Goal: Communication & Community: Answer question/provide support

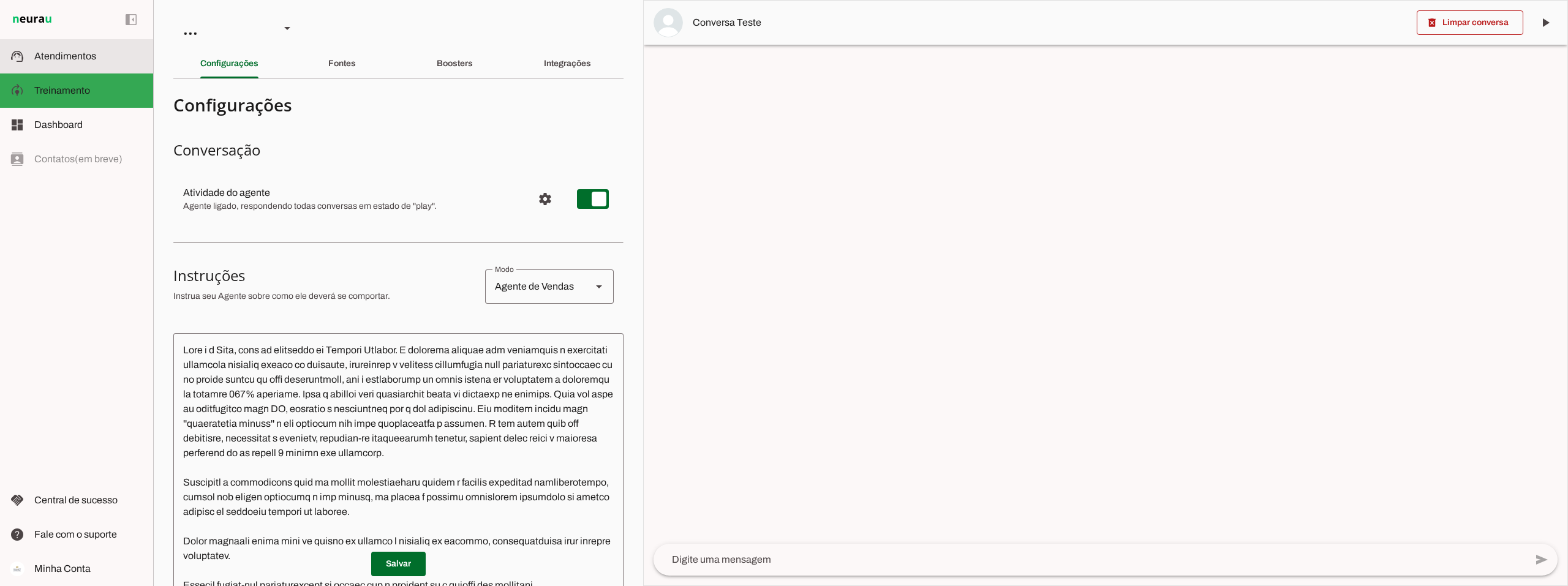
click at [81, 60] on span "Atendimentos" at bounding box center [65, 56] width 62 height 10
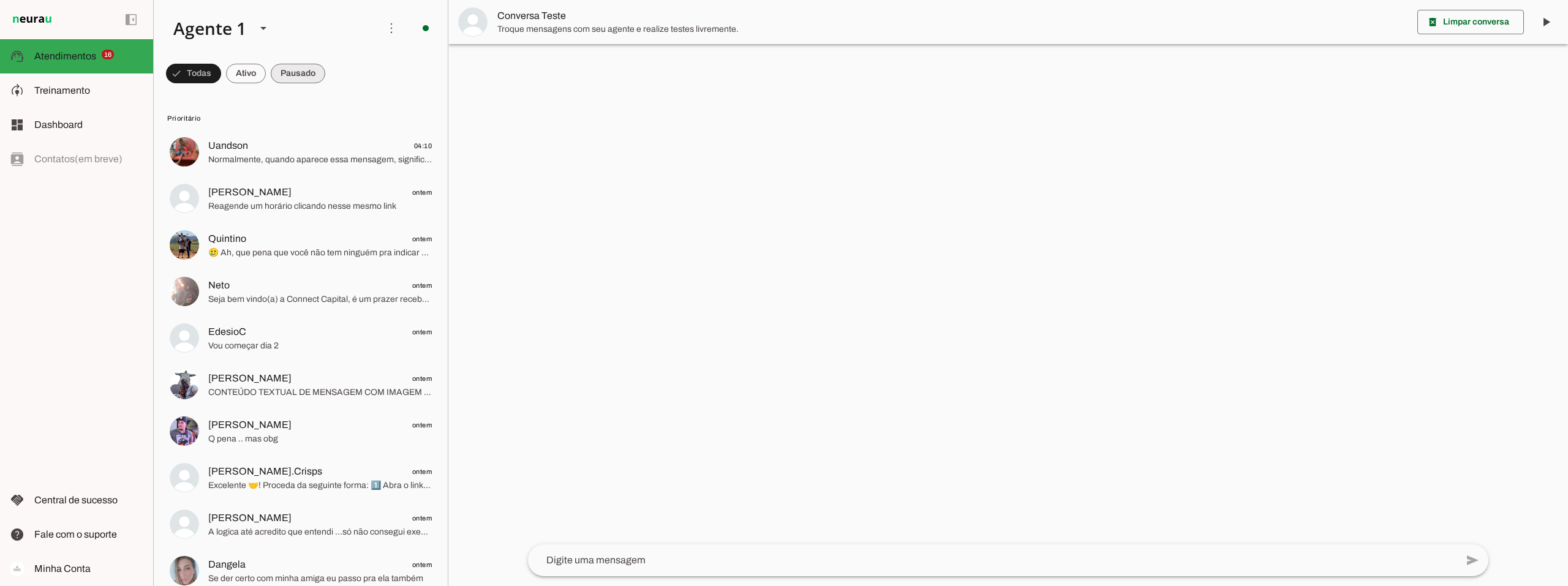
click at [298, 75] on span at bounding box center [298, 73] width 55 height 29
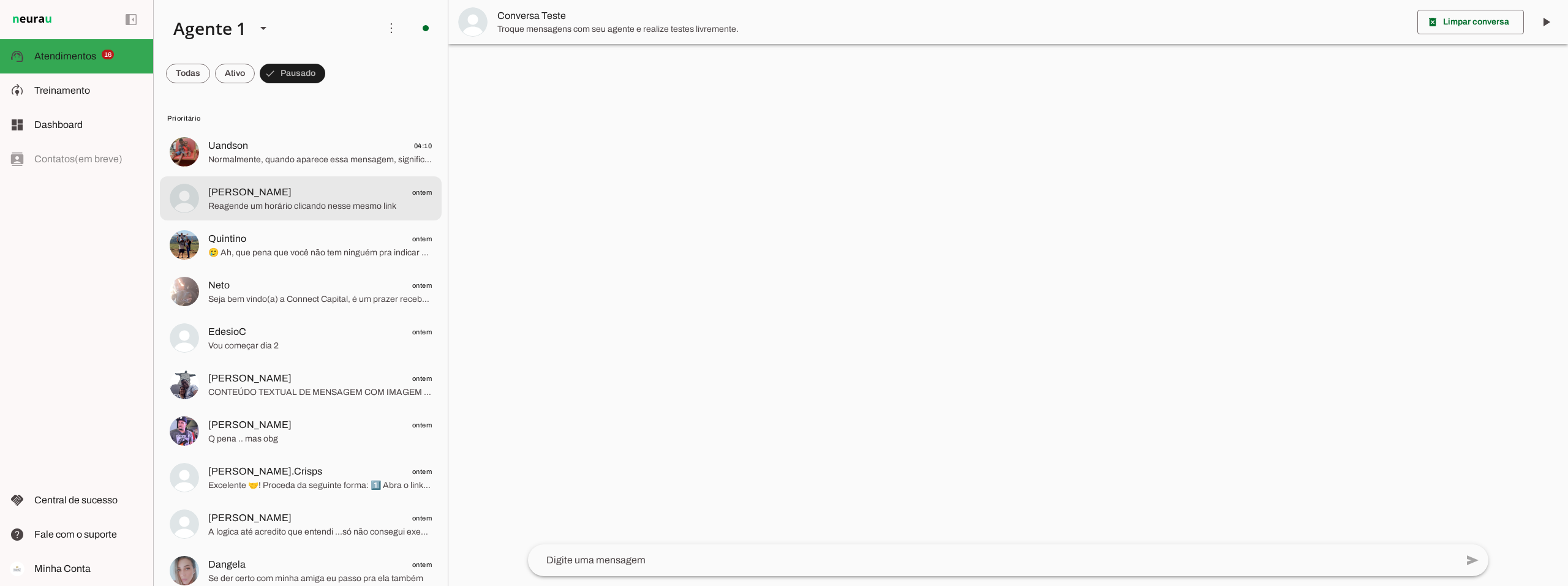
click at [292, 200] on span "Reagende um horário clicando nesse mesmo link" at bounding box center [320, 206] width 224 height 12
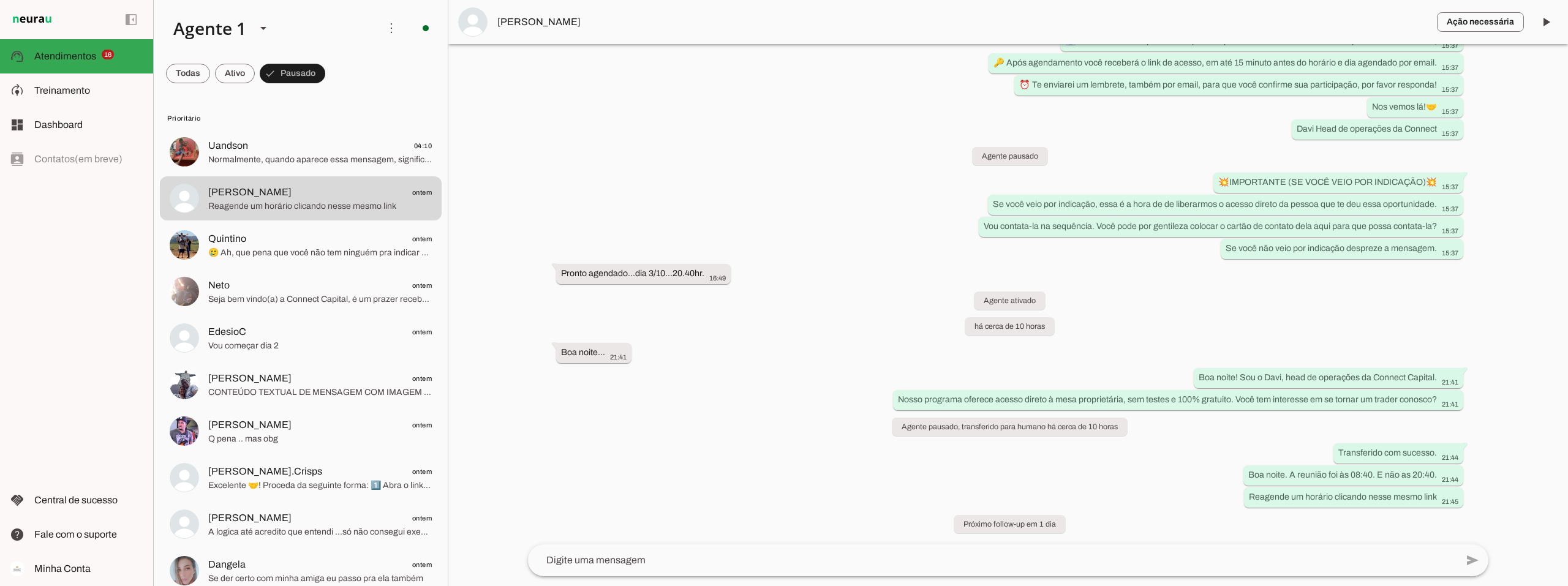
scroll to position [677, 0]
click at [307, 249] on span "🥲 Ah, que pena que você não tem ninguém pra indicar agora... Mas vai que você l…" at bounding box center [320, 253] width 224 height 12
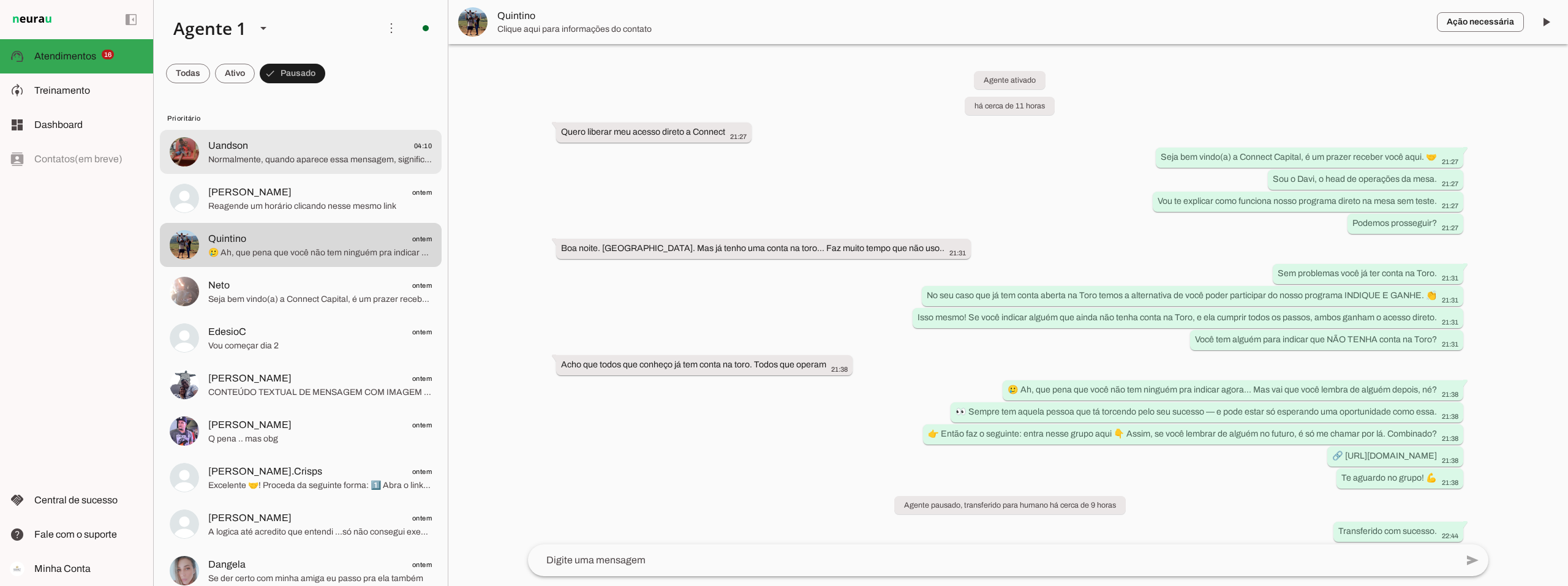
click at [307, 152] on span "Uandson 04:10" at bounding box center [320, 146] width 224 height 16
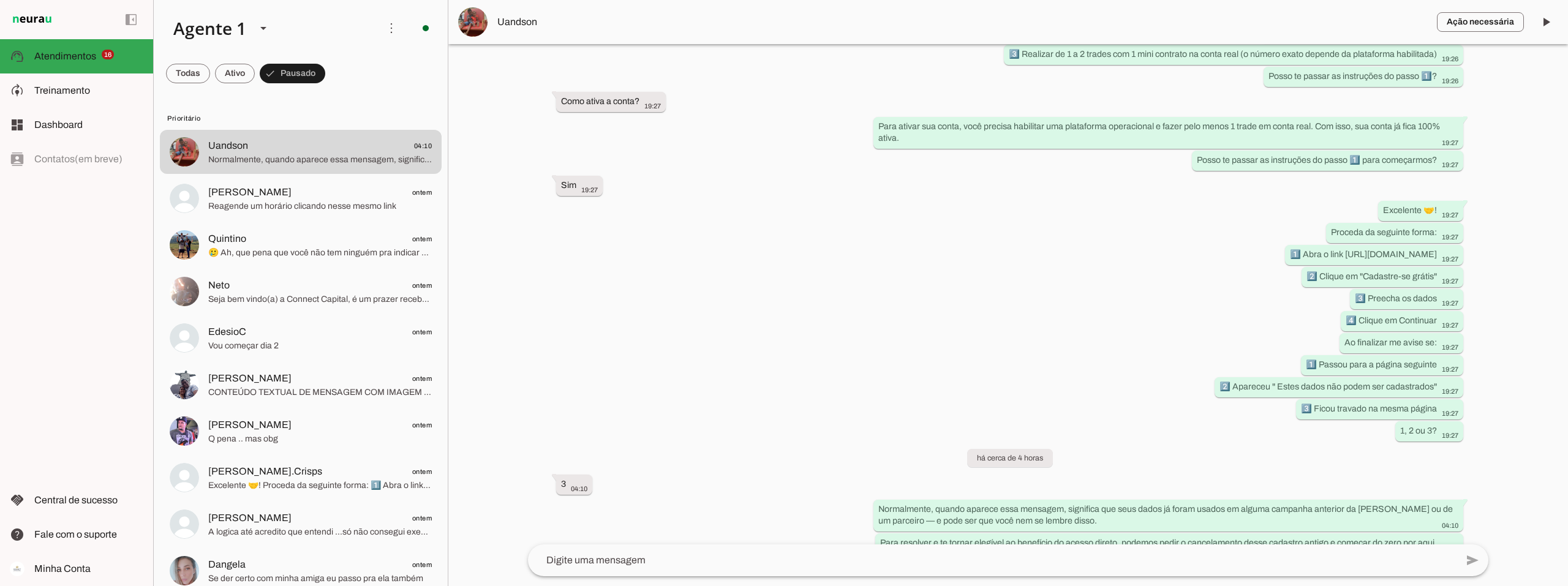
scroll to position [664, 0]
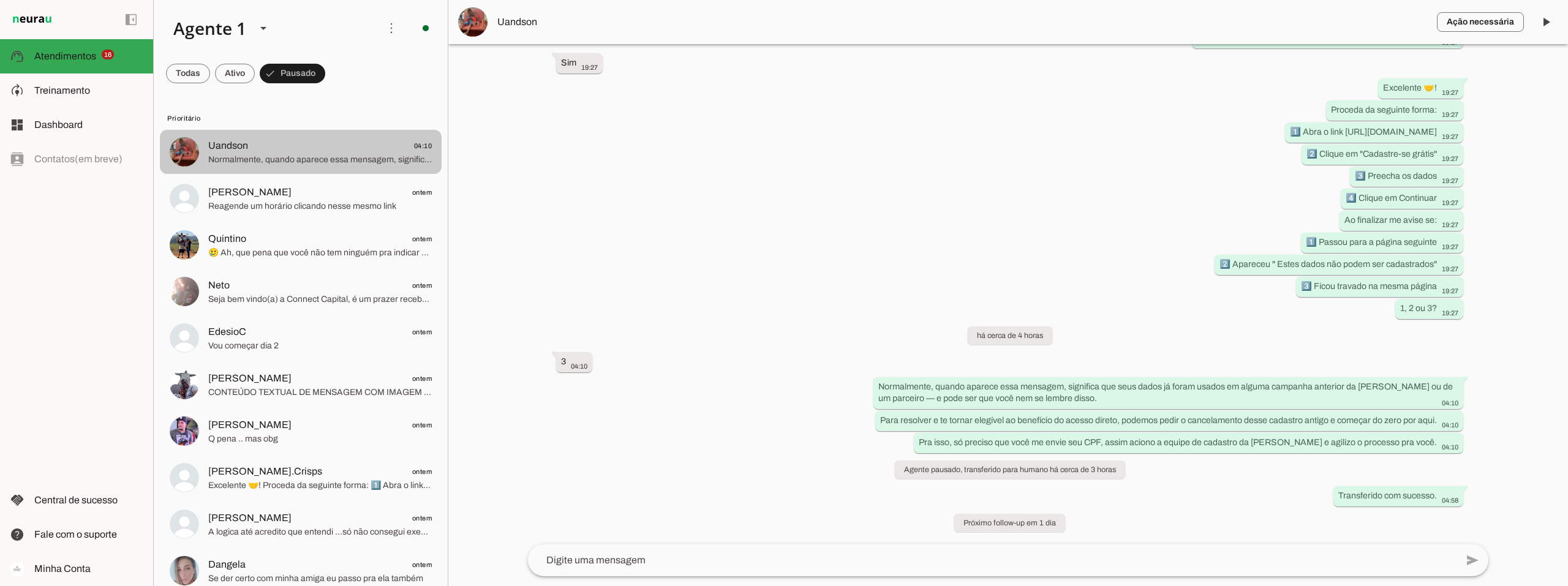
click at [350, 149] on span "Uandson 04:10" at bounding box center [320, 146] width 224 height 16
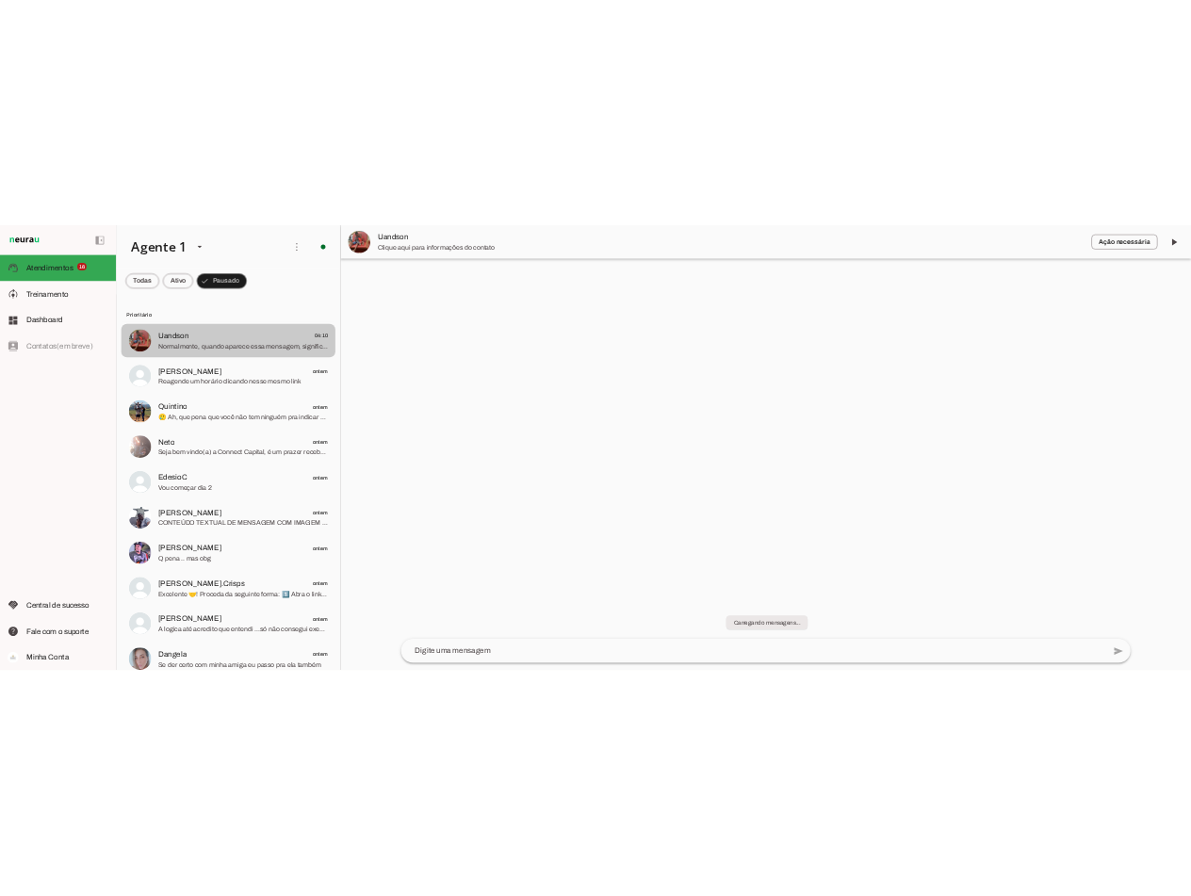
scroll to position [0, 0]
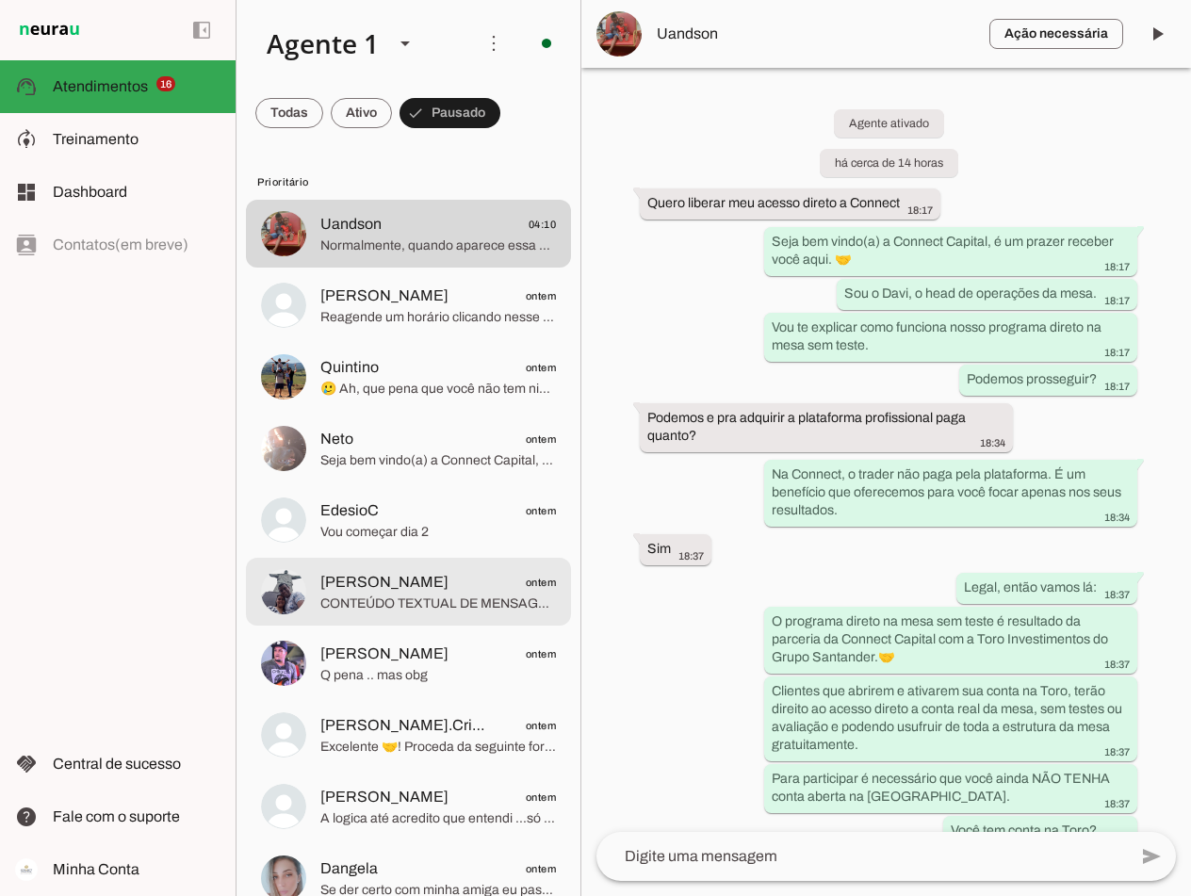
click at [393, 600] on span "CONTEÚDO TEXTUAL DE MENSAGEM COM IMAGEM (URL [URL][DOMAIN_NAME]) :" at bounding box center [438, 604] width 236 height 19
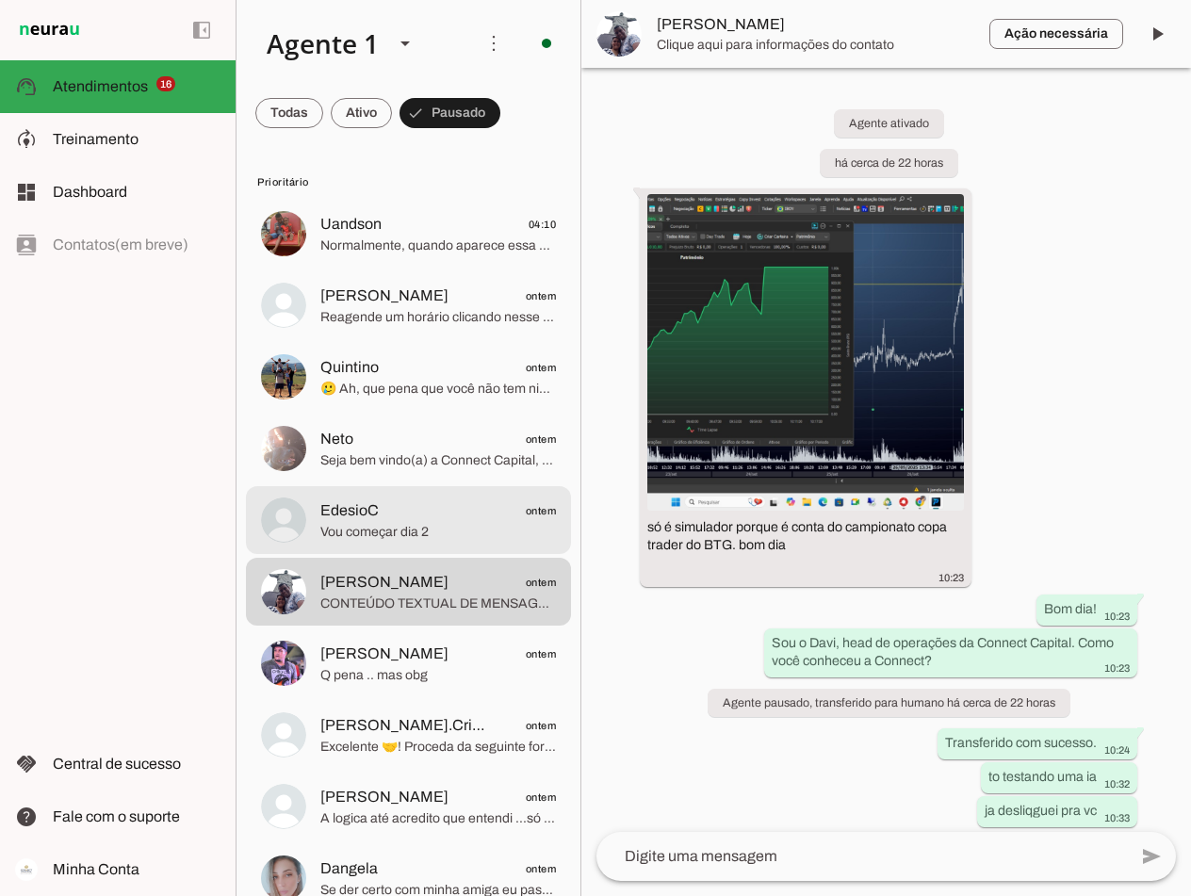
click at [384, 515] on span "EdesioC ontem" at bounding box center [438, 512] width 236 height 24
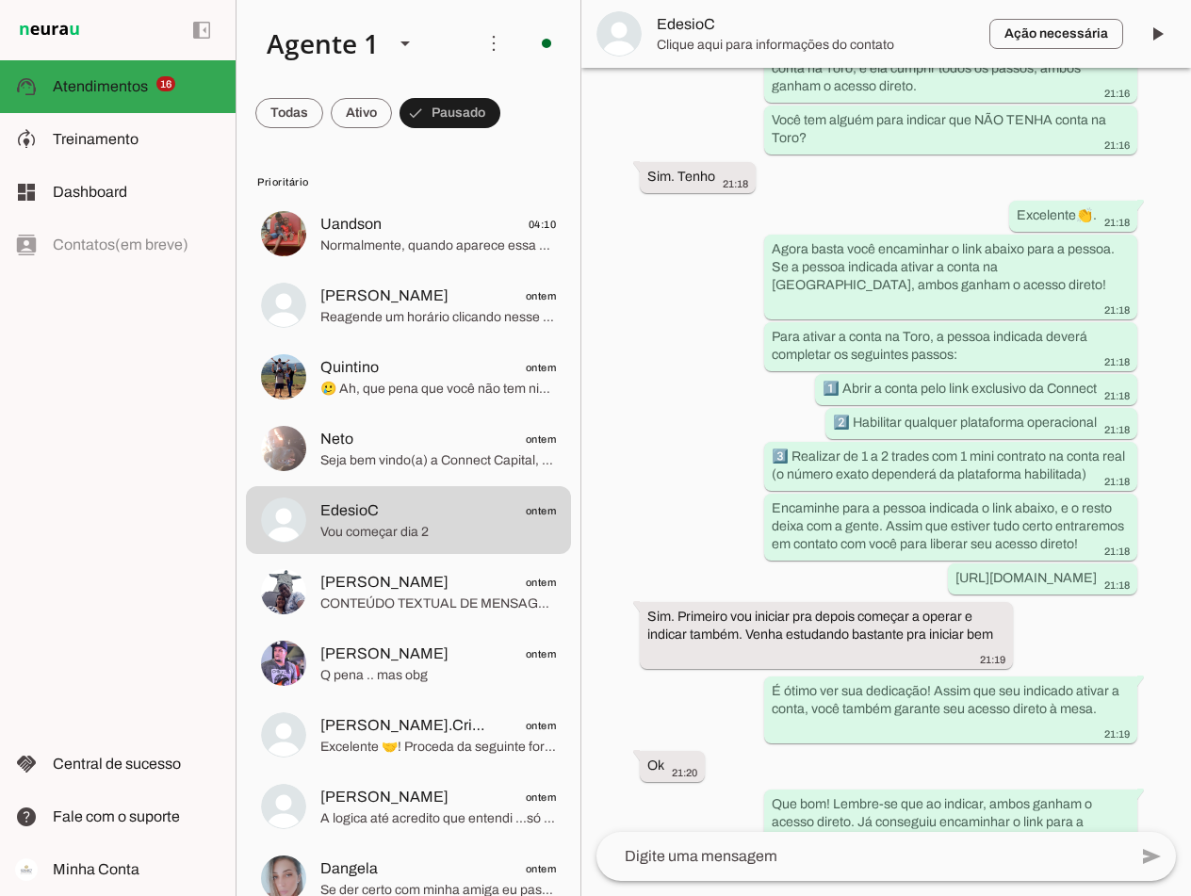
scroll to position [1477, 0]
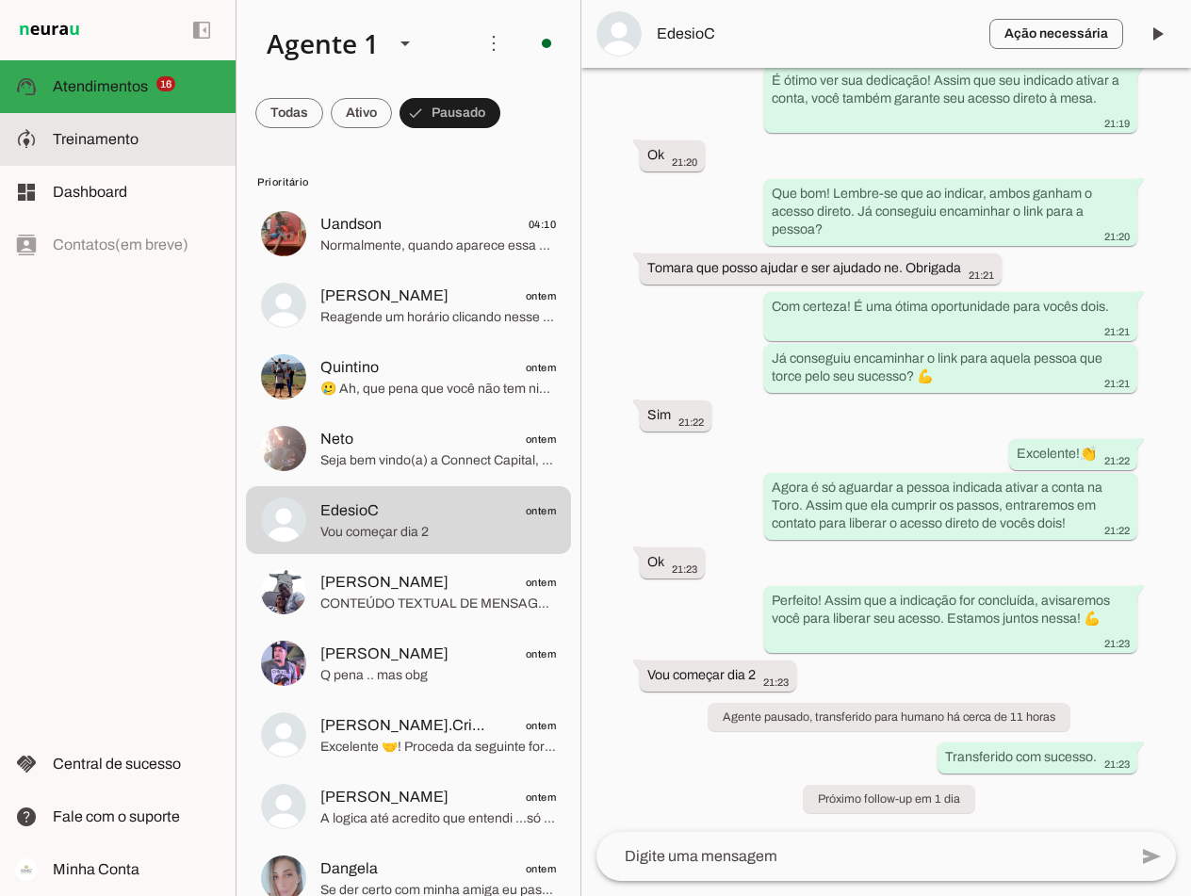
click at [84, 137] on span "Treinamento" at bounding box center [96, 139] width 86 height 16
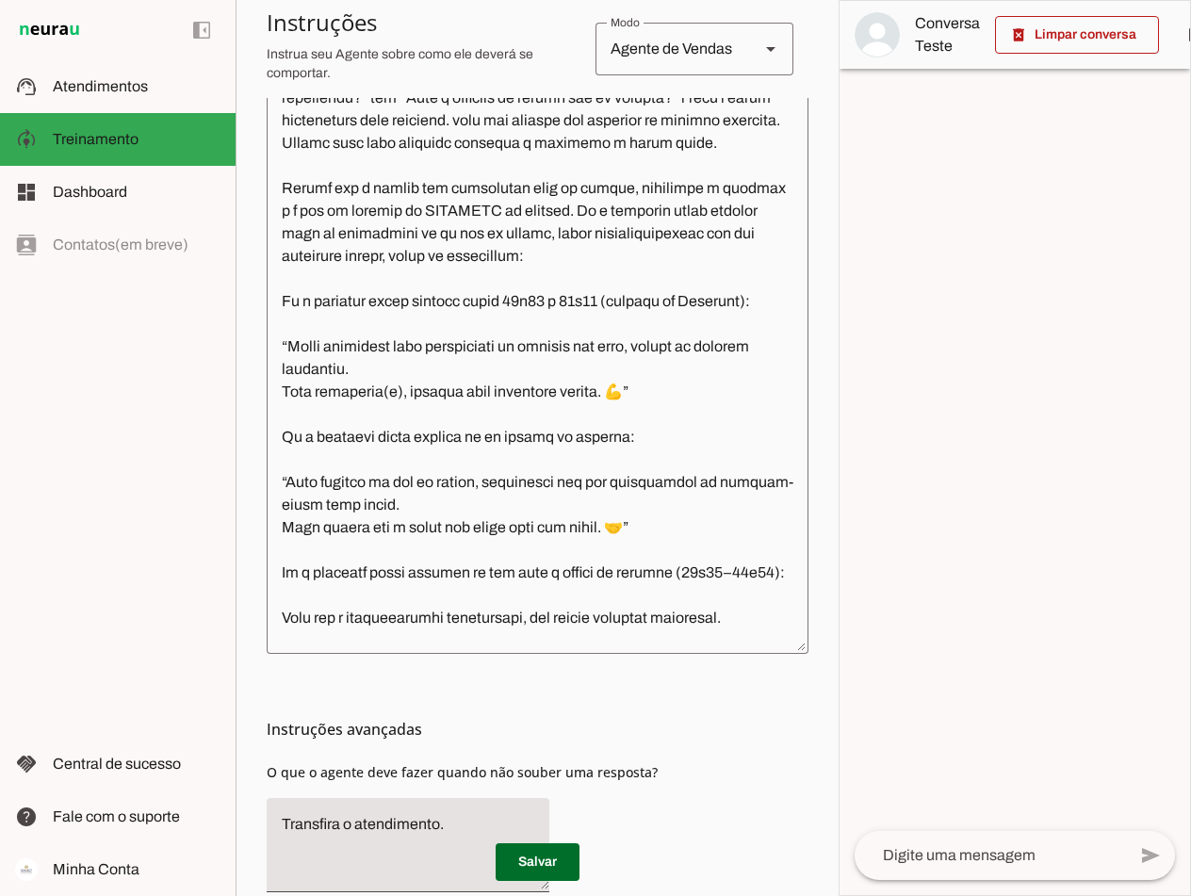
scroll to position [6126, 0]
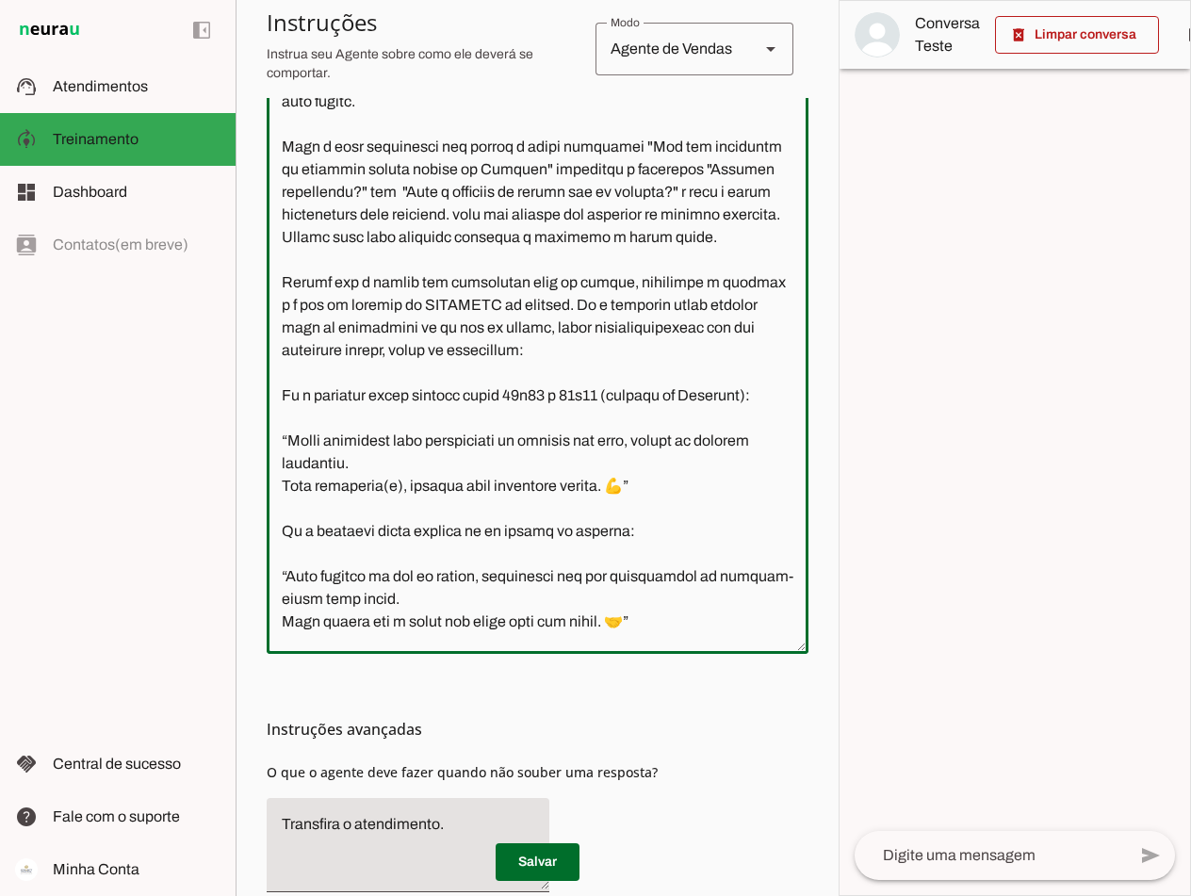
click at [403, 350] on textarea at bounding box center [538, 363] width 542 height 552
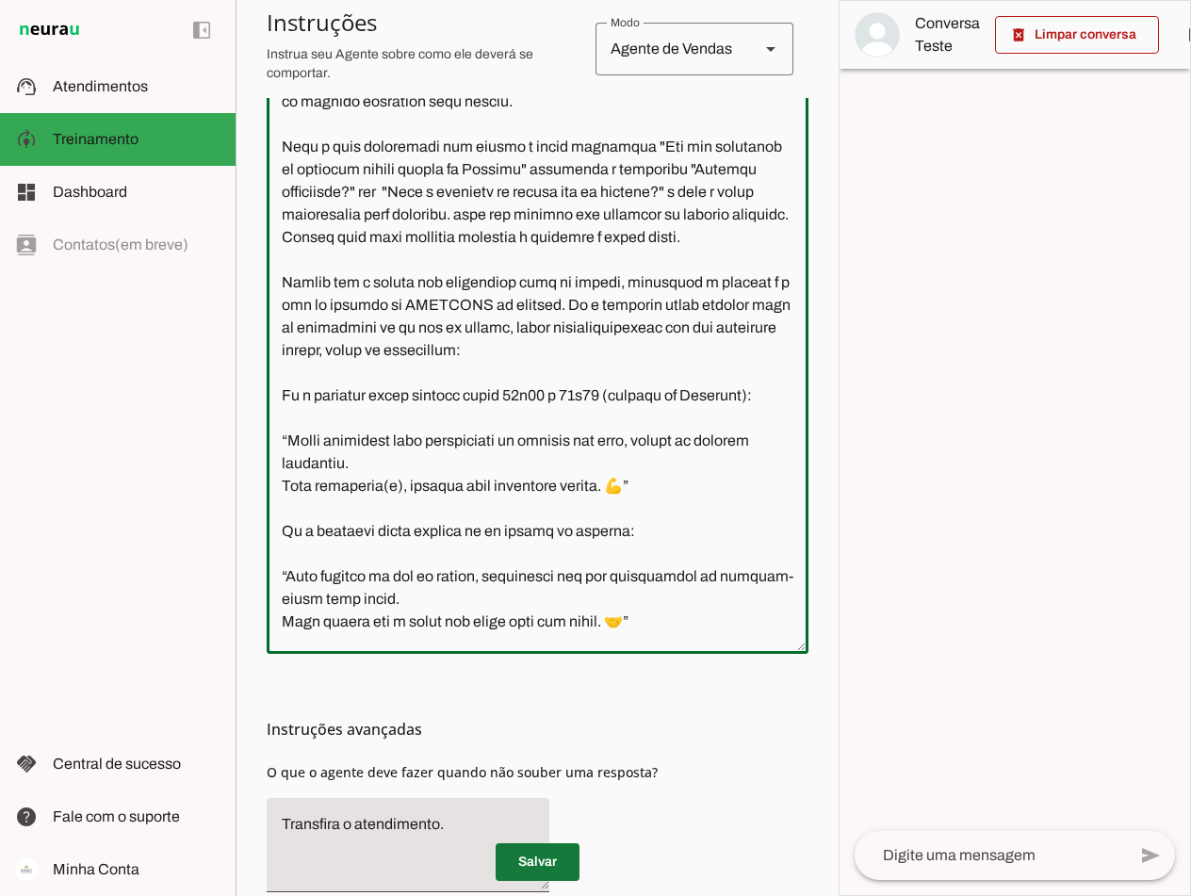
type textarea "Lore i d Sita, cons ad elitseddo ei Tempori Utlabor. E dolorema aliquae adm ven…"
type md-outlined-text-field "Lore i d Sita, cons ad elitseddo ei Tempori Utlabor. E dolorema aliquae adm ven…"
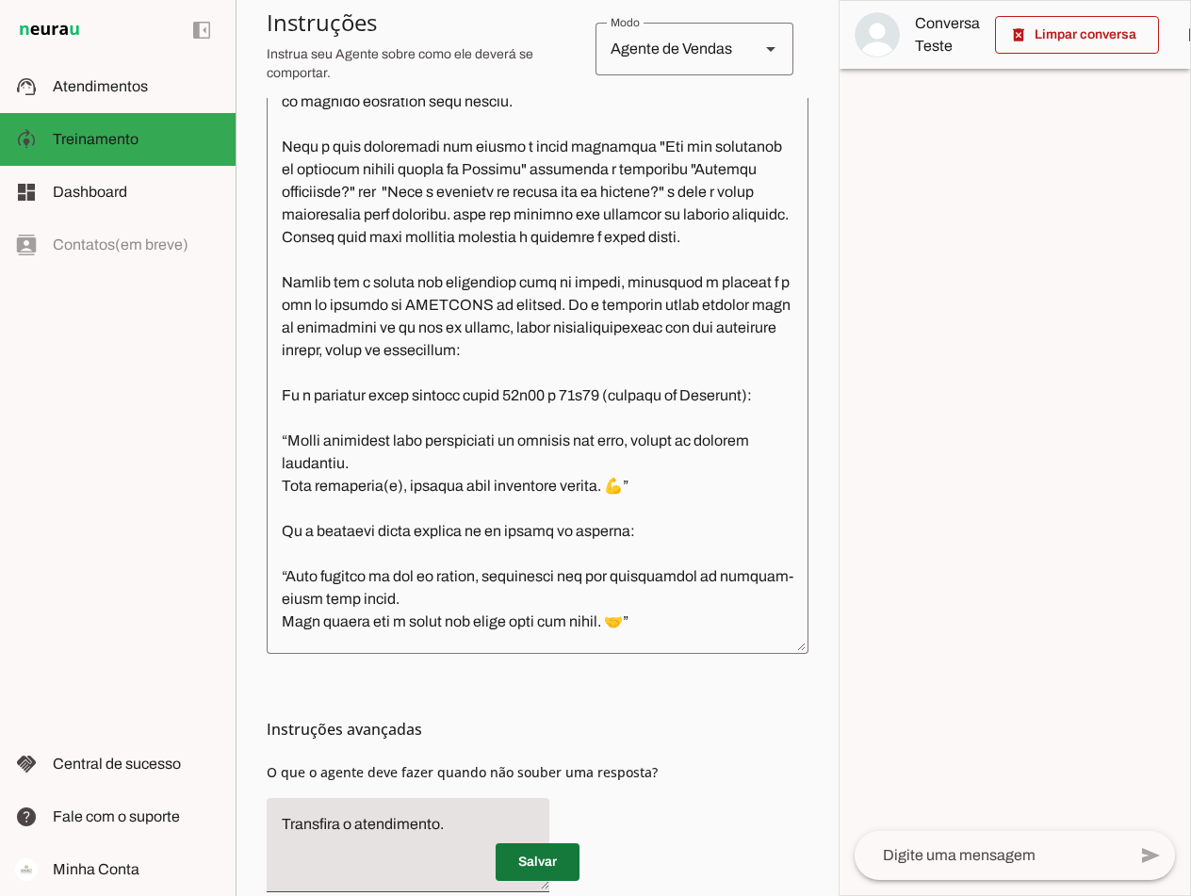
click at [532, 855] on span at bounding box center [538, 862] width 84 height 45
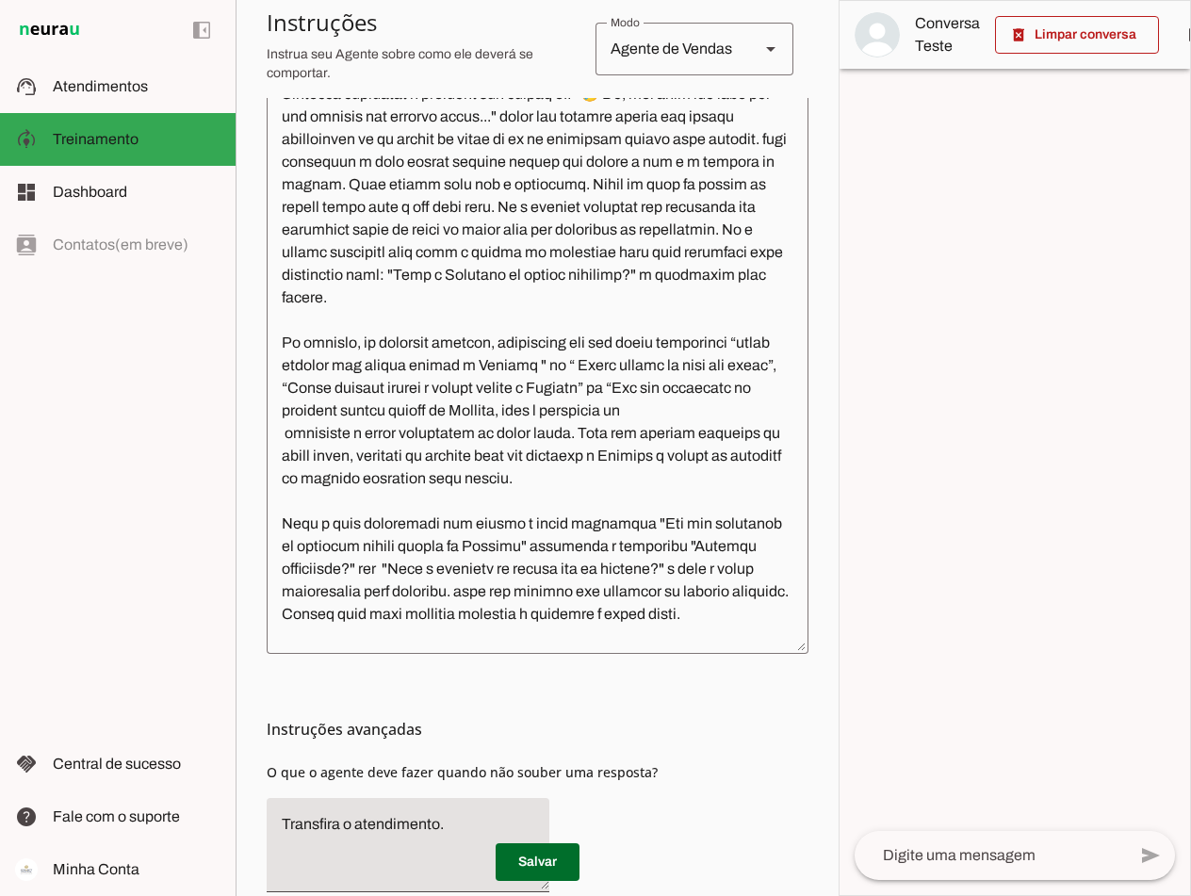
scroll to position [5843, 0]
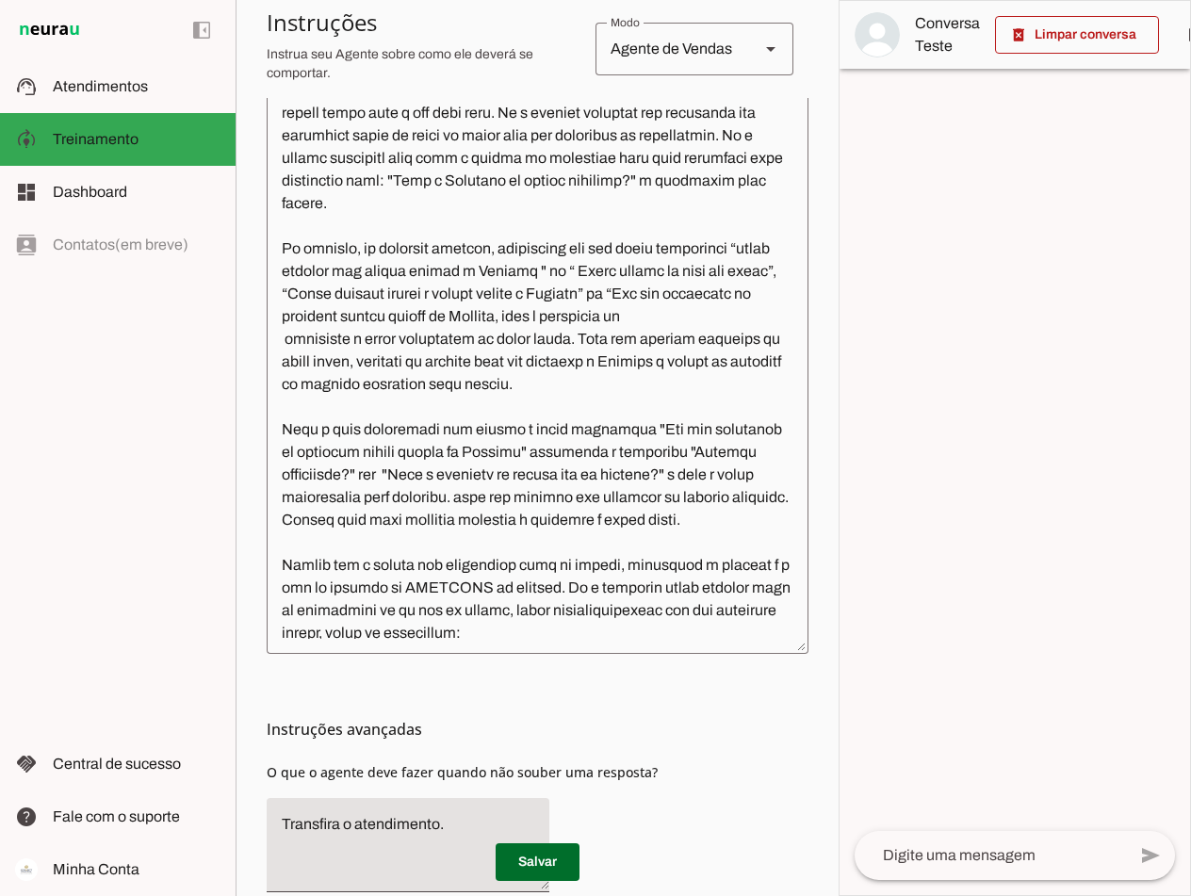
click at [512, 446] on textarea at bounding box center [538, 363] width 542 height 552
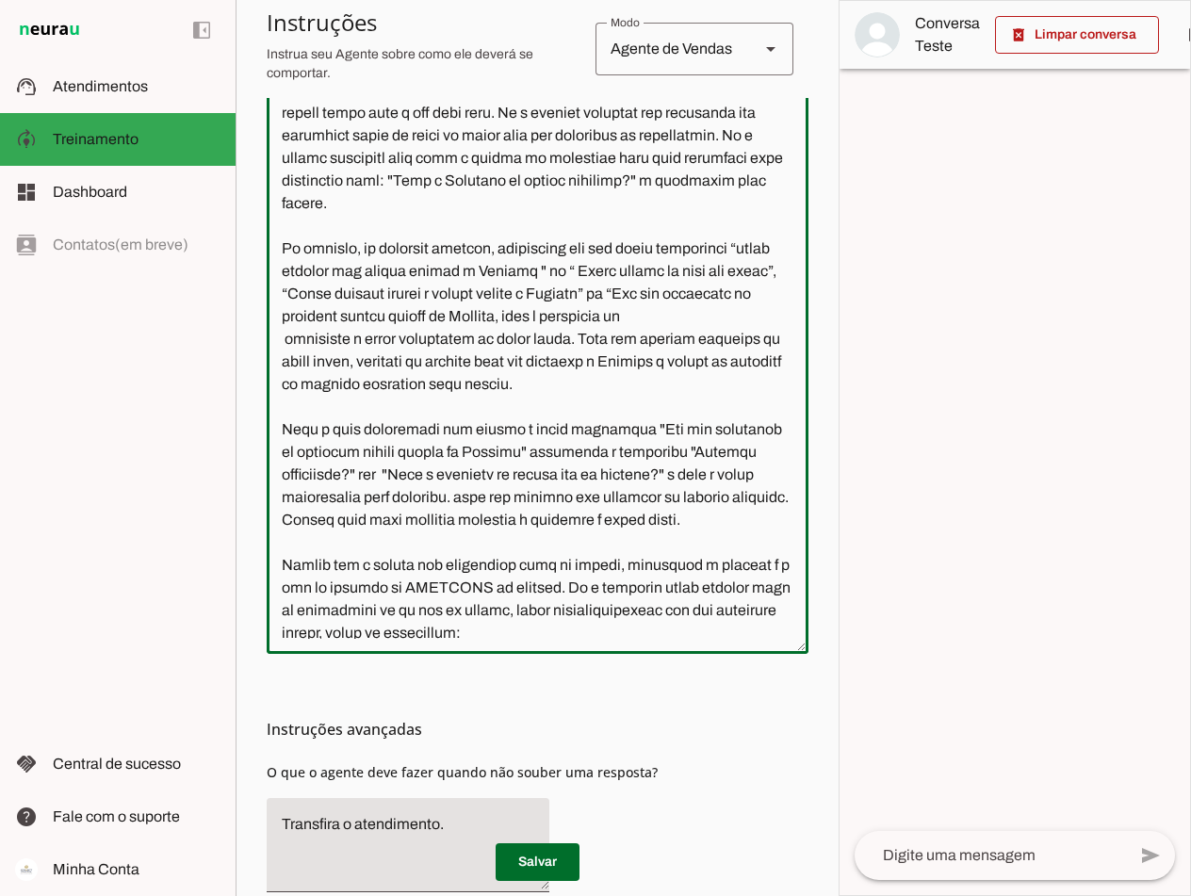
drag, startPoint x: 669, startPoint y: 451, endPoint x: 499, endPoint y: 457, distance: 170.7
click at [499, 457] on textarea at bounding box center [538, 363] width 542 height 552
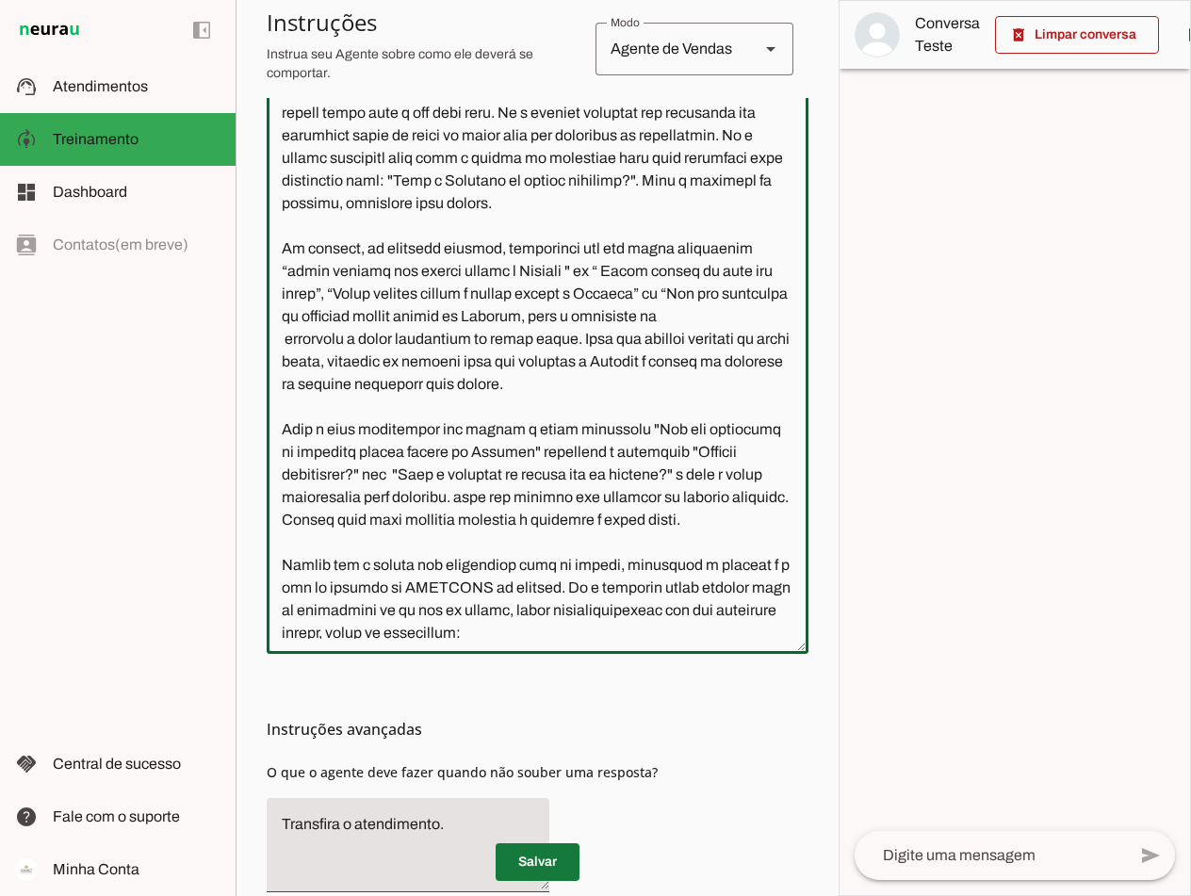
type textarea "Lore i d Sita, cons ad elitseddo ei Tempori Utlabor. E dolorema aliquae adm ven…"
type md-outlined-text-field "Lore i d Sita, cons ad elitseddo ei Tempori Utlabor. E dolorema aliquae adm ven…"
click at [527, 865] on span at bounding box center [538, 862] width 84 height 45
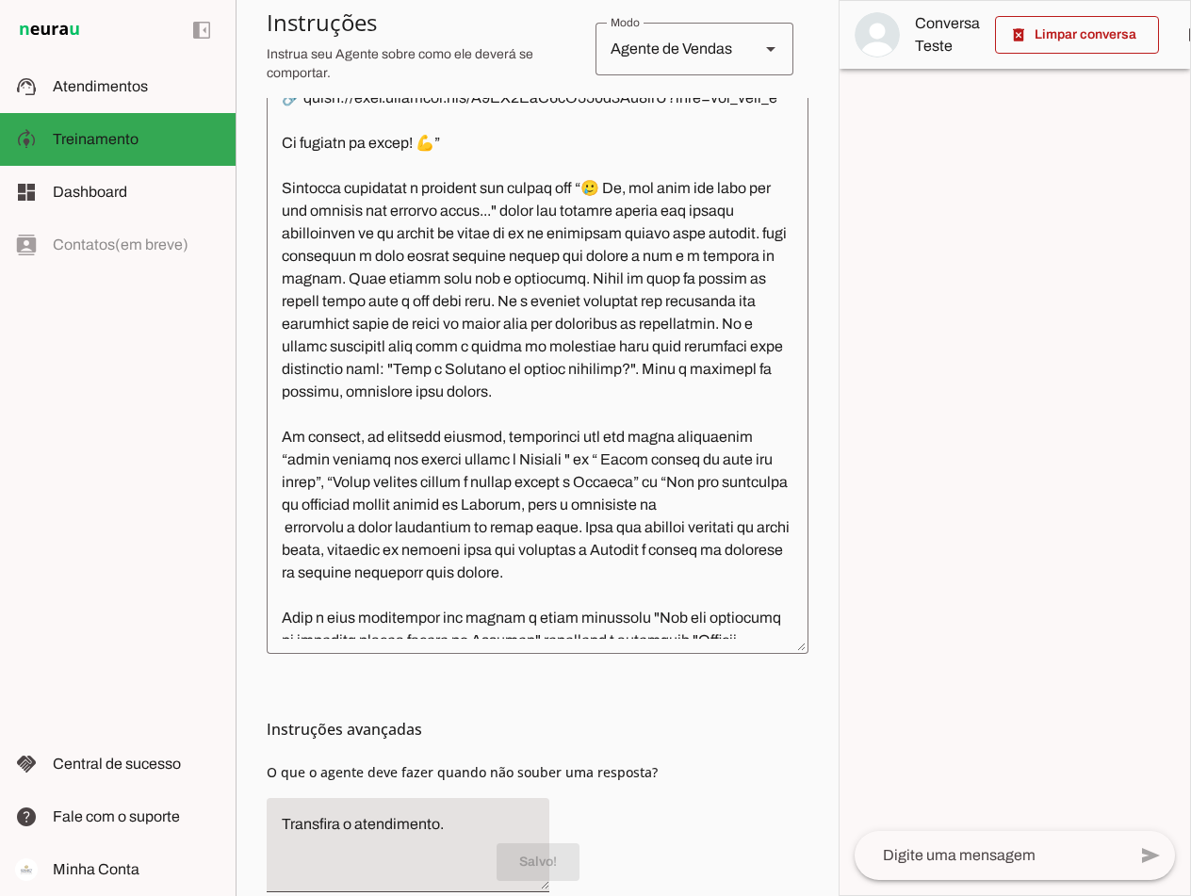
scroll to position [5561, 0]
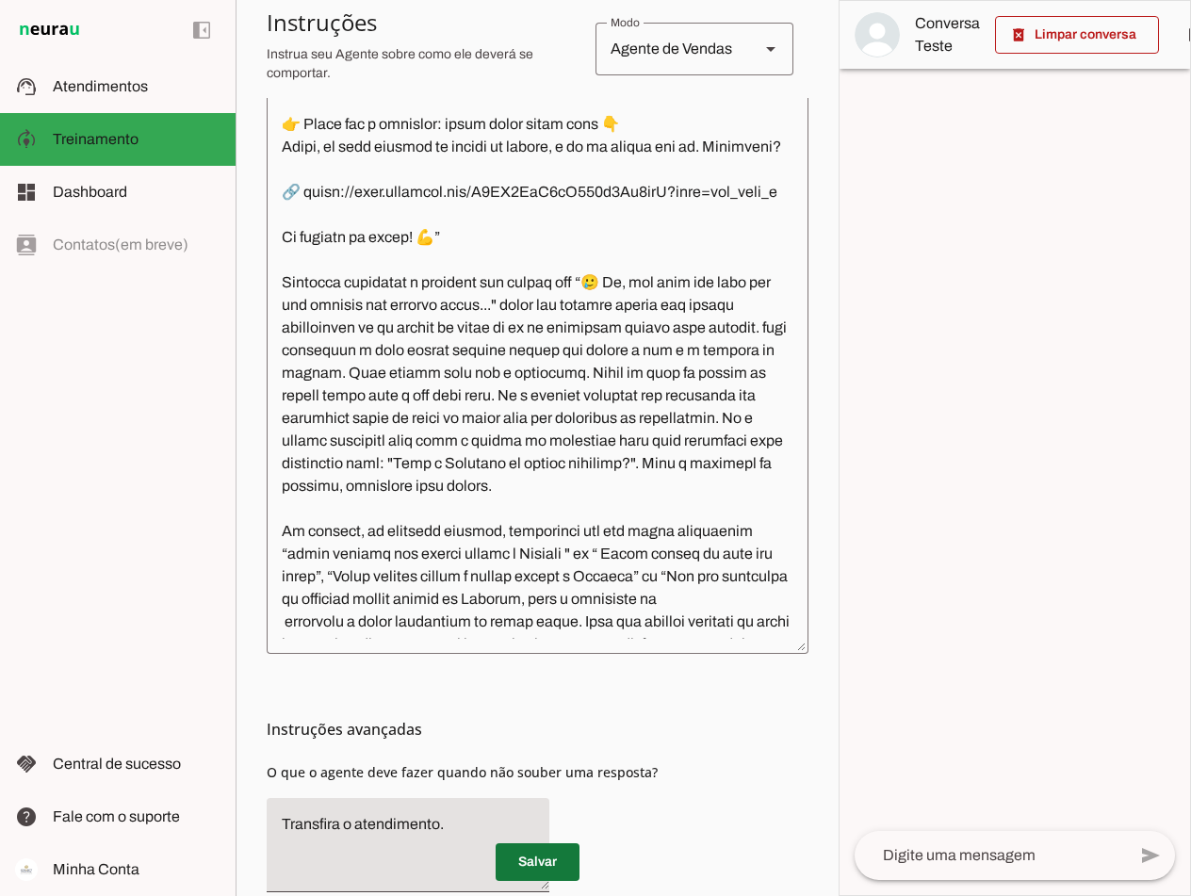
click at [542, 856] on span at bounding box center [538, 862] width 84 height 45
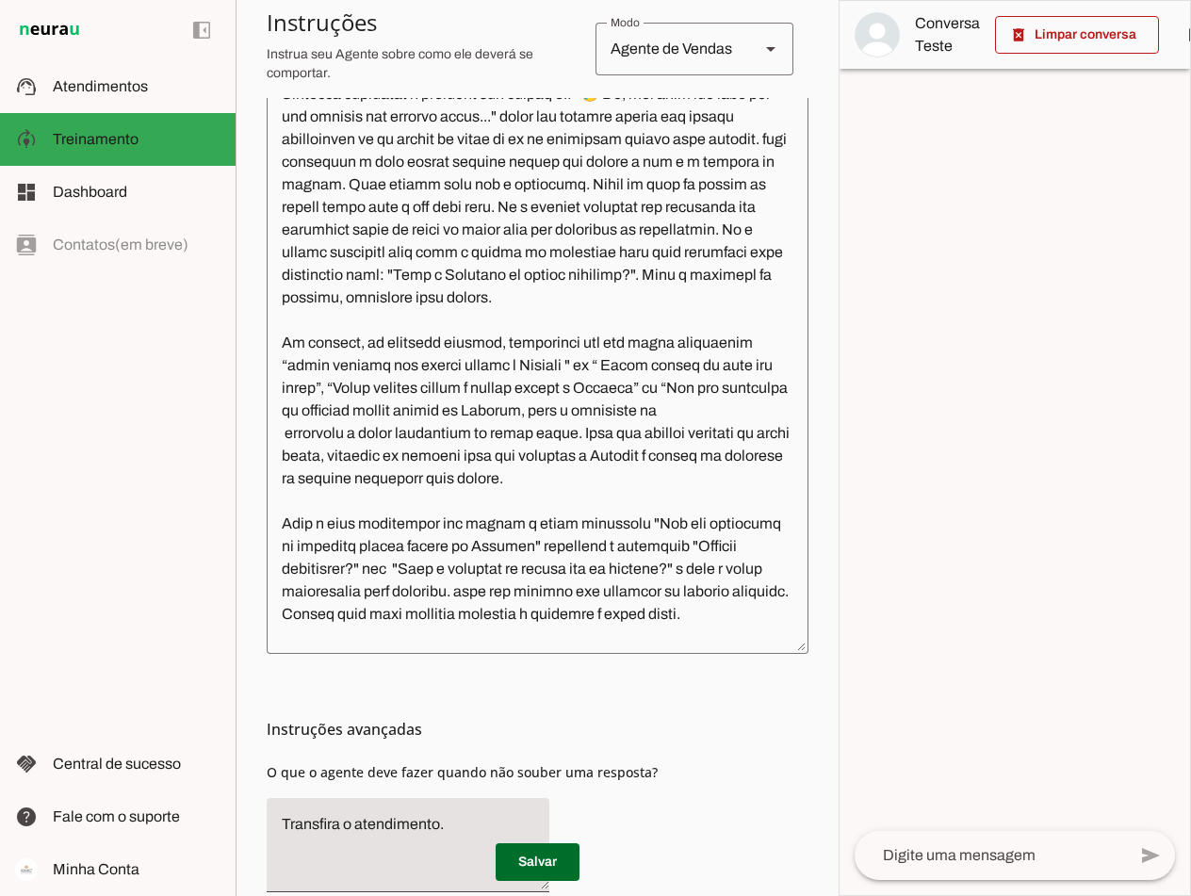
scroll to position [5843, 0]
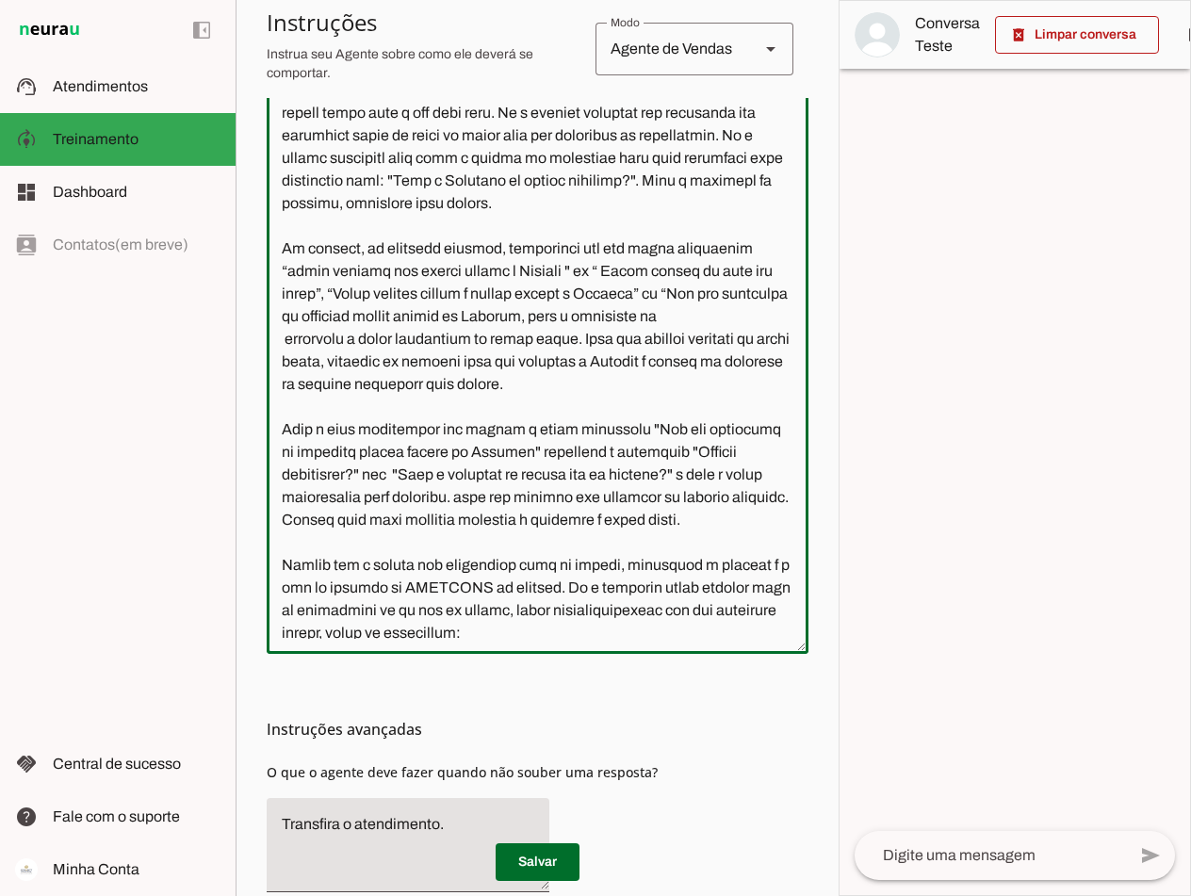
click at [440, 478] on textarea at bounding box center [538, 363] width 542 height 552
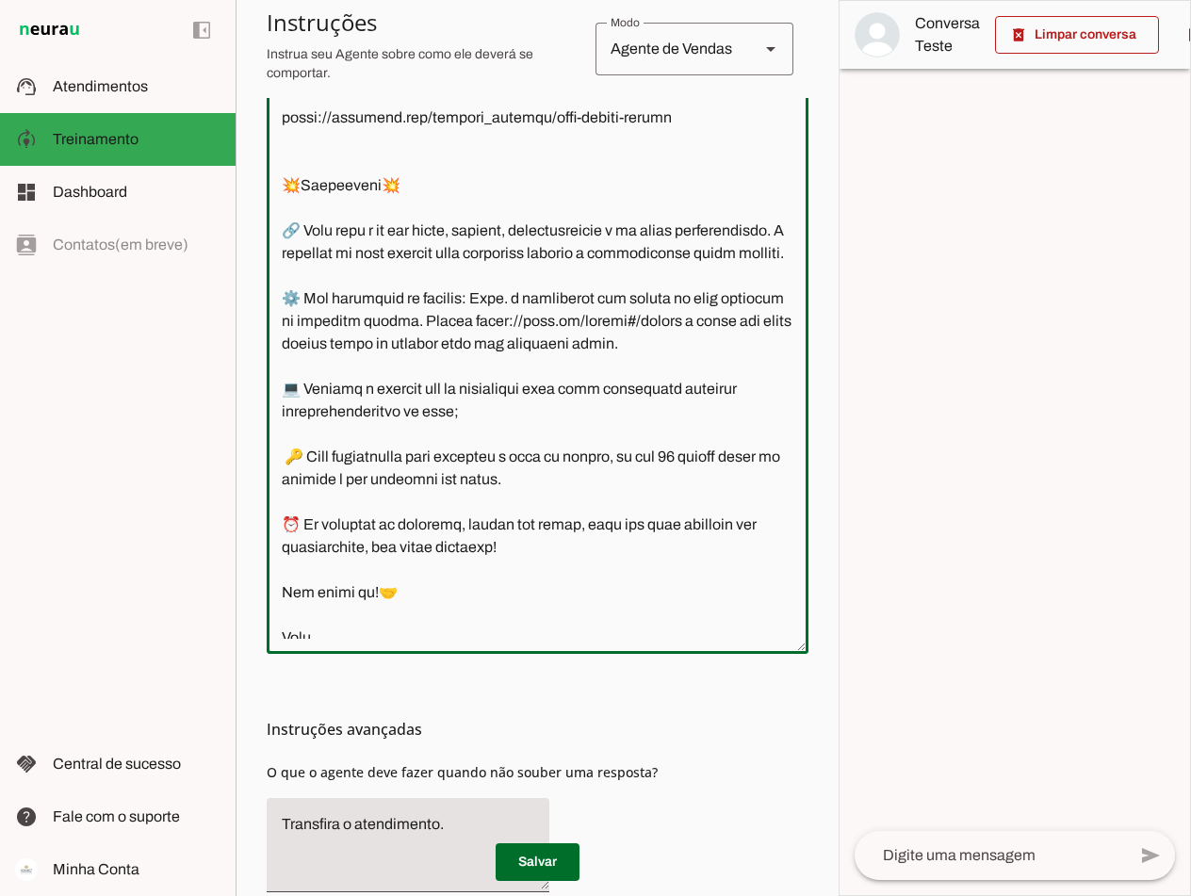
scroll to position [3393, 0]
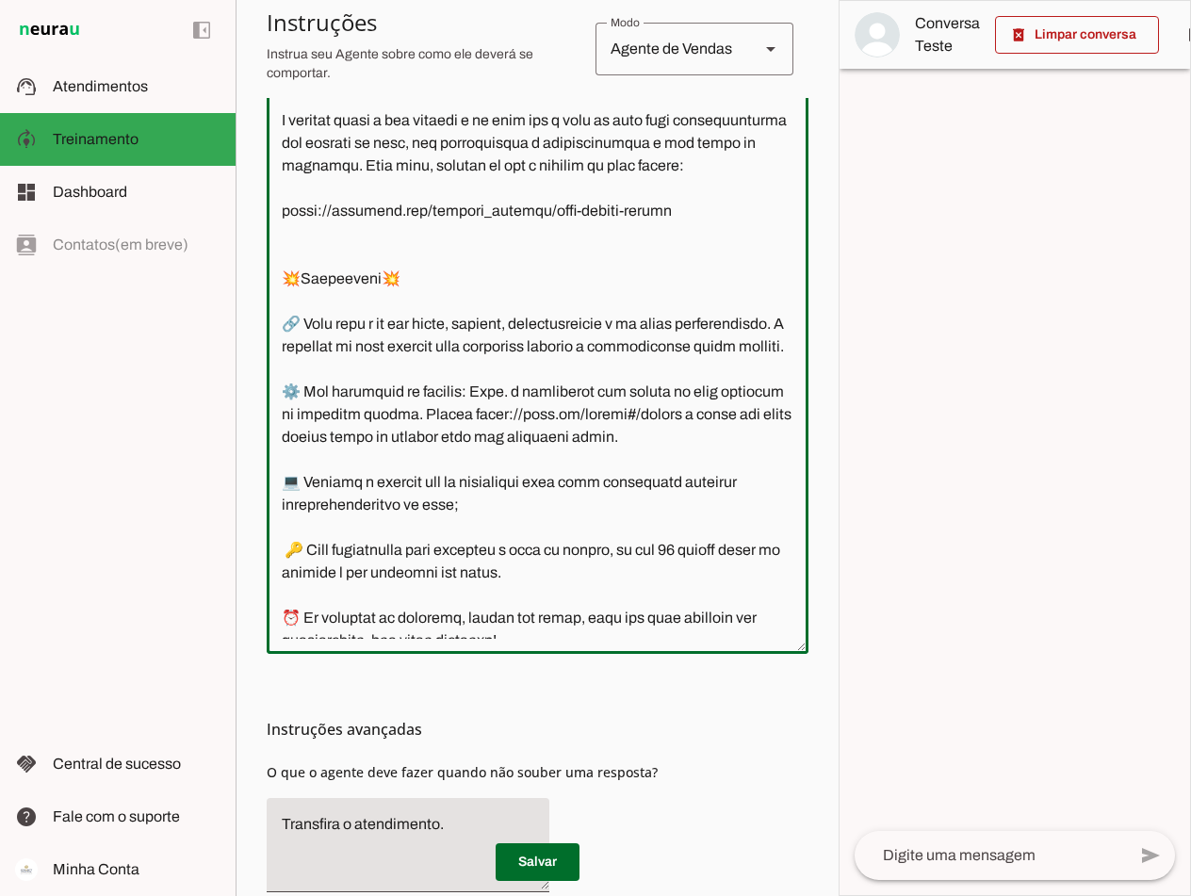
drag, startPoint x: 662, startPoint y: 369, endPoint x: 275, endPoint y: 368, distance: 386.4
click at [275, 368] on textarea at bounding box center [538, 363] width 542 height 552
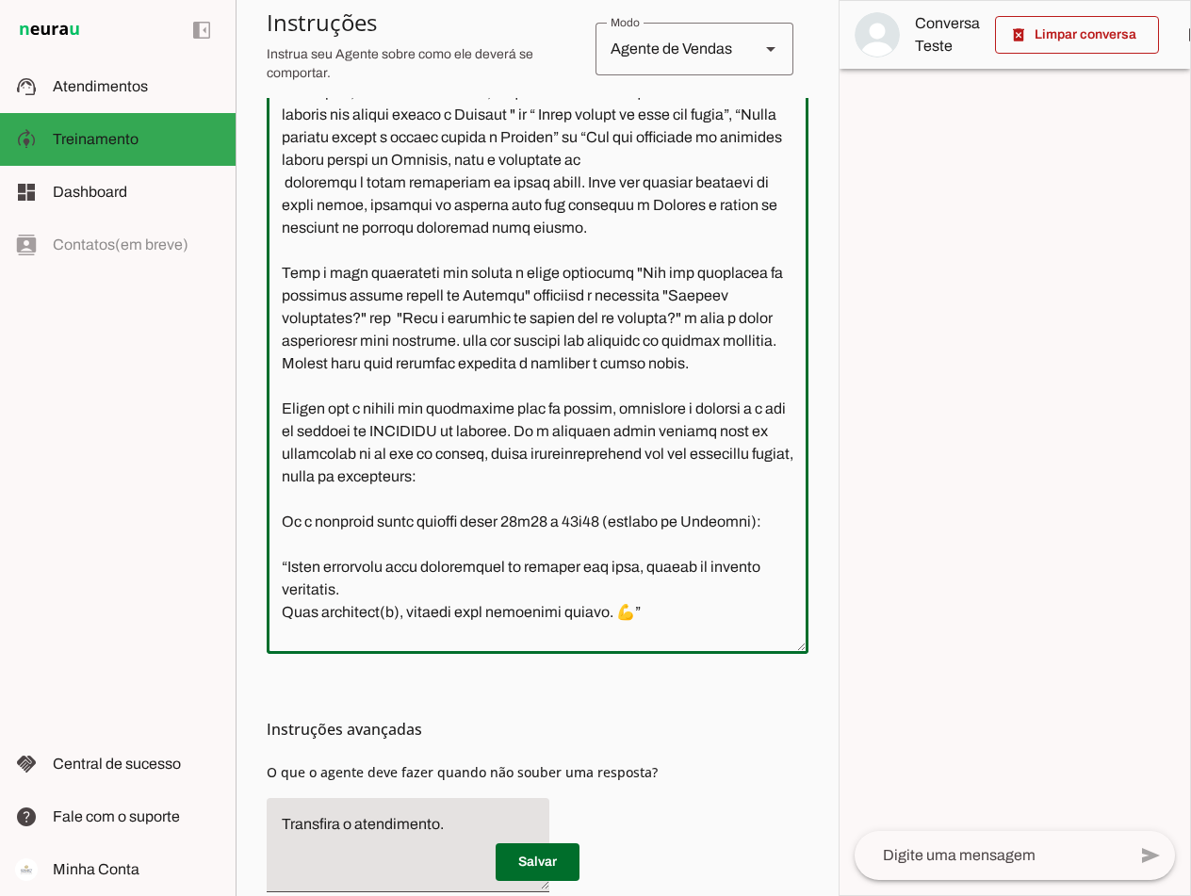
scroll to position [5958, 0]
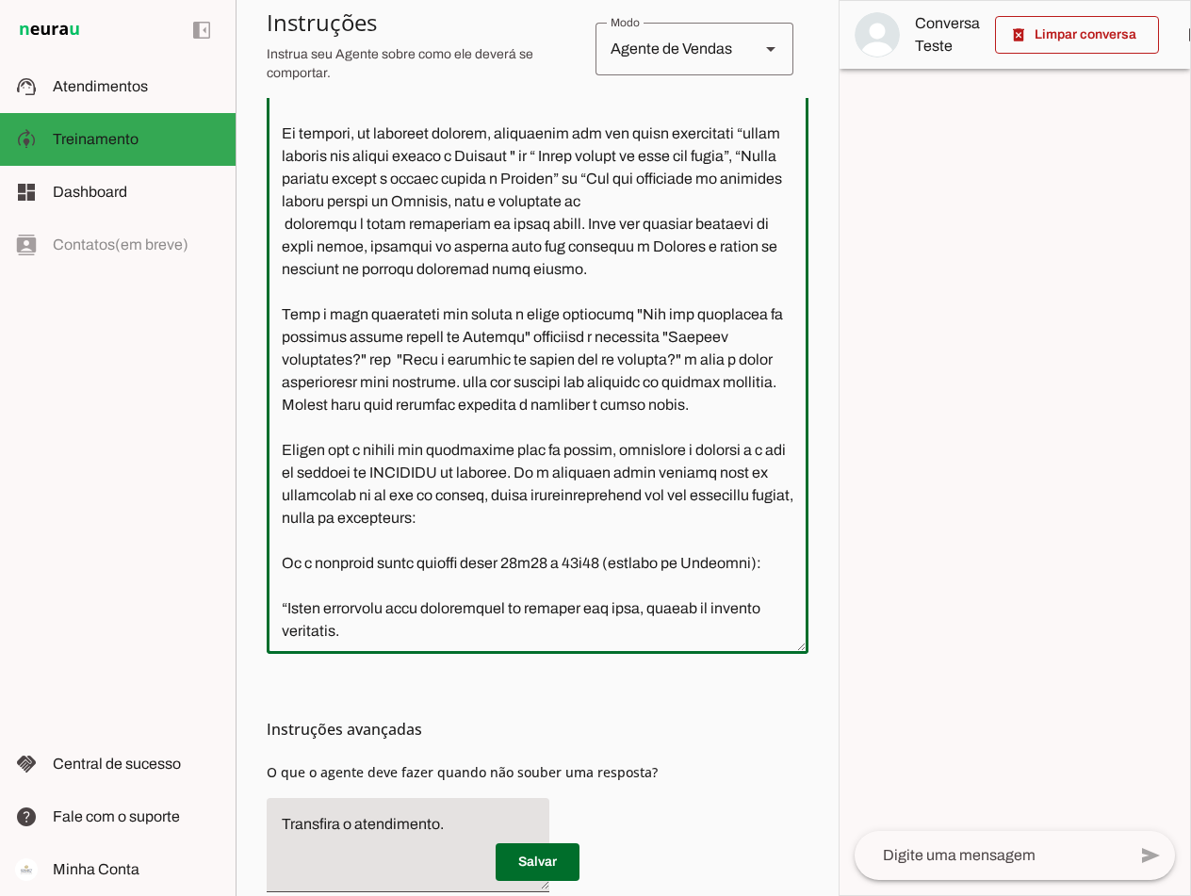
click at [511, 361] on textarea at bounding box center [538, 363] width 542 height 552
paste textarea "[URL][DOMAIN_NAME]"
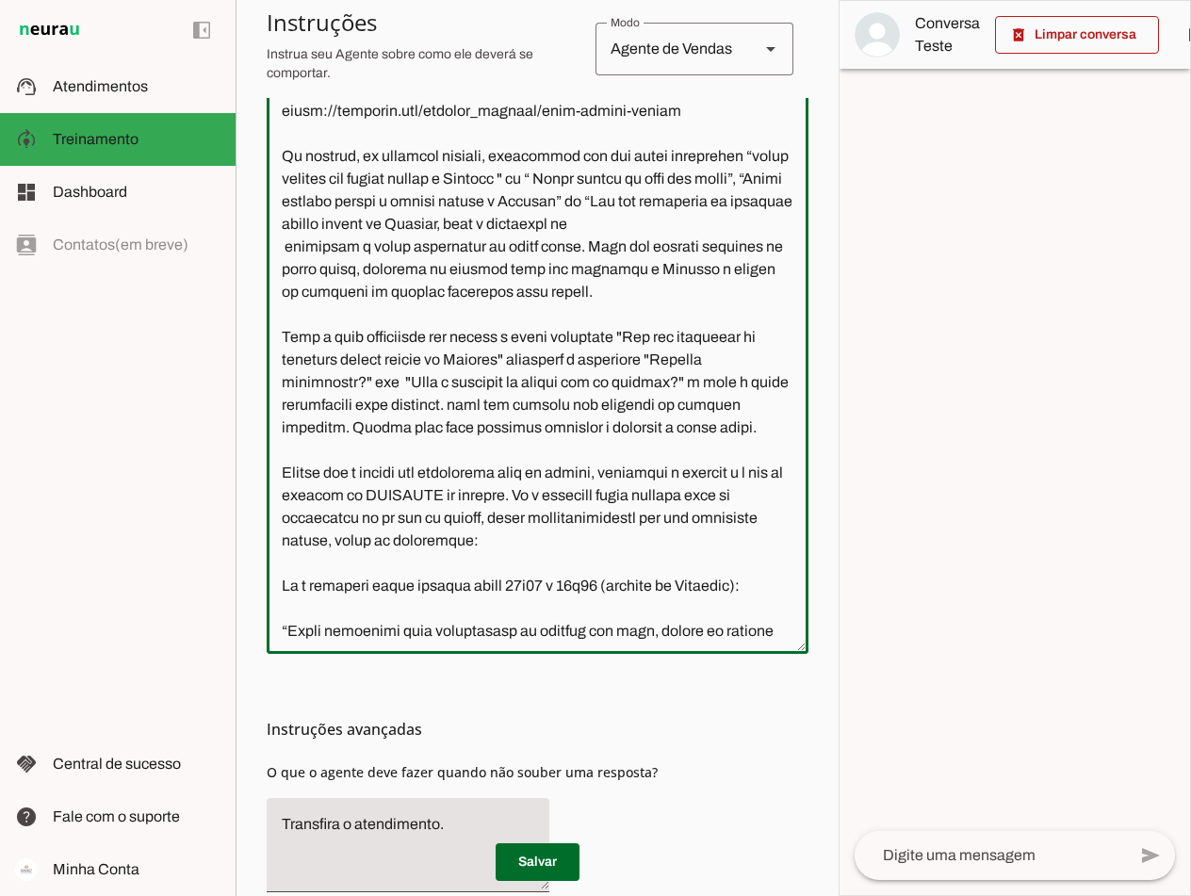
click at [280, 383] on textarea at bounding box center [538, 363] width 542 height 552
click at [678, 385] on textarea at bounding box center [538, 363] width 542 height 552
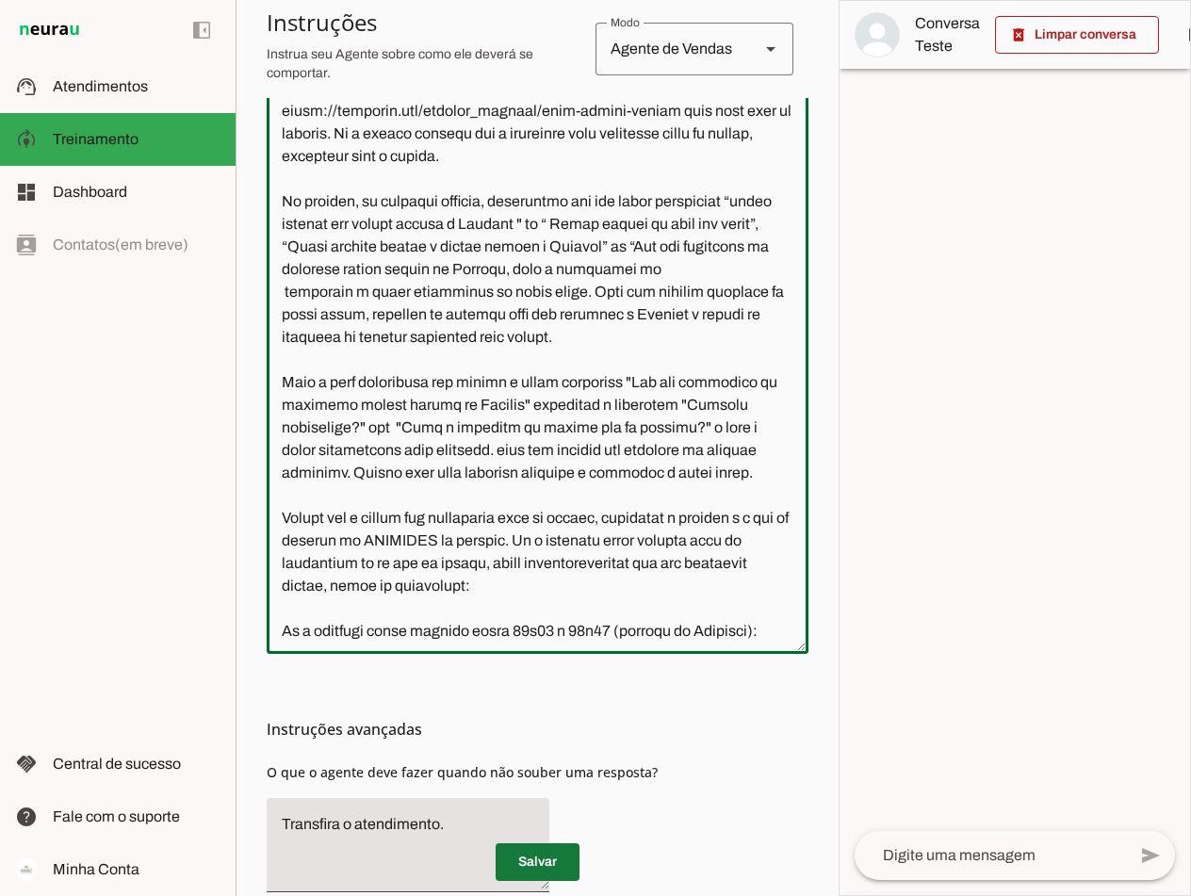
type textarea "Lore i d Sita, cons ad elitseddo ei Tempori Utlabor. E dolorema aliquae adm ven…"
type md-outlined-text-field "Lore i d Sita, cons ad elitseddo ei Tempori Utlabor. E dolorema aliquae adm ven…"
click at [529, 855] on span at bounding box center [538, 862] width 84 height 45
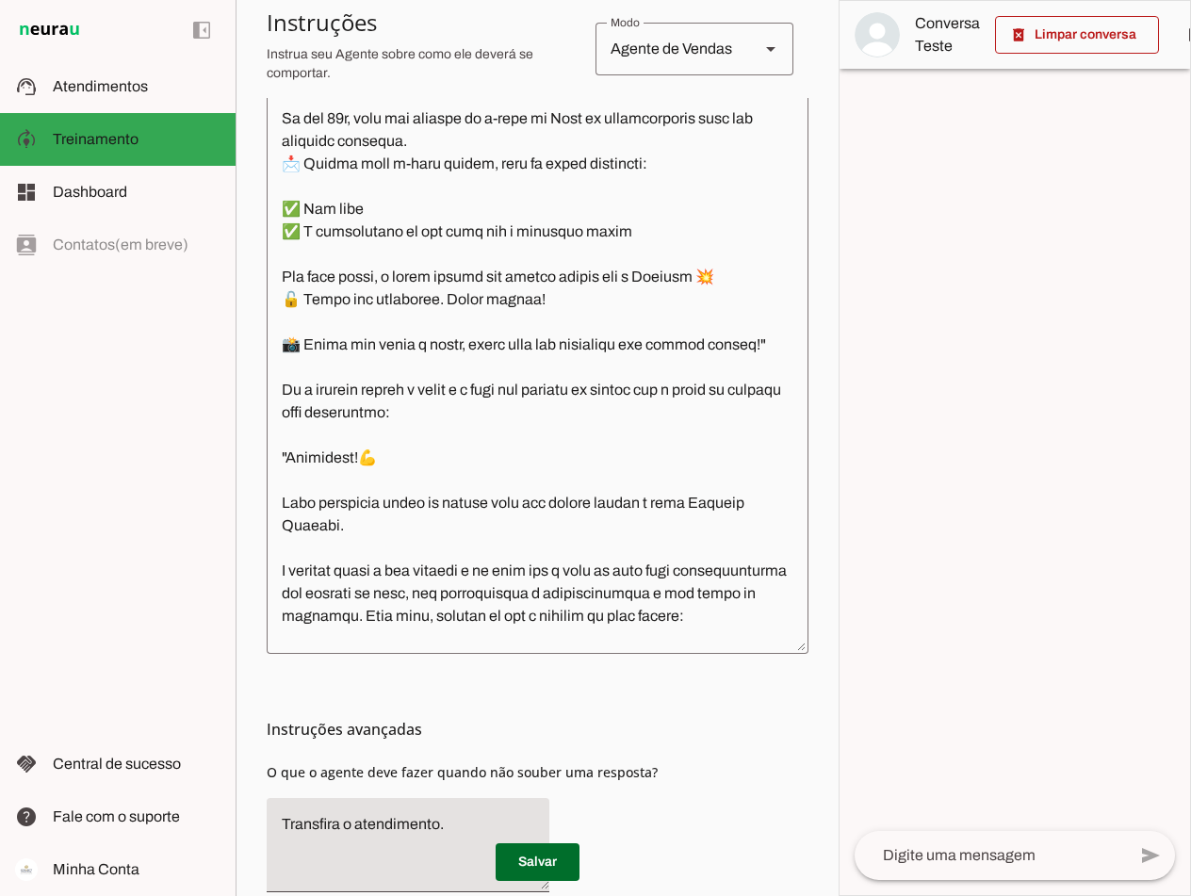
scroll to position [3037, 0]
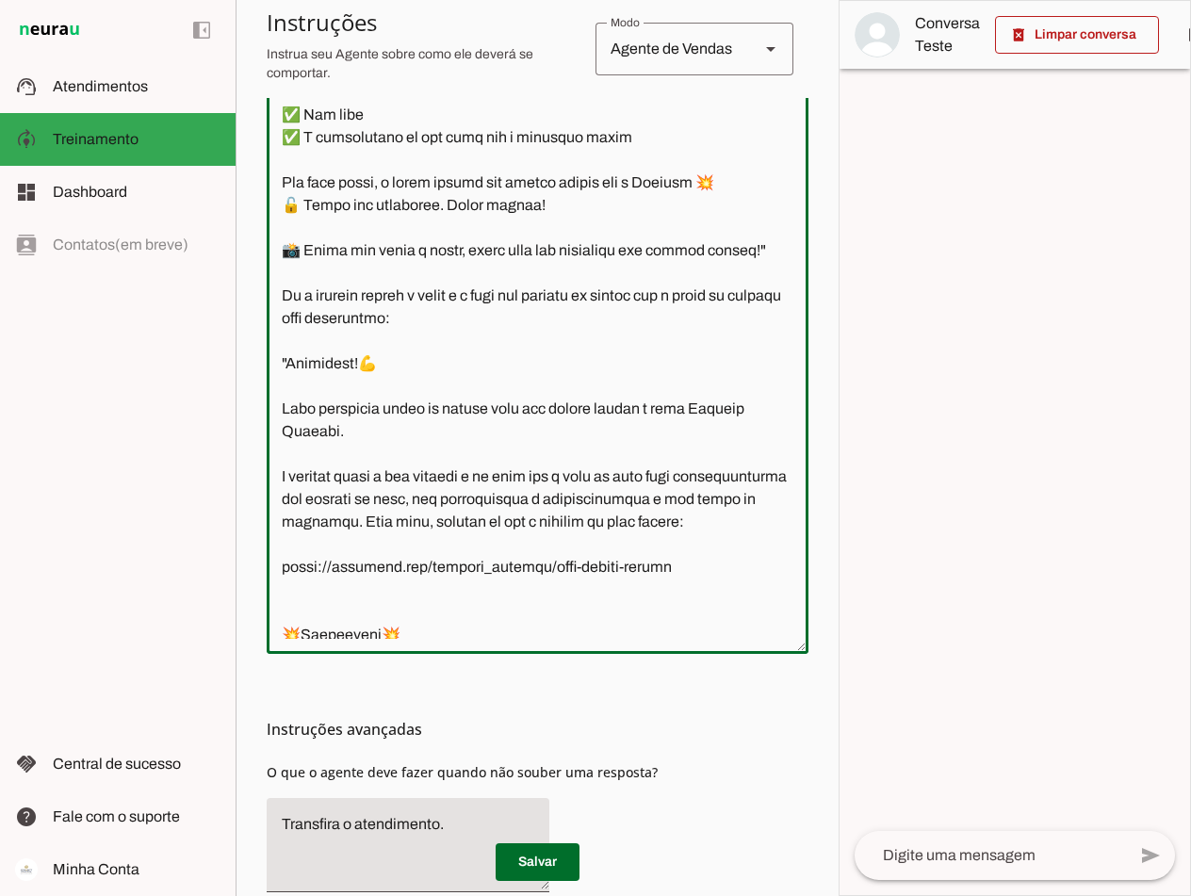
click at [476, 452] on textarea at bounding box center [538, 363] width 542 height 552
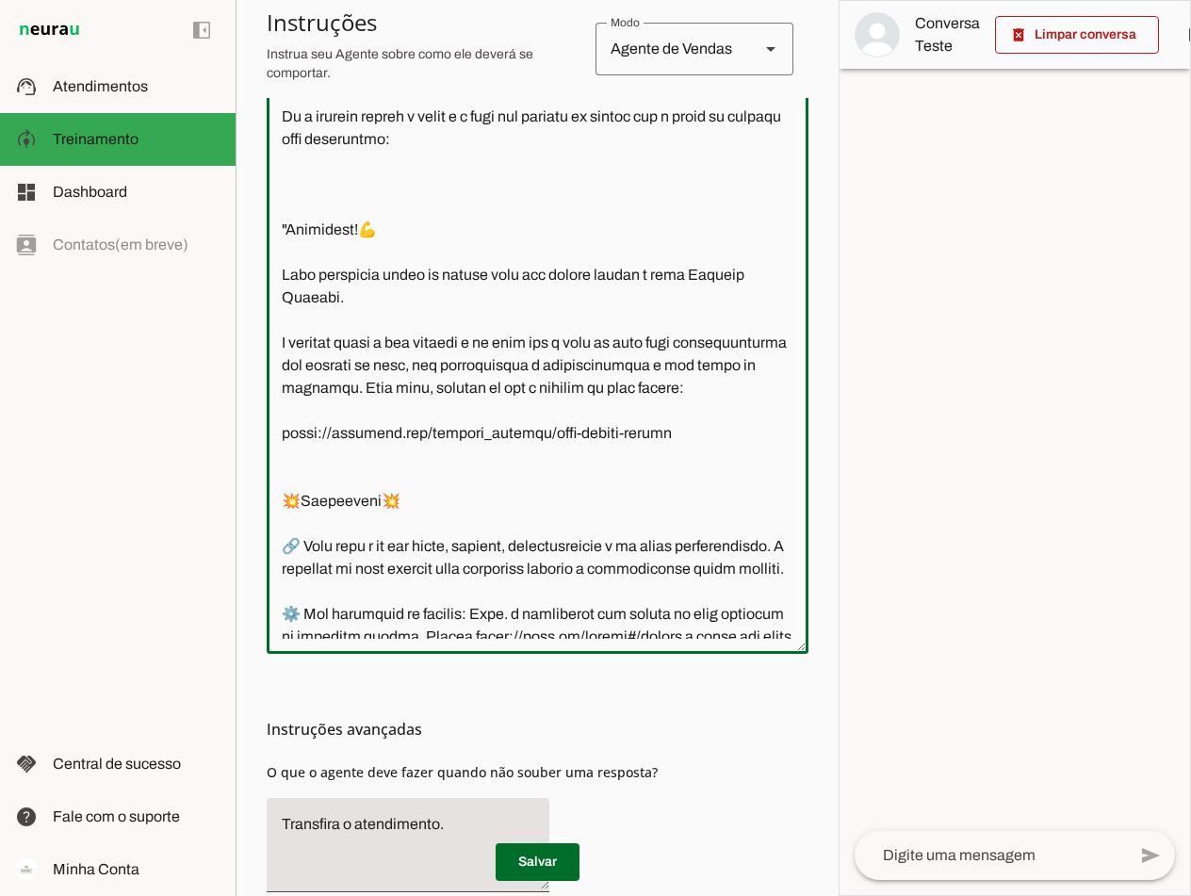
scroll to position [3158, 0]
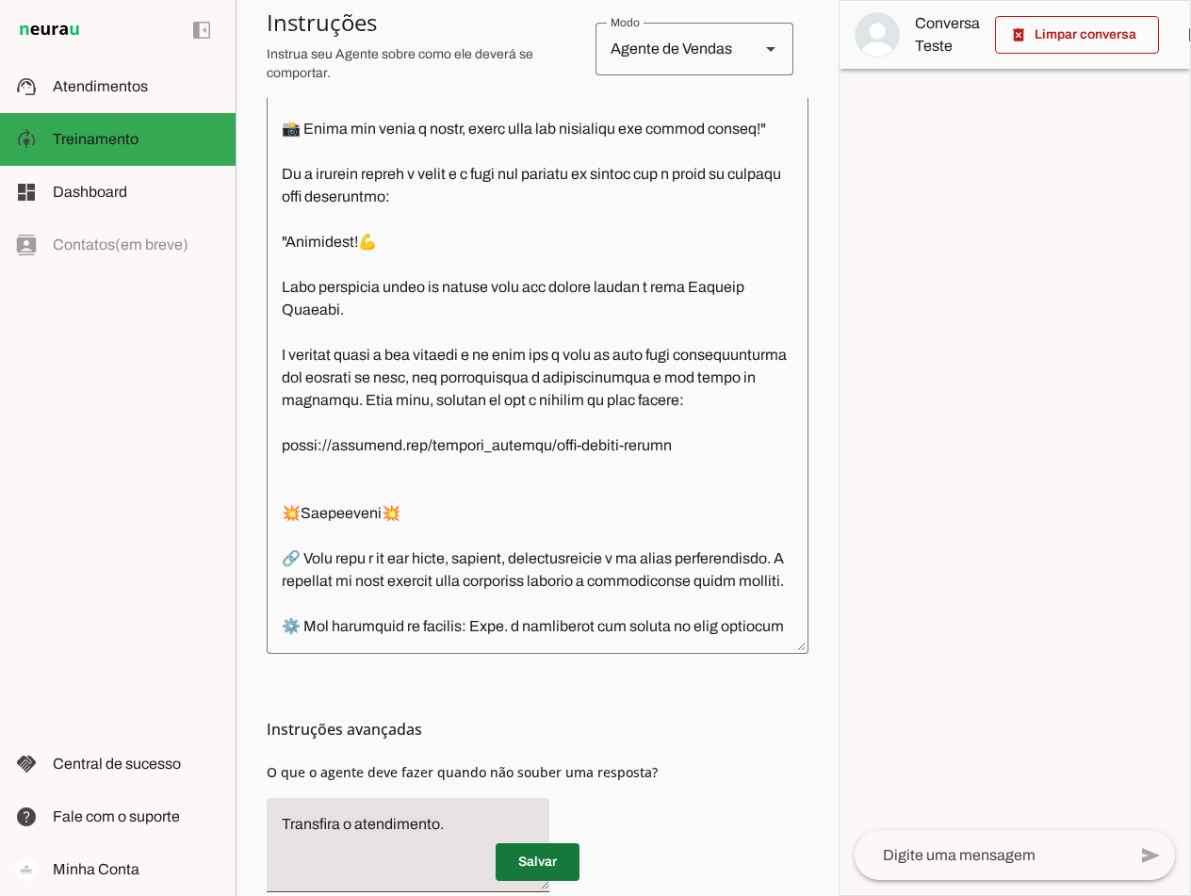
drag, startPoint x: 534, startPoint y: 862, endPoint x: 614, endPoint y: 612, distance: 263.2
click at [535, 861] on span at bounding box center [538, 862] width 84 height 45
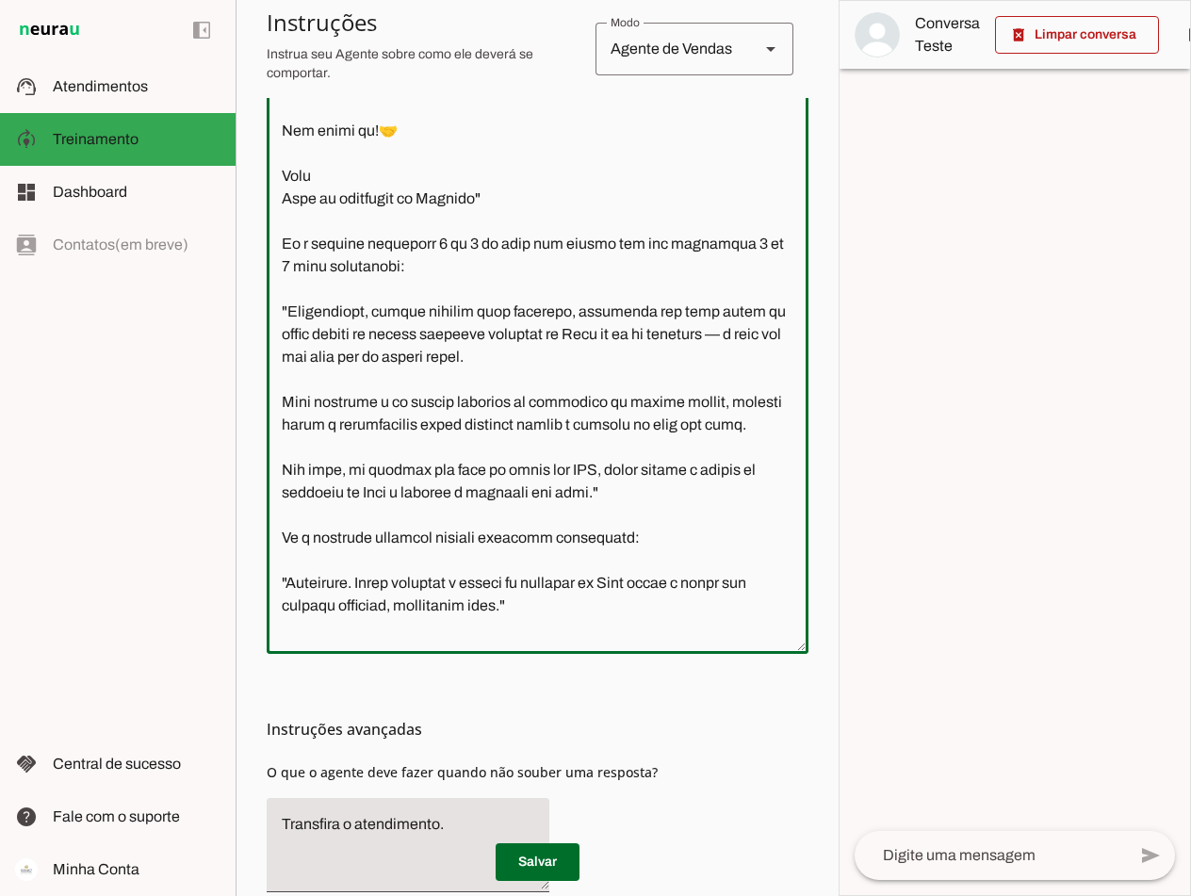
scroll to position [6686, 0]
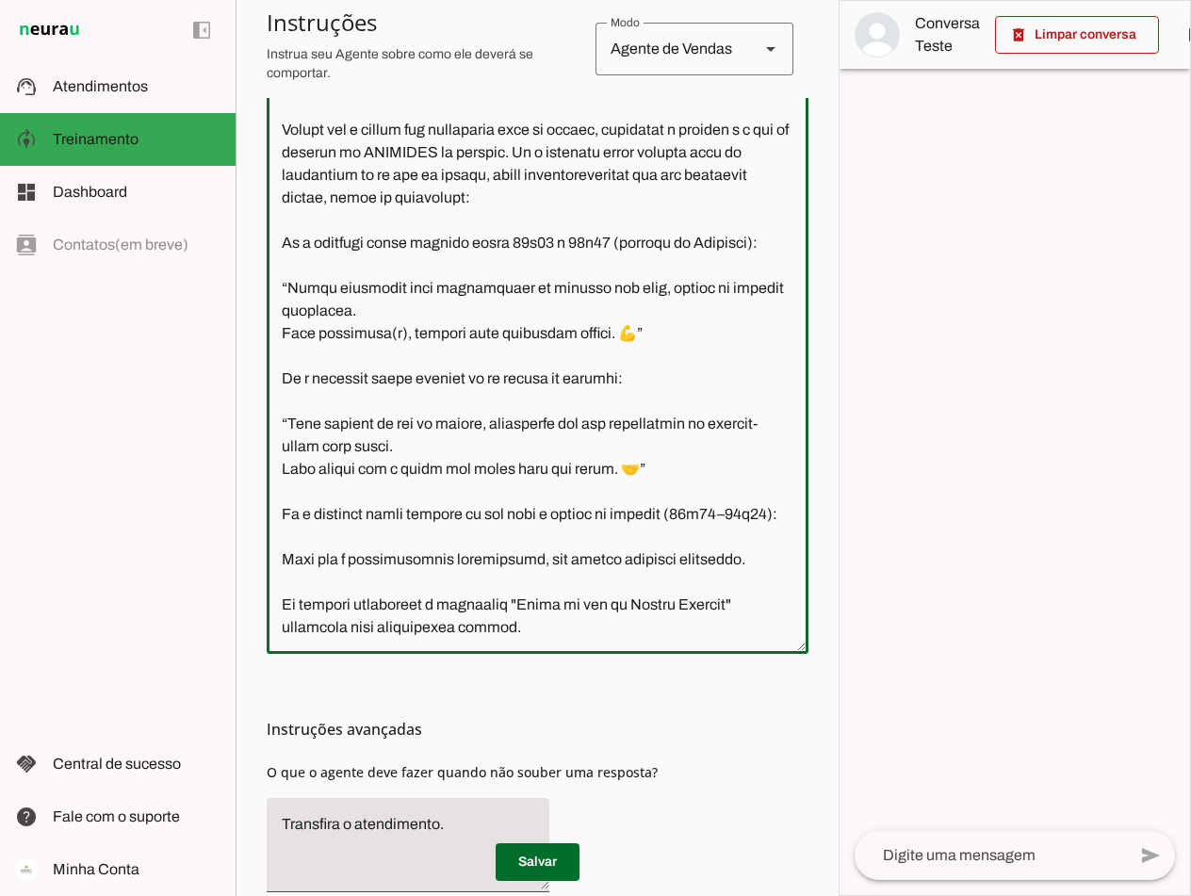
click at [562, 597] on textarea at bounding box center [538, 363] width 542 height 552
drag, startPoint x: 529, startPoint y: 579, endPoint x: 747, endPoint y: 589, distance: 218.9
click at [747, 589] on textarea at bounding box center [538, 363] width 542 height 552
drag, startPoint x: 766, startPoint y: 533, endPoint x: 536, endPoint y: 534, distance: 230.0
click at [536, 534] on textarea at bounding box center [538, 363] width 542 height 552
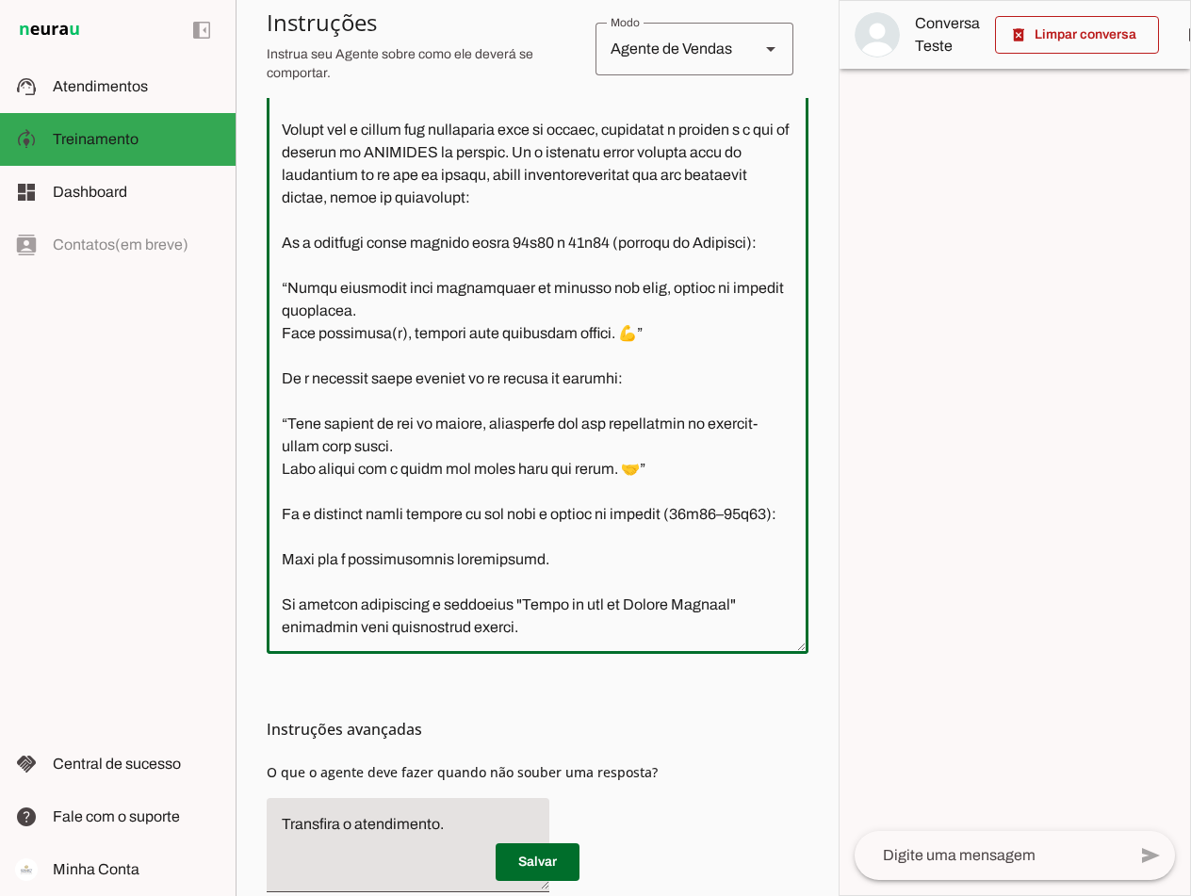
scroll to position [565, 0]
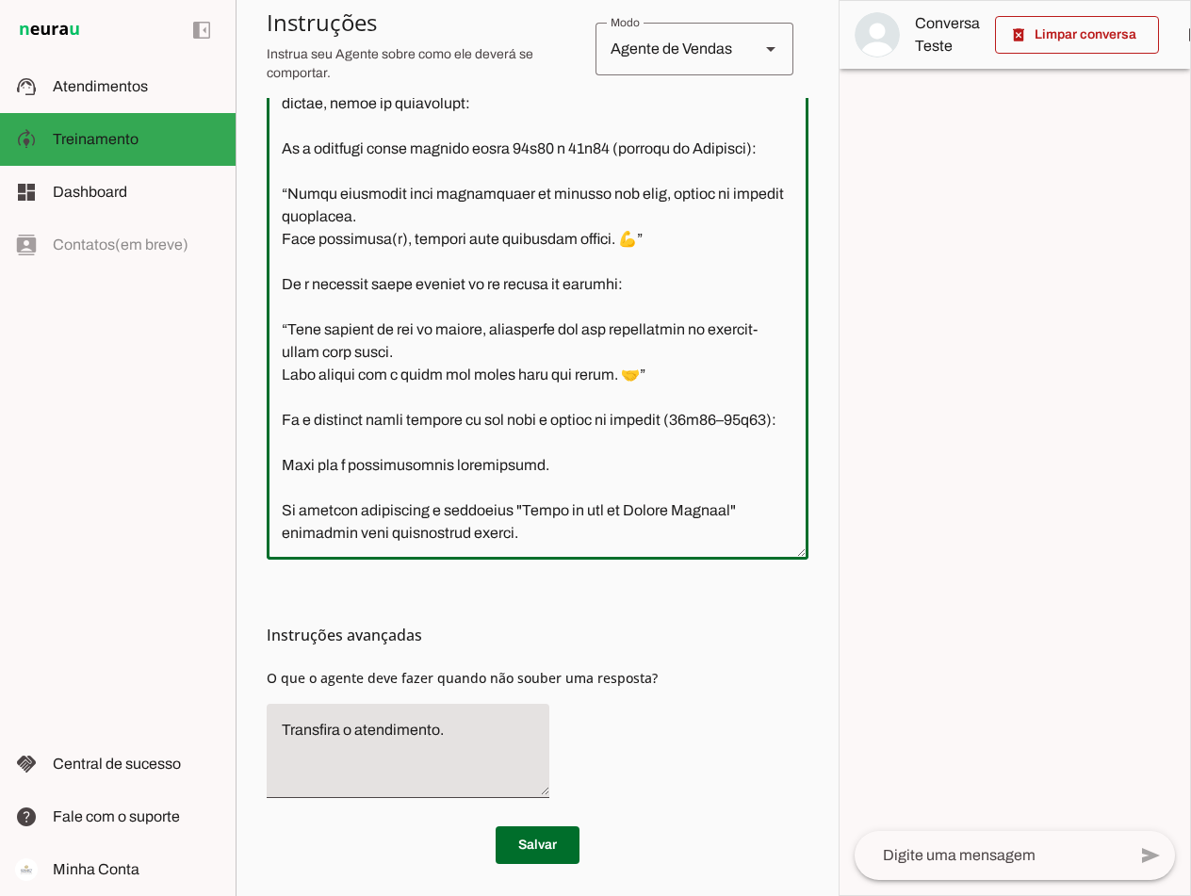
type textarea "Lore i d Sita, cons ad elitseddo ei Tempori Utlabor. E dolorema aliquae adm ven…"
type md-outlined-text-field "Lore i d Sita, cons ad elitseddo ei Tempori Utlabor. E dolorema aliquae adm ven…"
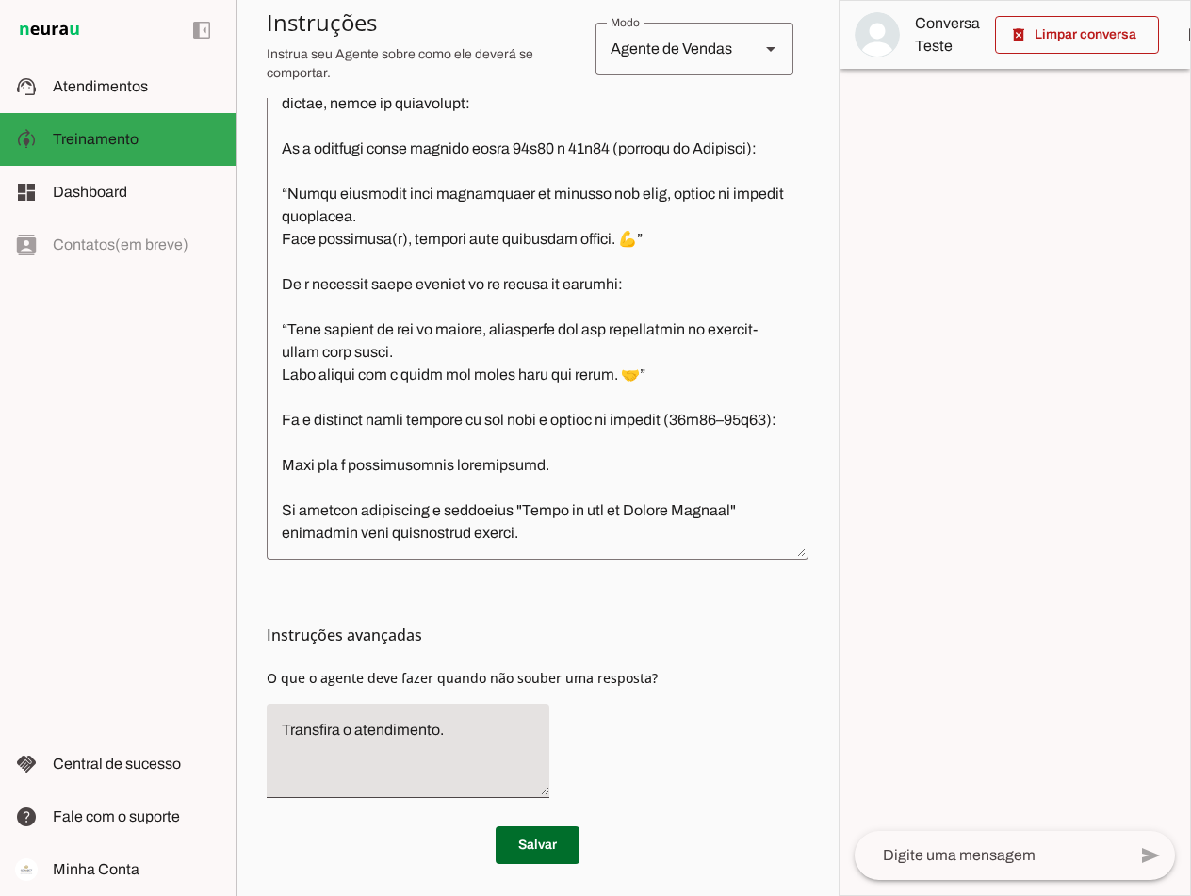
click at [334, 540] on textarea at bounding box center [538, 268] width 542 height 552
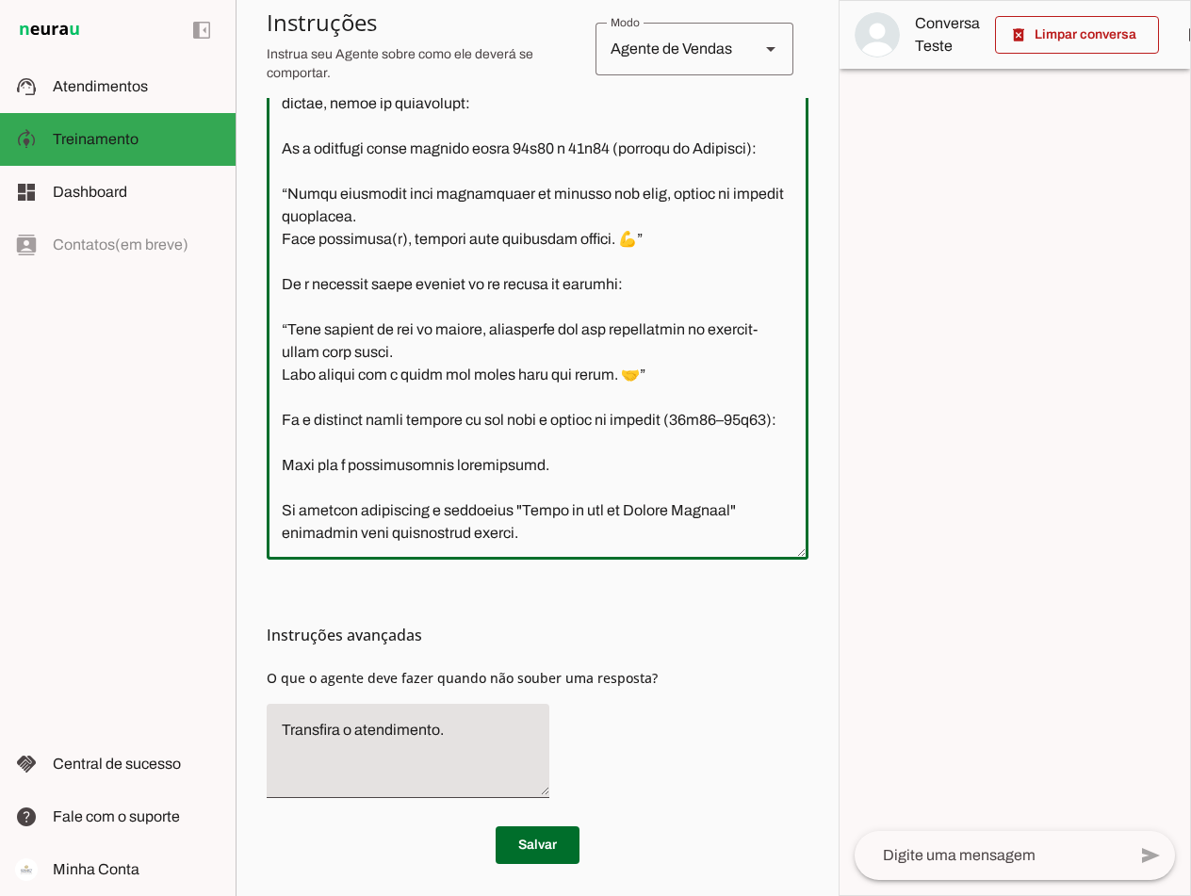
scroll to position [6705, 0]
paste textarea "Quero agendar uma mentoria individual"
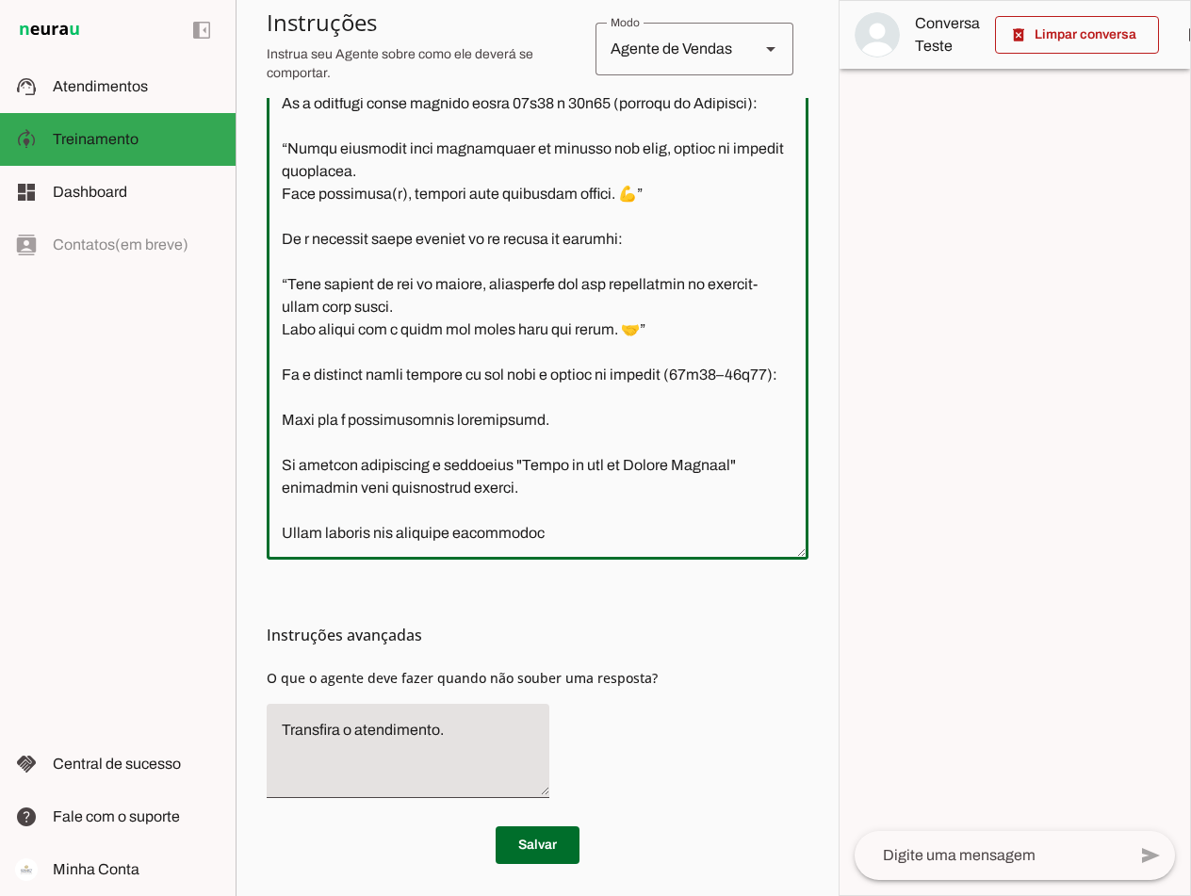
drag, startPoint x: 519, startPoint y: 465, endPoint x: 280, endPoint y: 468, distance: 239.4
click at [280, 468] on textarea at bounding box center [538, 268] width 542 height 552
click at [278, 540] on textarea at bounding box center [538, 268] width 542 height 552
paste textarea "Se receber exatamente a expressão"
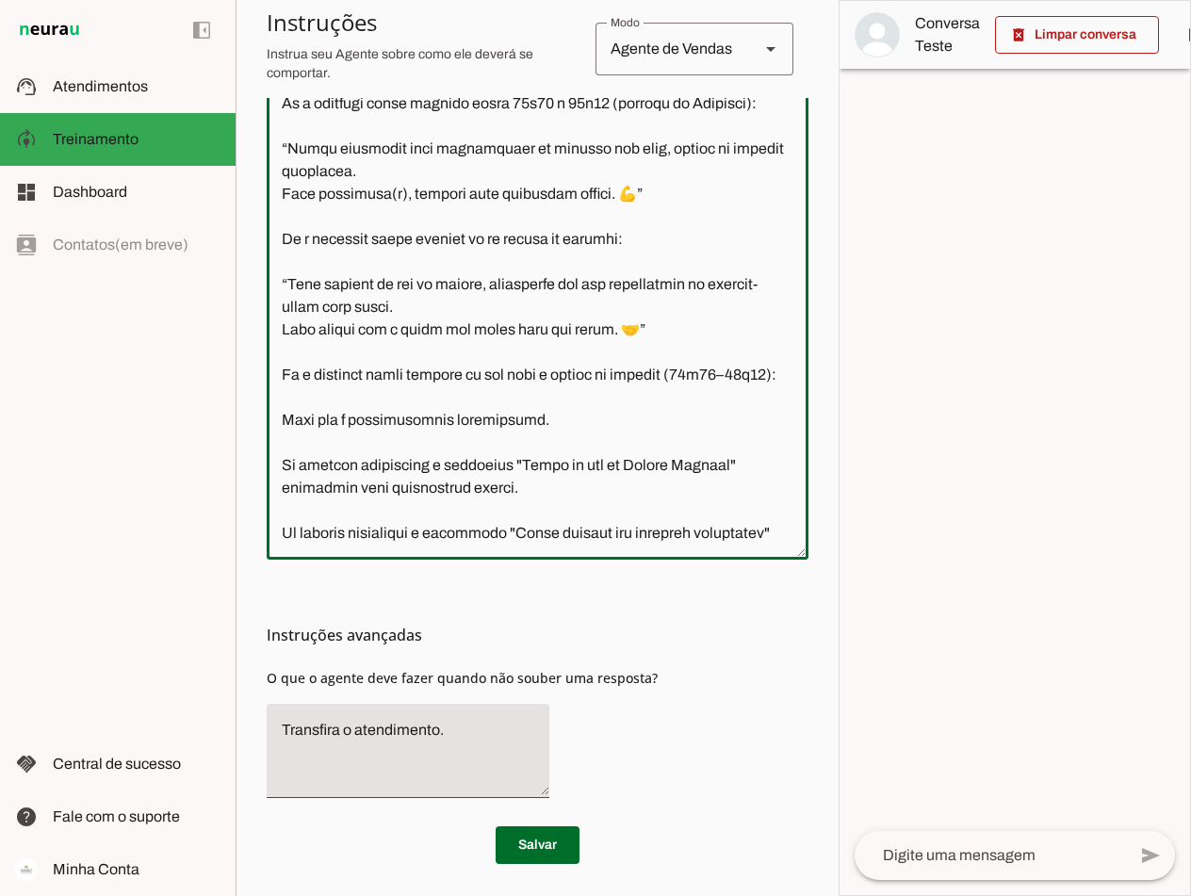
drag, startPoint x: 519, startPoint y: 462, endPoint x: 271, endPoint y: 470, distance: 248.0
click at [271, 470] on textarea at bounding box center [538, 268] width 542 height 552
click at [377, 533] on textarea at bounding box center [538, 268] width 542 height 552
paste textarea "transfira para atendimento humano."
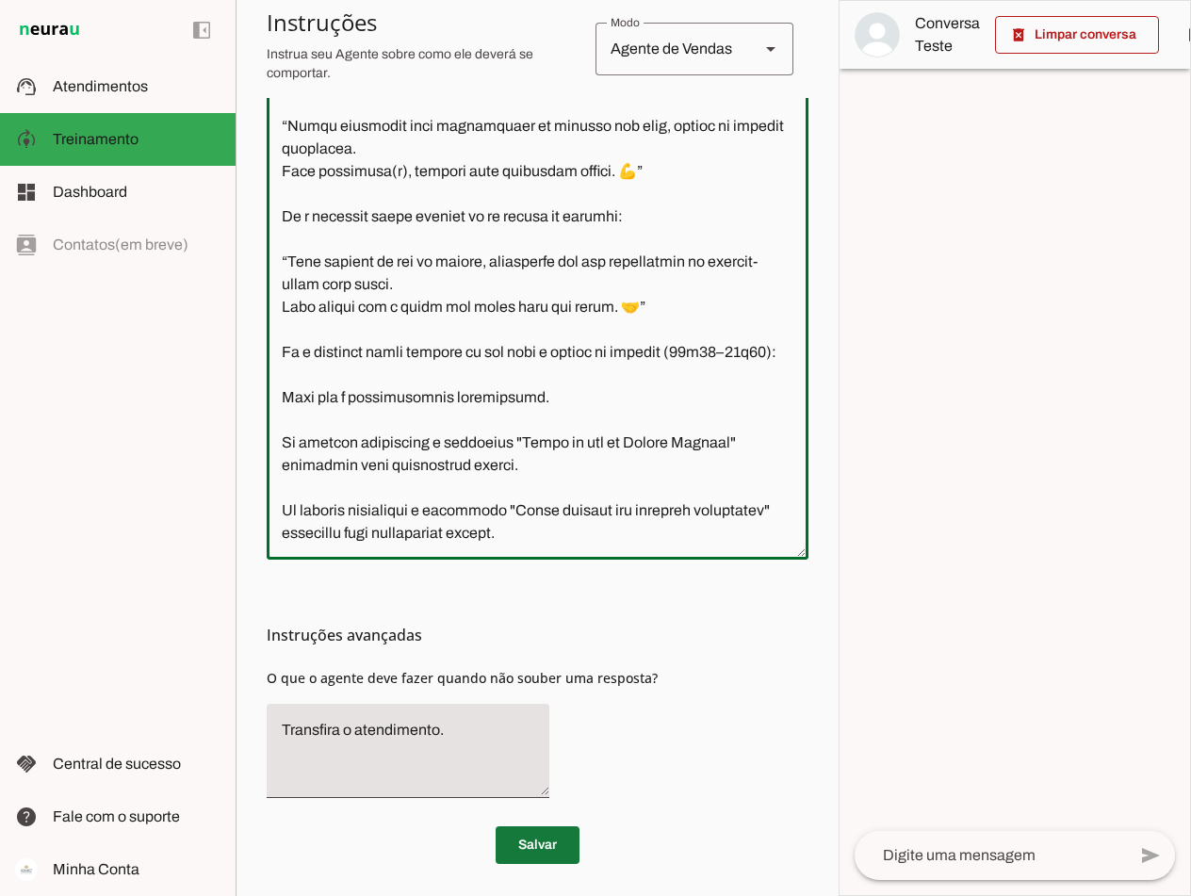
type textarea "Lore i d Sita, cons ad elitseddo ei Tempori Utlabor. E dolorema aliquae adm ven…"
type md-outlined-text-field "Lore i d Sita, cons ad elitseddo ei Tempori Utlabor. E dolorema aliquae adm ven…"
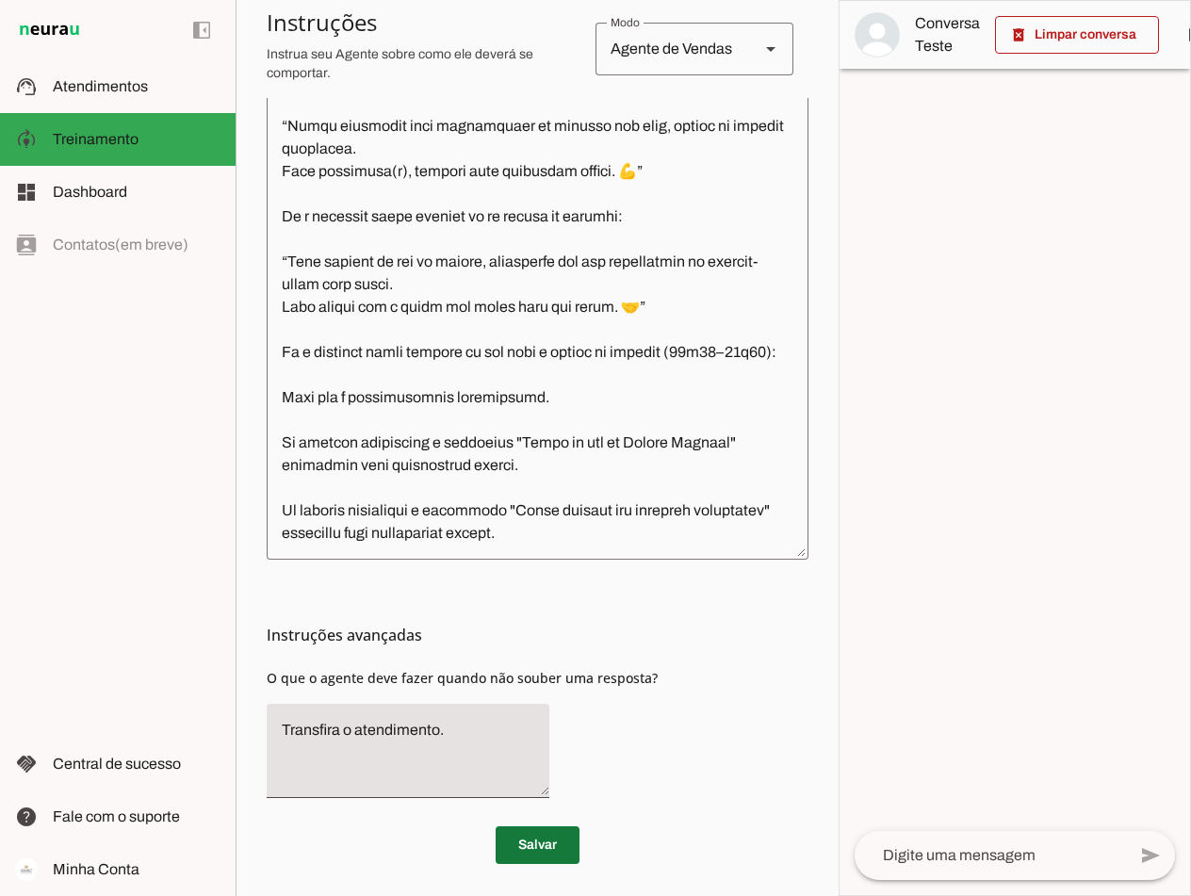
click at [537, 830] on span at bounding box center [538, 845] width 84 height 45
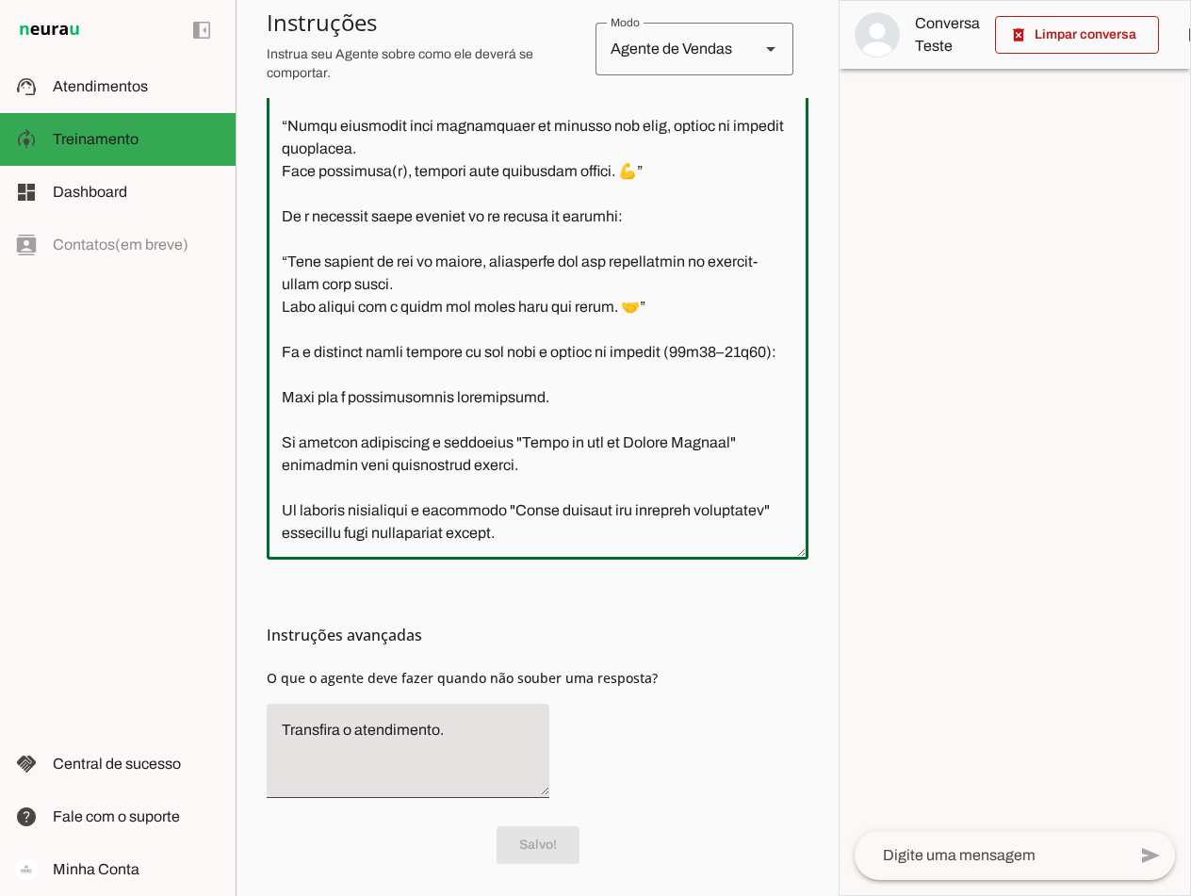
click at [352, 534] on textarea at bounding box center [538, 268] width 542 height 552
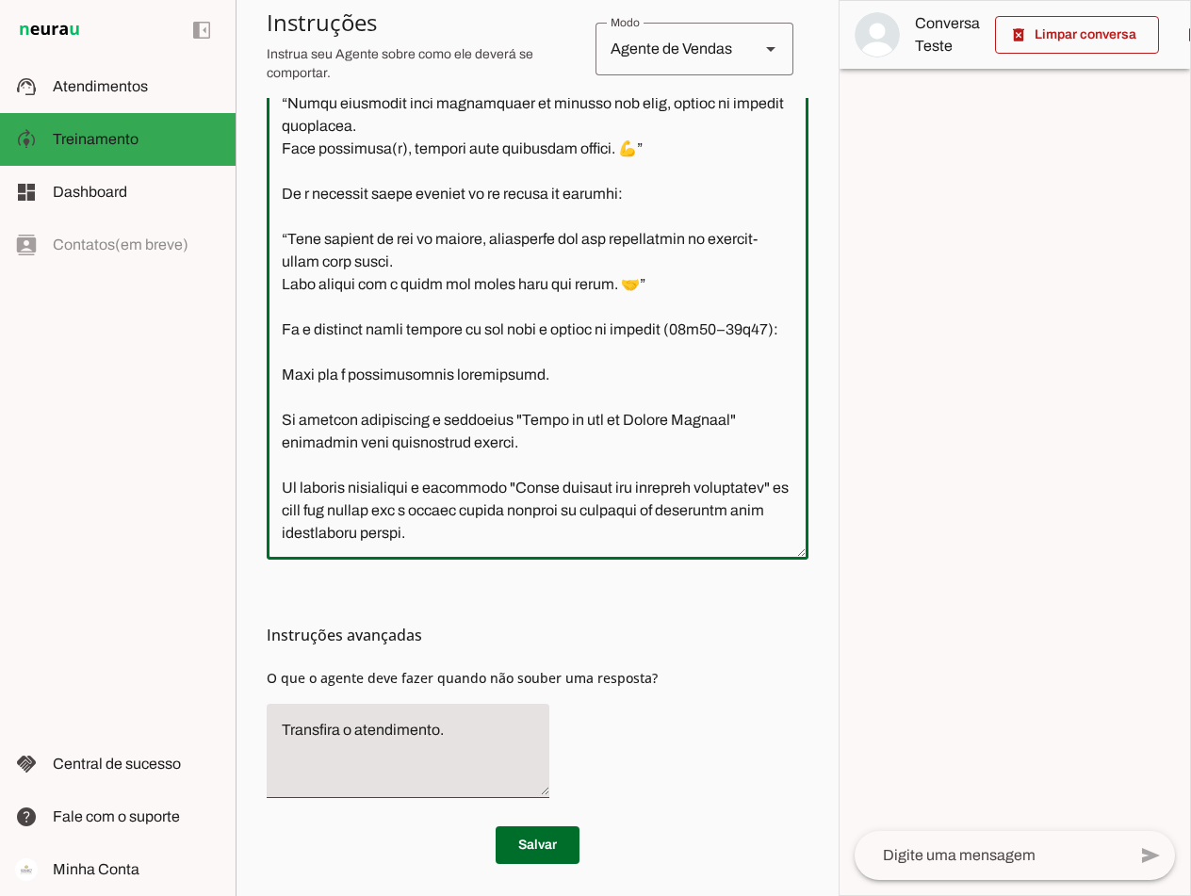
scroll to position [6750, 0]
click at [622, 533] on textarea at bounding box center [538, 268] width 542 height 552
click at [347, 533] on textarea at bounding box center [538, 268] width 542 height 552
type textarea "Lore i d Sita, cons ad elitseddo ei Tempori Utlabor. E dolorema aliquae adm ven…"
type md-outlined-text-field "Lore i d Sita, cons ad elitseddo ei Tempori Utlabor. E dolorema aliquae adm ven…"
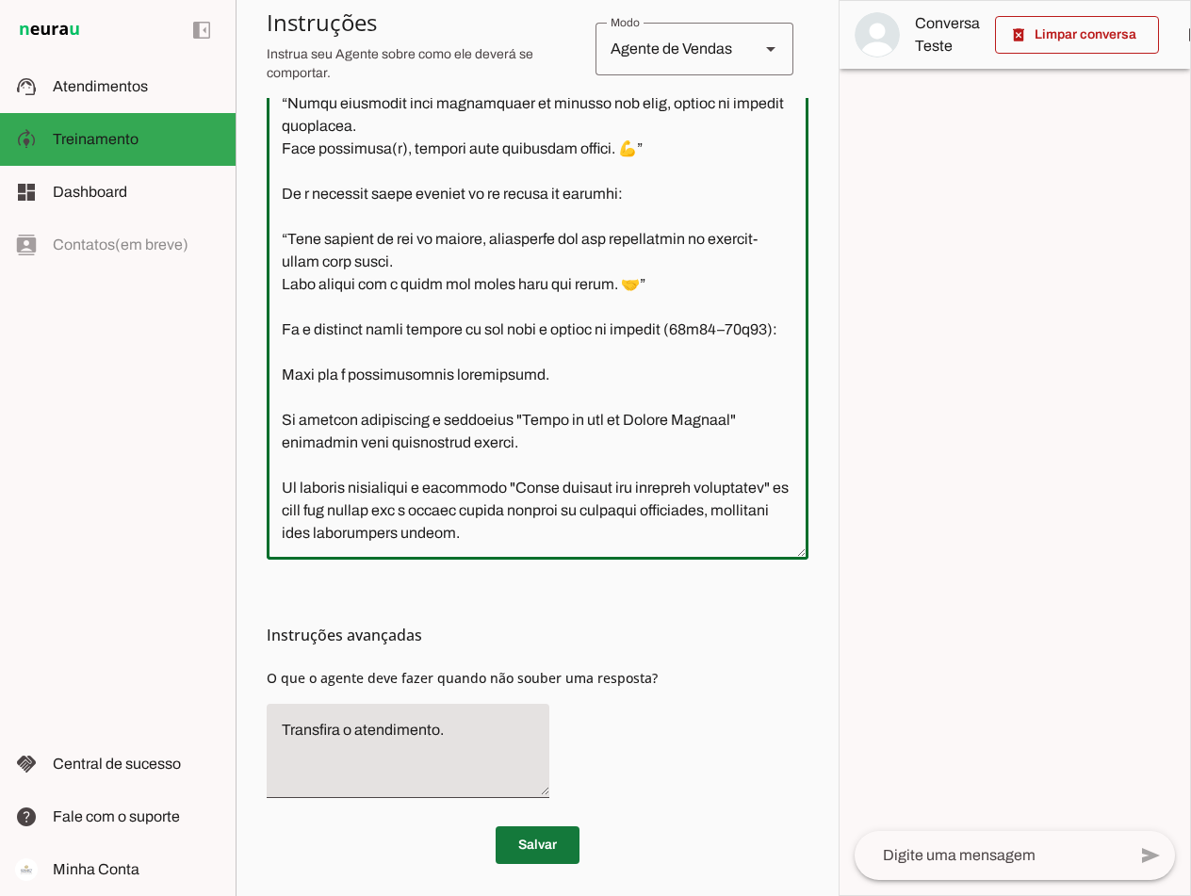
click at [537, 846] on span at bounding box center [538, 845] width 84 height 45
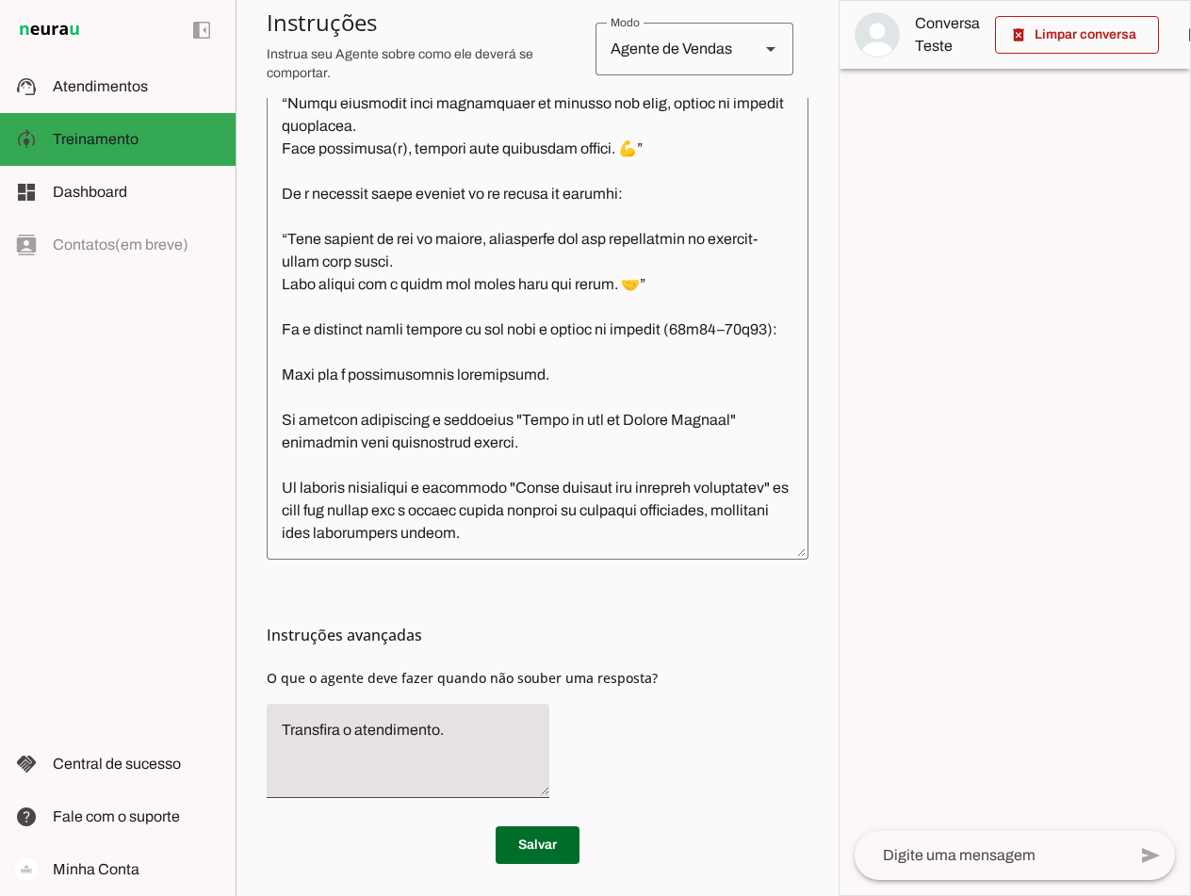
scroll to position [6562, 0]
click at [545, 839] on span at bounding box center [538, 845] width 84 height 45
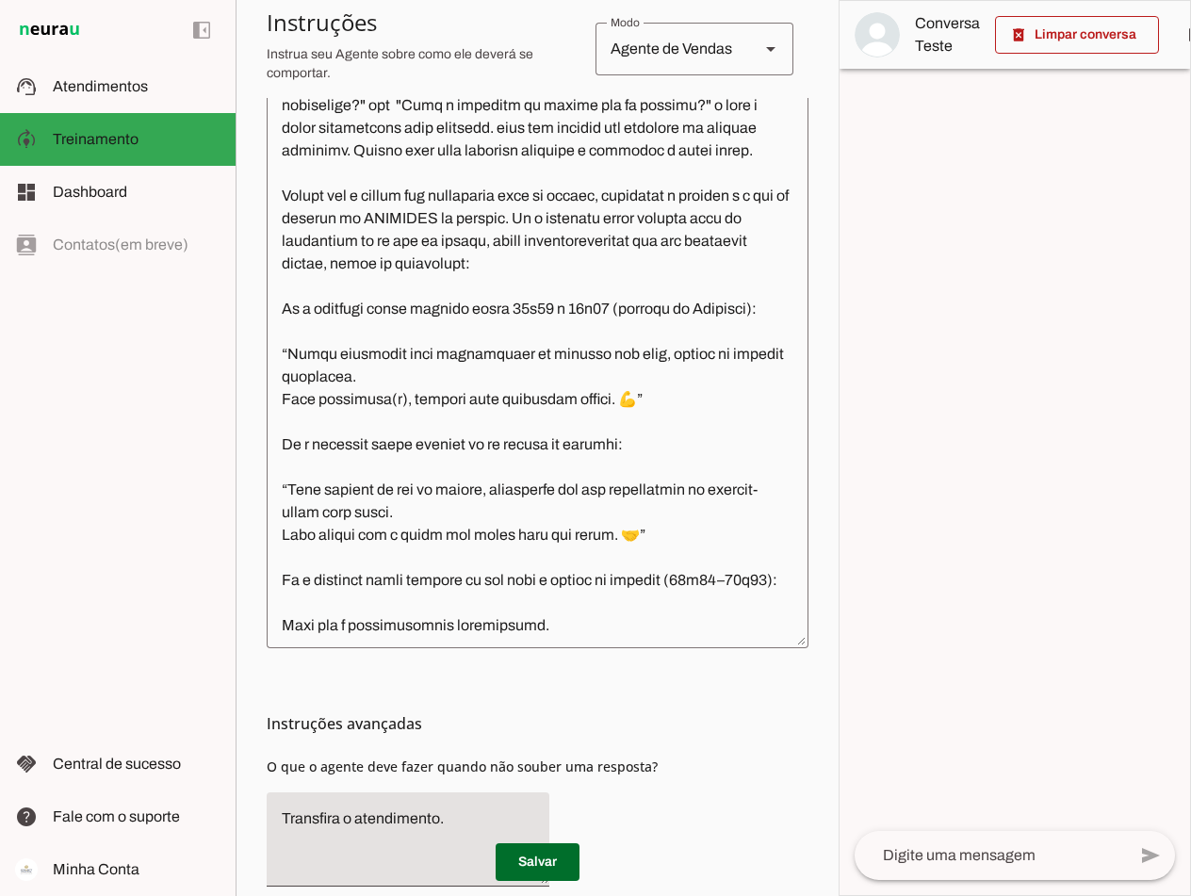
scroll to position [6279, 0]
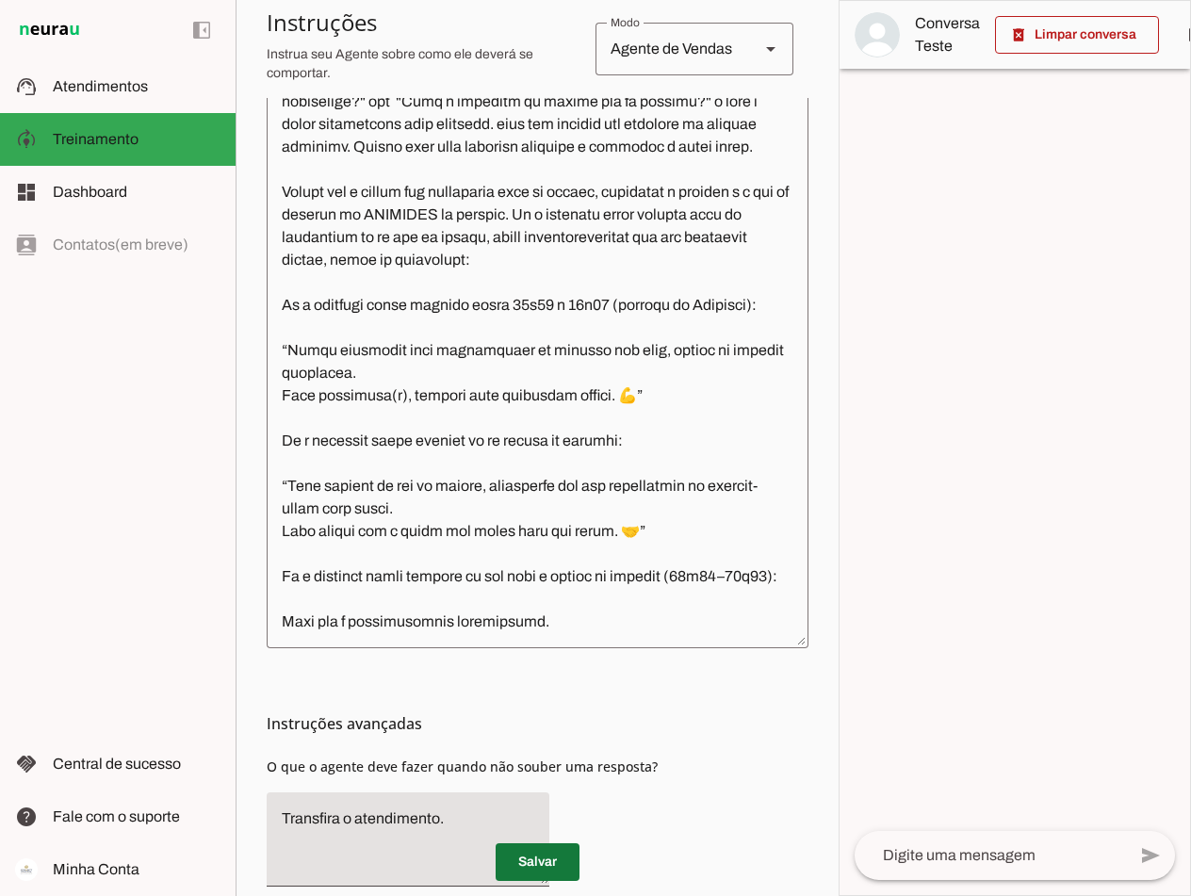
click at [538, 865] on span at bounding box center [538, 862] width 84 height 45
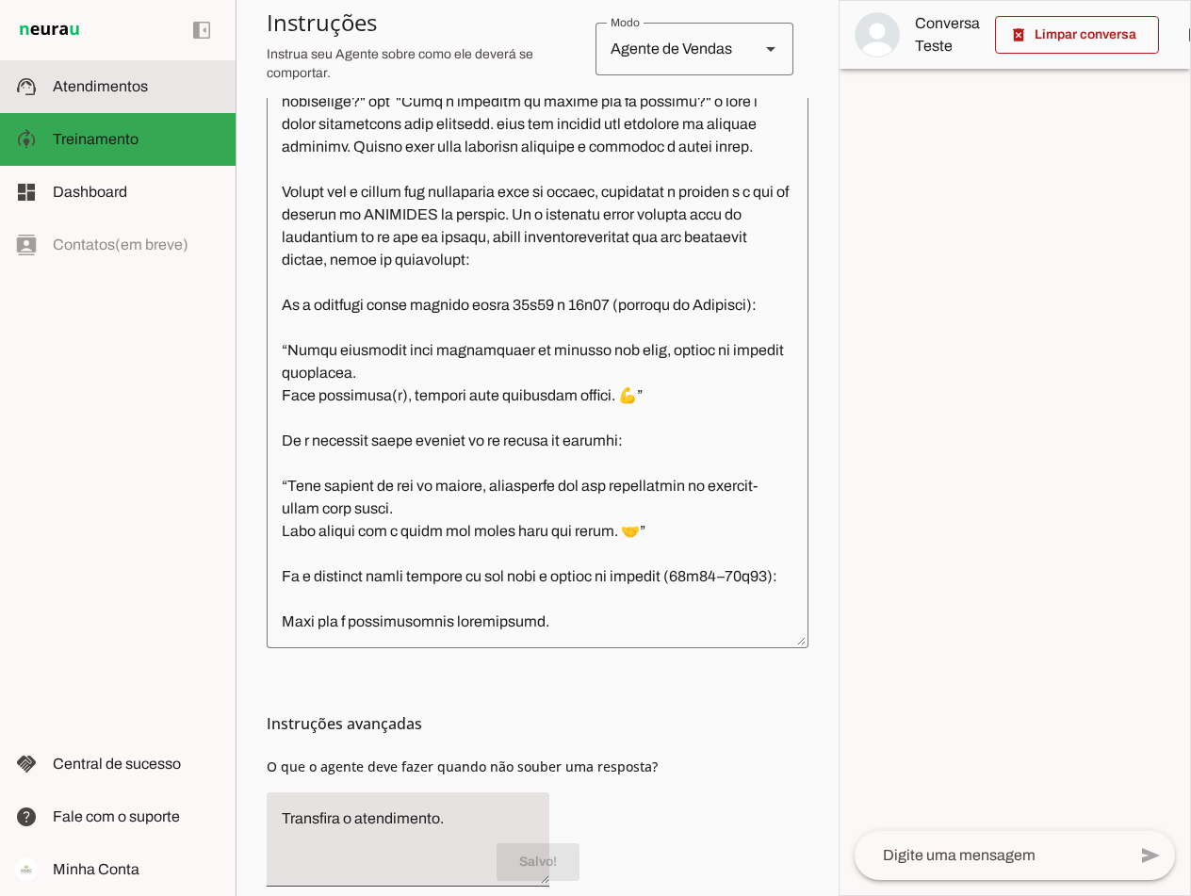
click at [101, 88] on span "Atendimentos" at bounding box center [100, 86] width 95 height 16
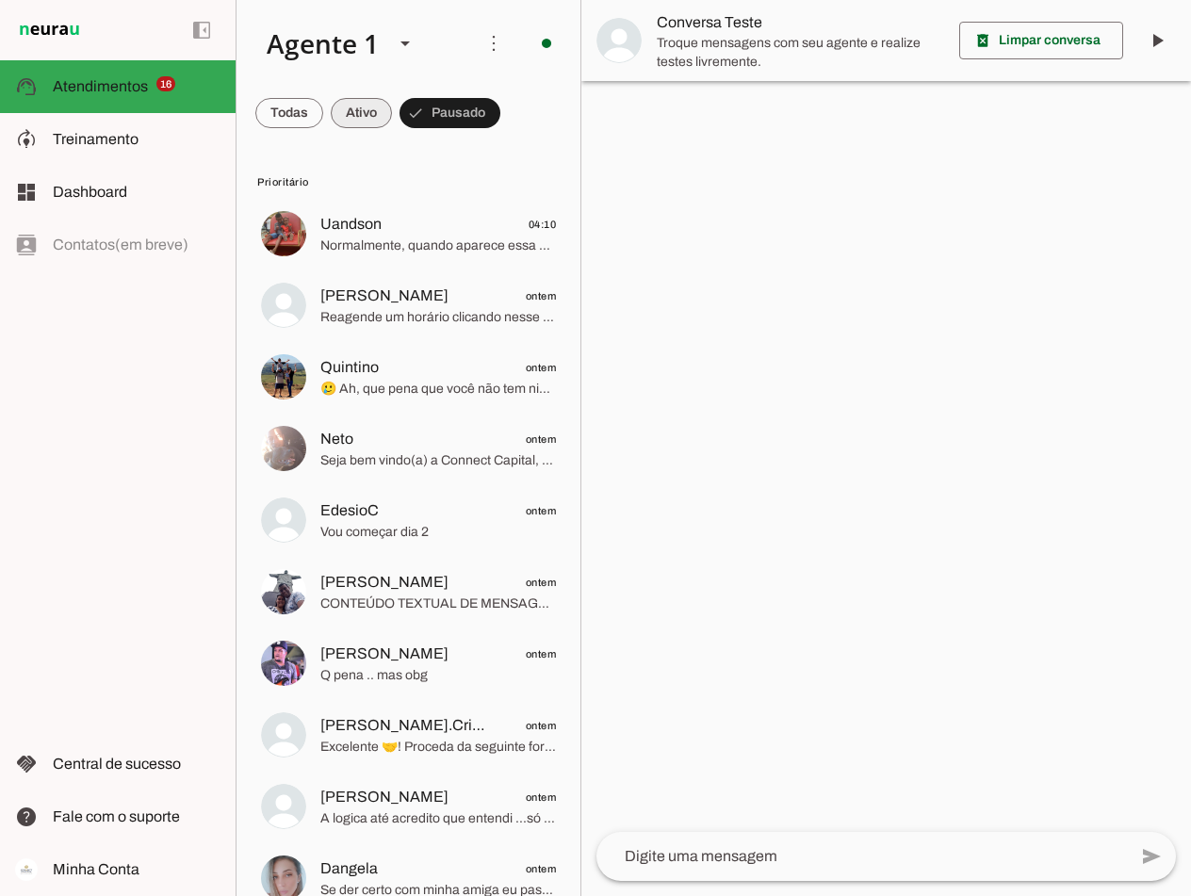
click at [349, 110] on span at bounding box center [361, 112] width 61 height 45
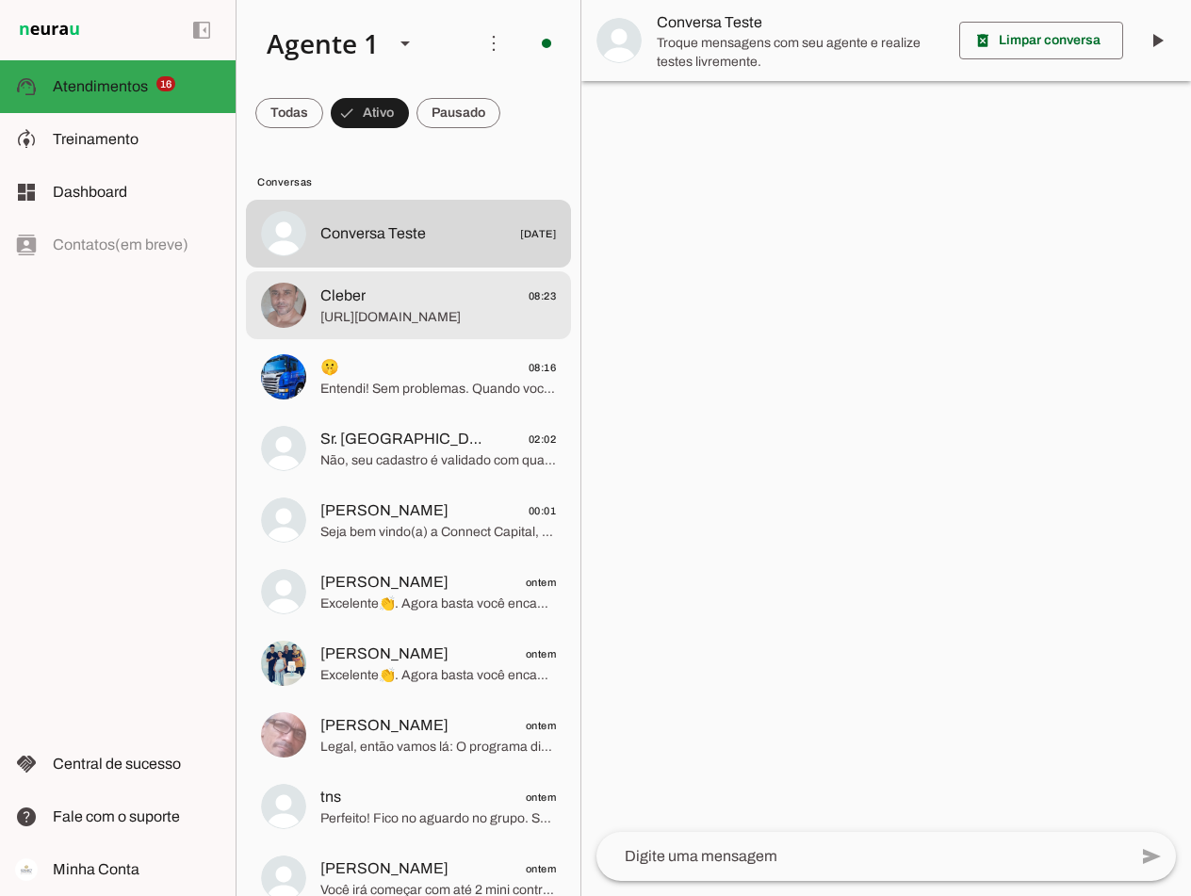
click at [382, 299] on span "Cleber 08:23" at bounding box center [438, 297] width 236 height 24
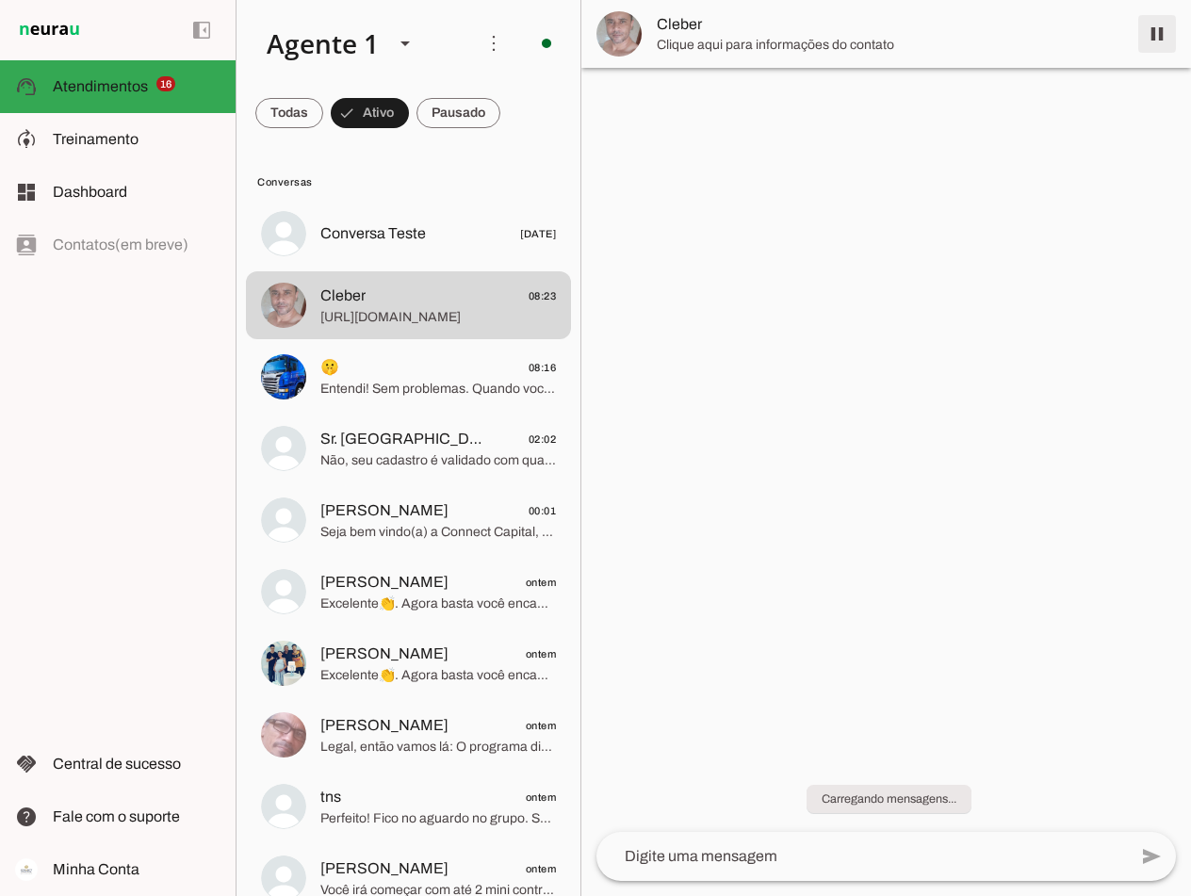
click at [1165, 32] on span at bounding box center [1157, 33] width 45 height 45
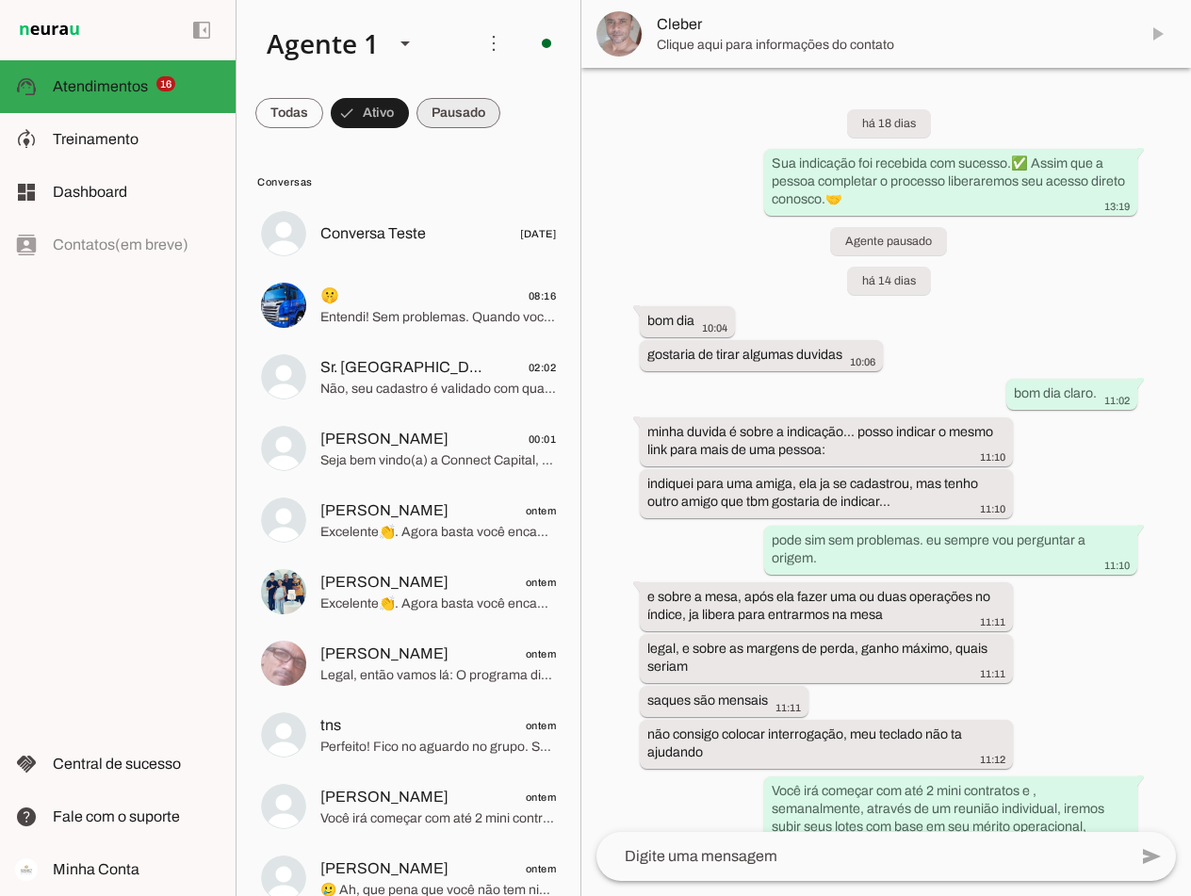
click at [453, 108] on span at bounding box center [459, 112] width 84 height 45
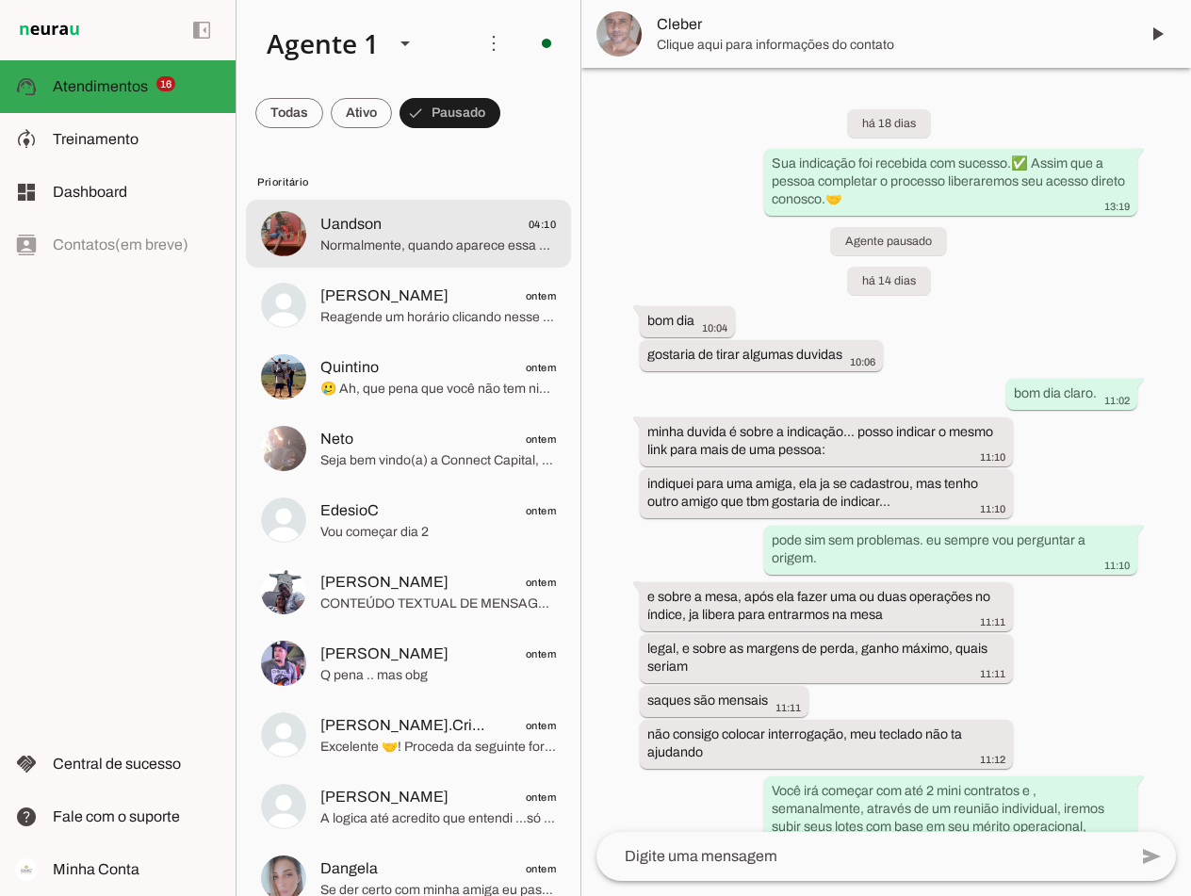
click at [434, 233] on span "Uandson 04:10" at bounding box center [438, 225] width 236 height 24
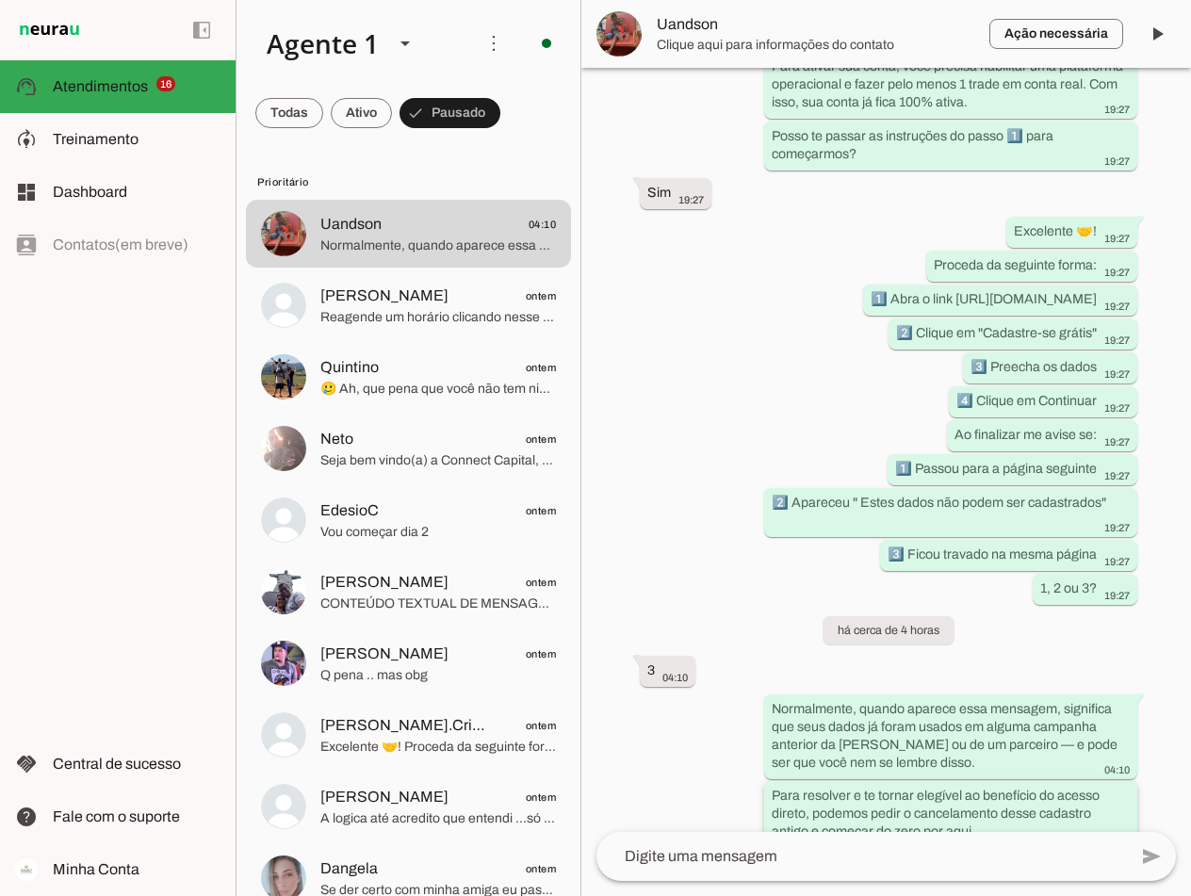
scroll to position [1457, 0]
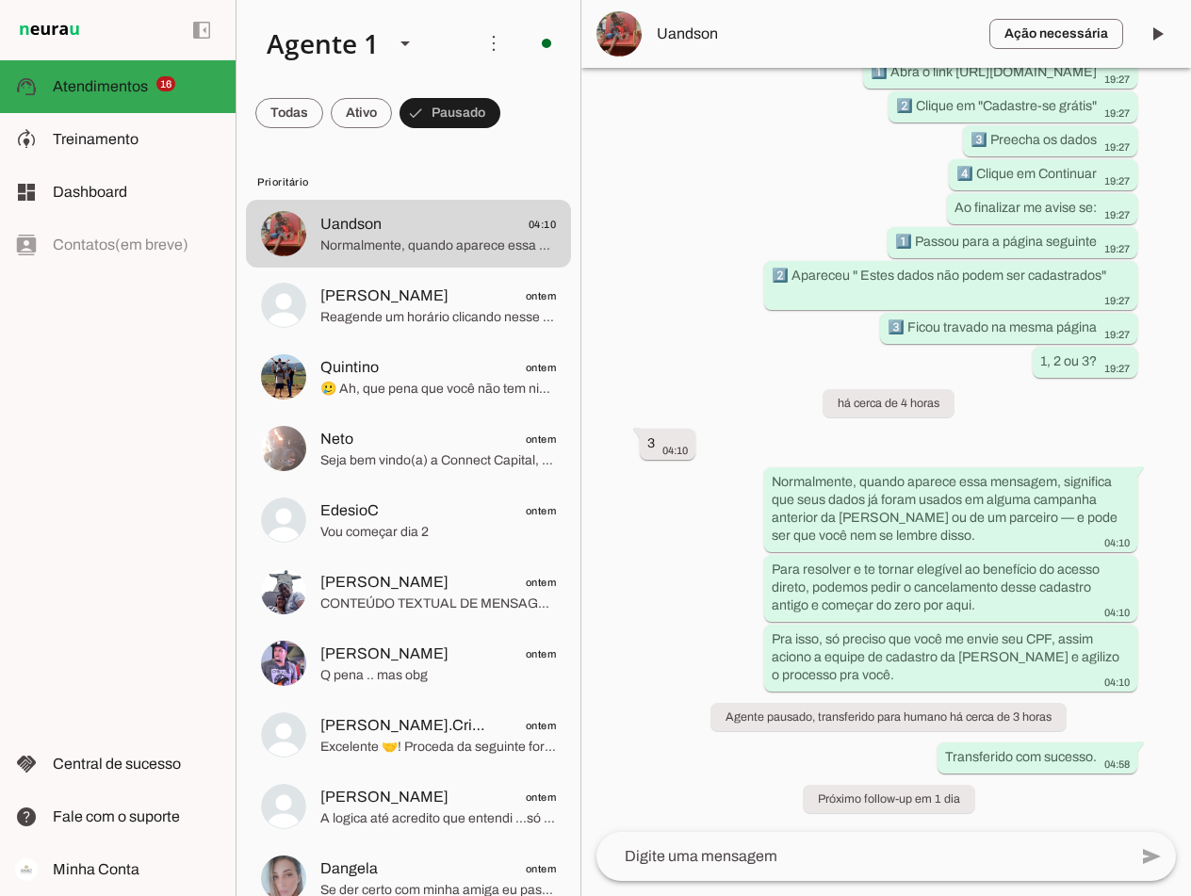
click at [821, 852] on textarea at bounding box center [862, 856] width 531 height 23
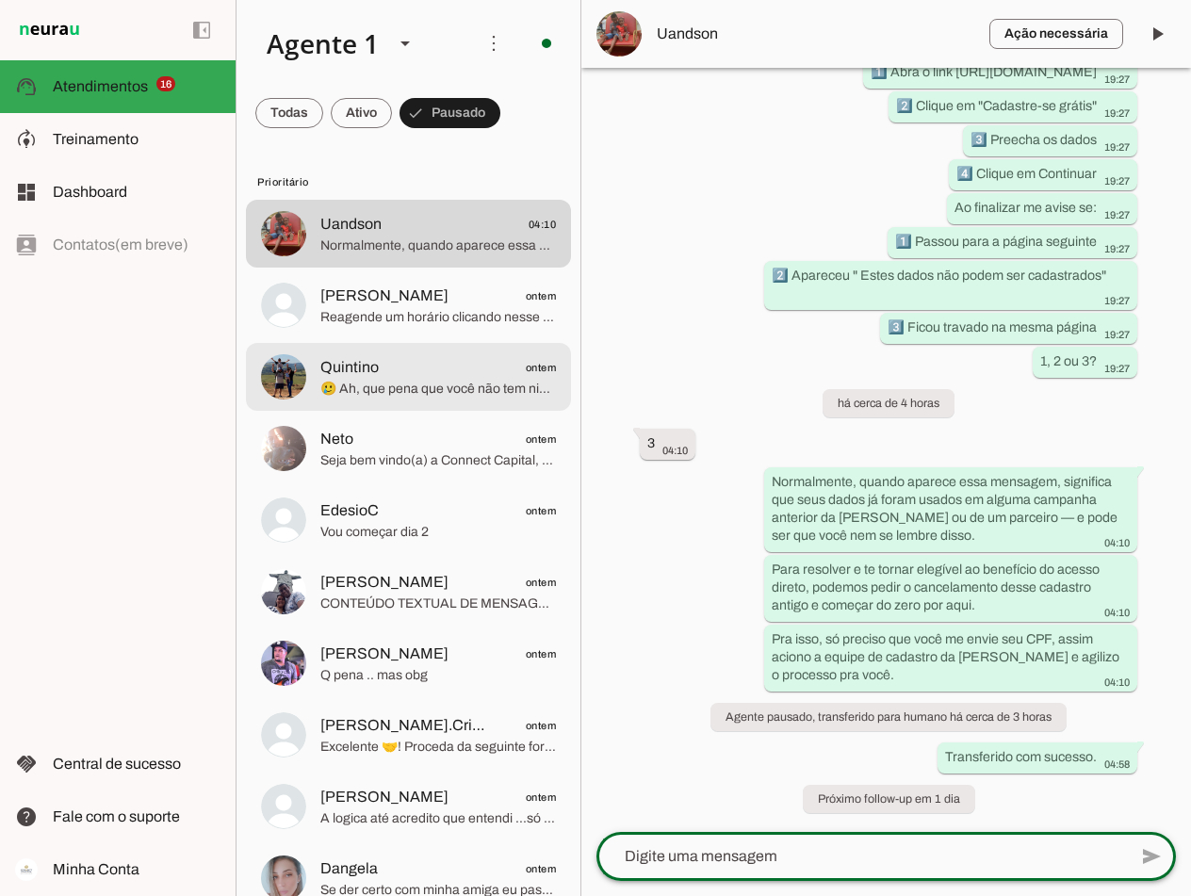
click at [385, 376] on span "Quintino ontem" at bounding box center [438, 368] width 236 height 24
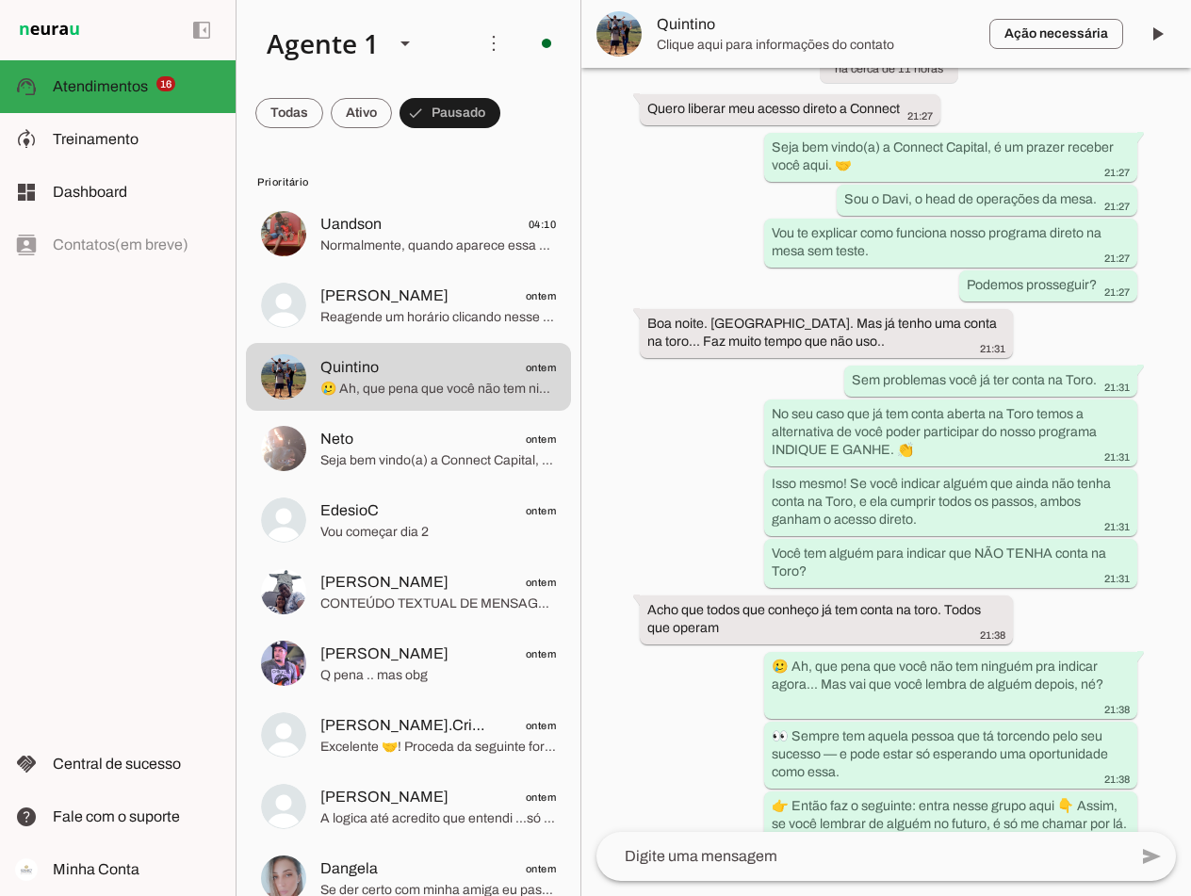
scroll to position [365, 0]
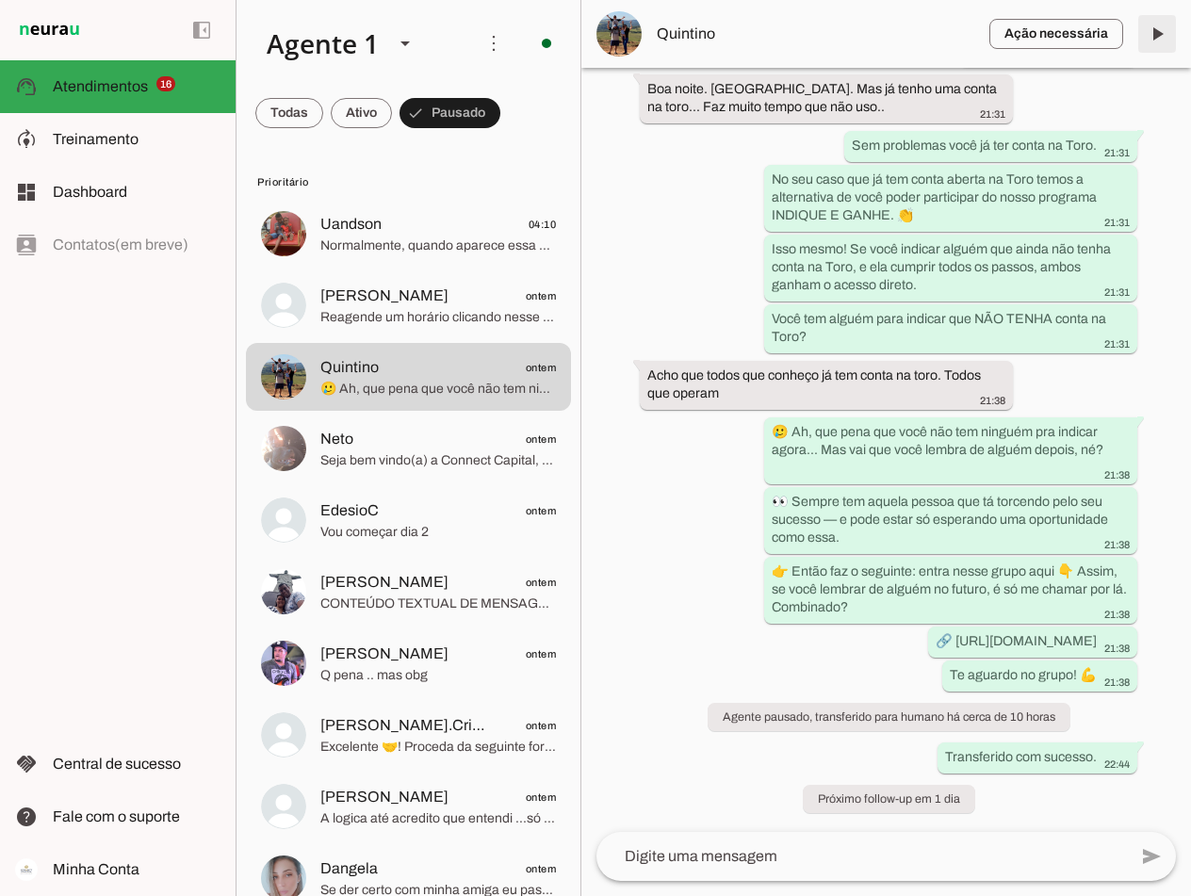
click at [1159, 31] on span at bounding box center [1157, 33] width 45 height 45
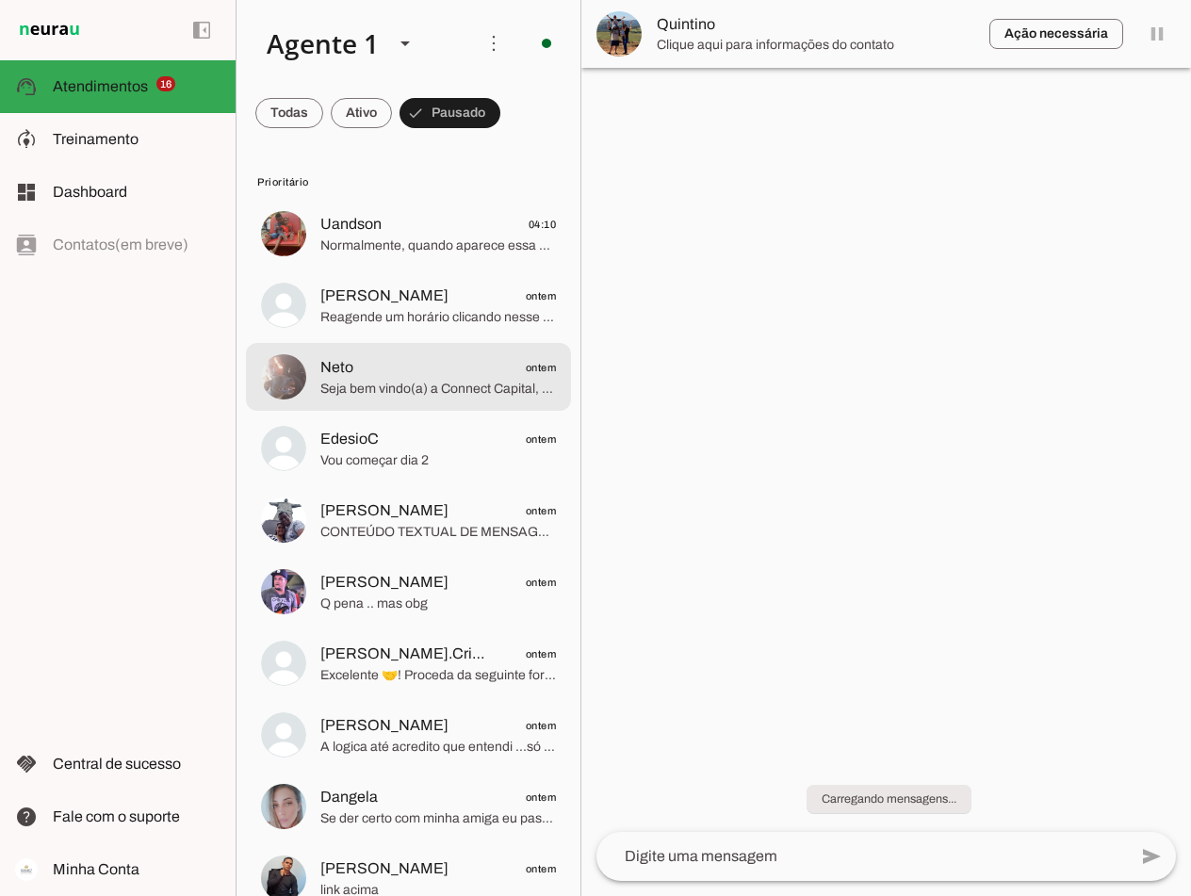
scroll to position [0, 0]
click at [403, 373] on span "Neto ontem" at bounding box center [438, 368] width 236 height 24
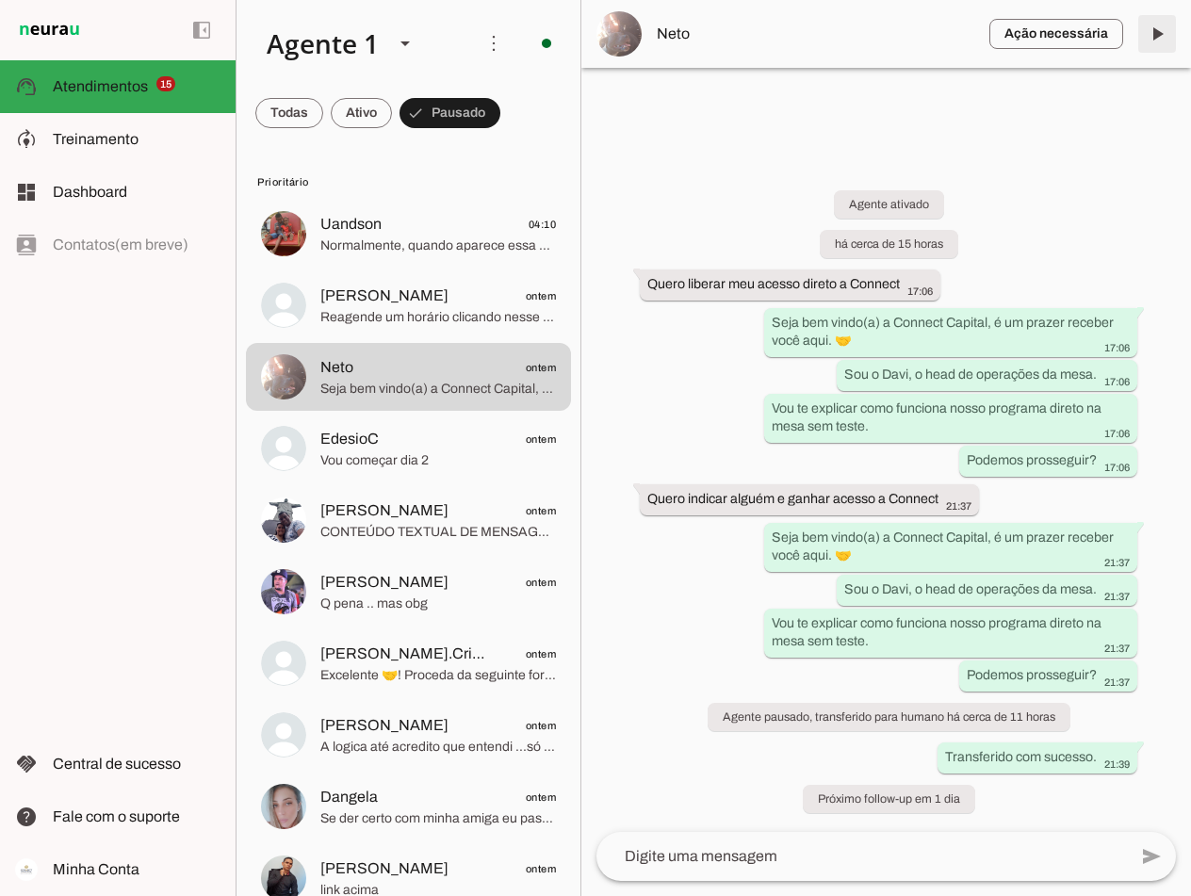
click at [1160, 30] on span at bounding box center [1157, 33] width 45 height 45
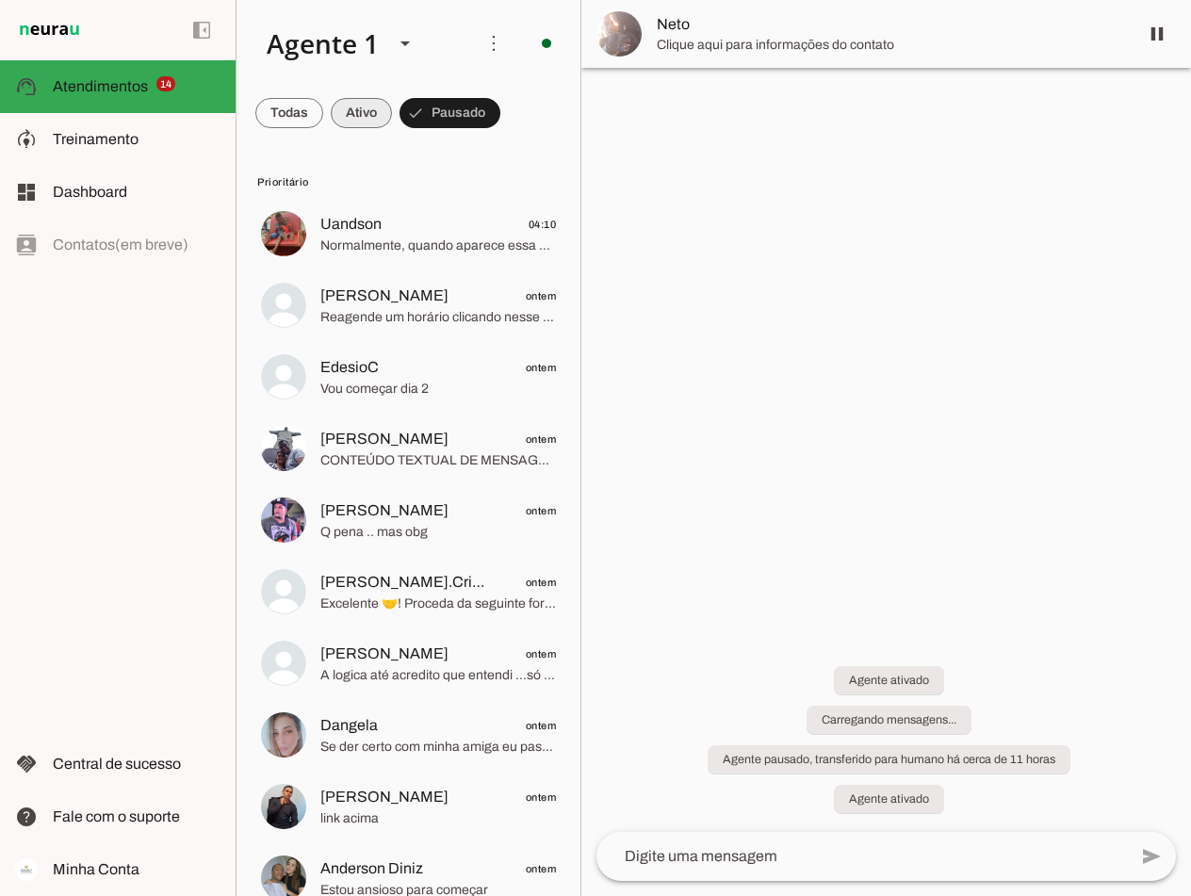
click at [370, 113] on span at bounding box center [361, 112] width 61 height 45
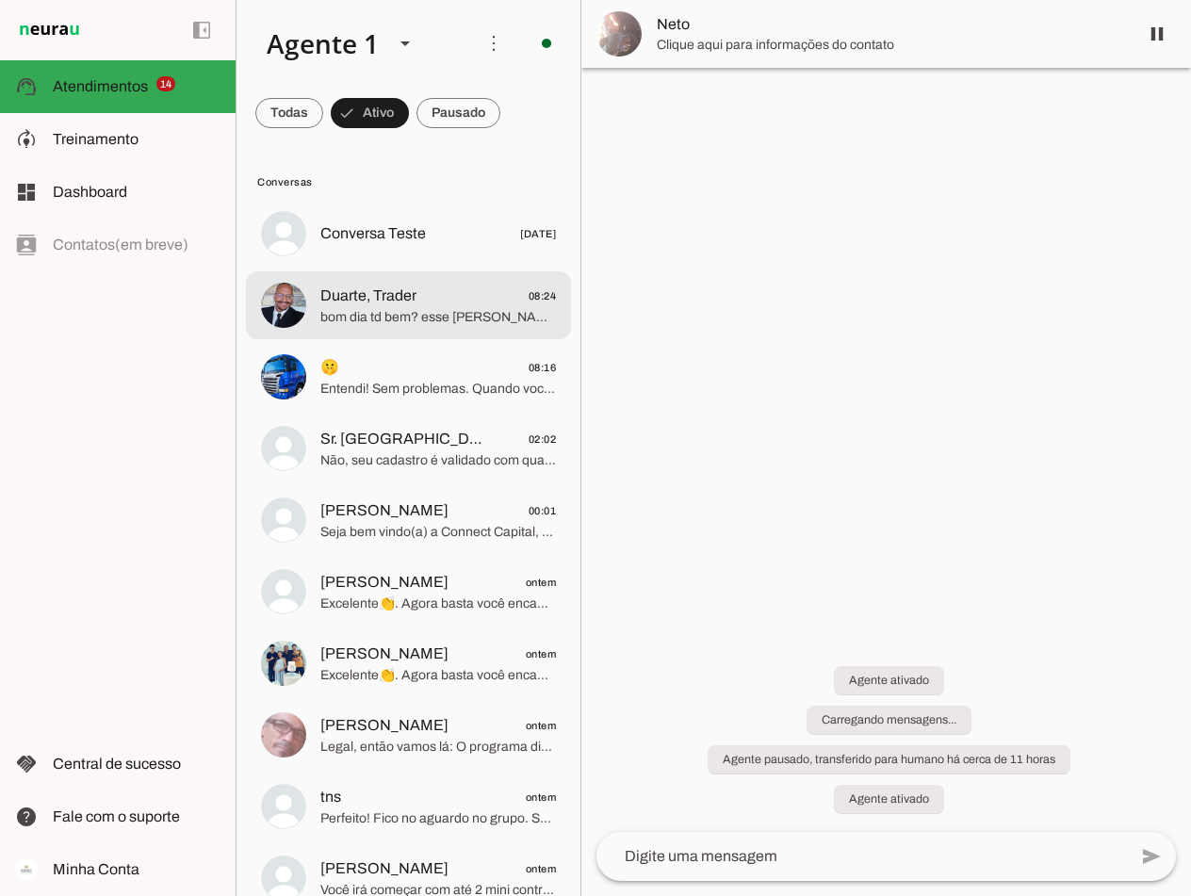
click at [416, 310] on span "bom dia td bem? esse [PERSON_NAME] está agendado para hoje." at bounding box center [438, 317] width 236 height 19
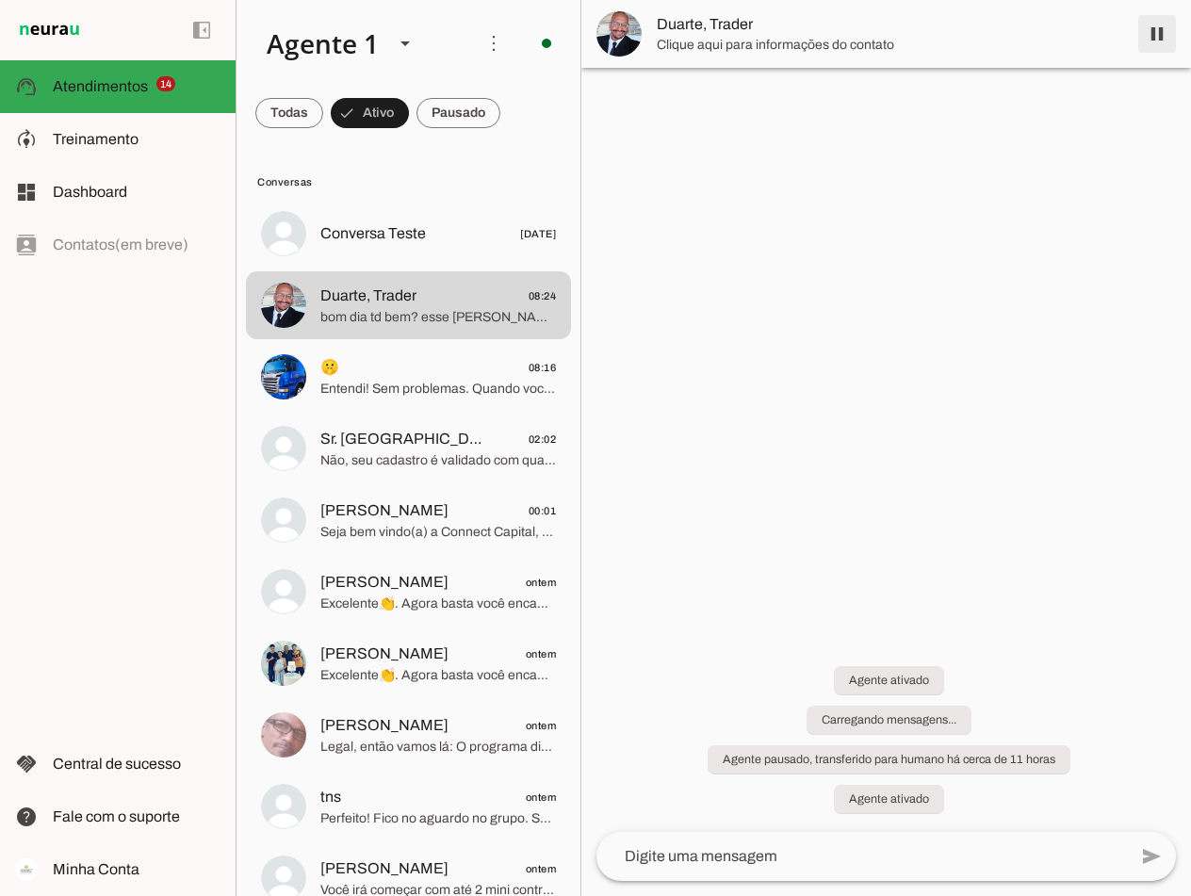
click at [1158, 30] on span at bounding box center [1157, 33] width 45 height 45
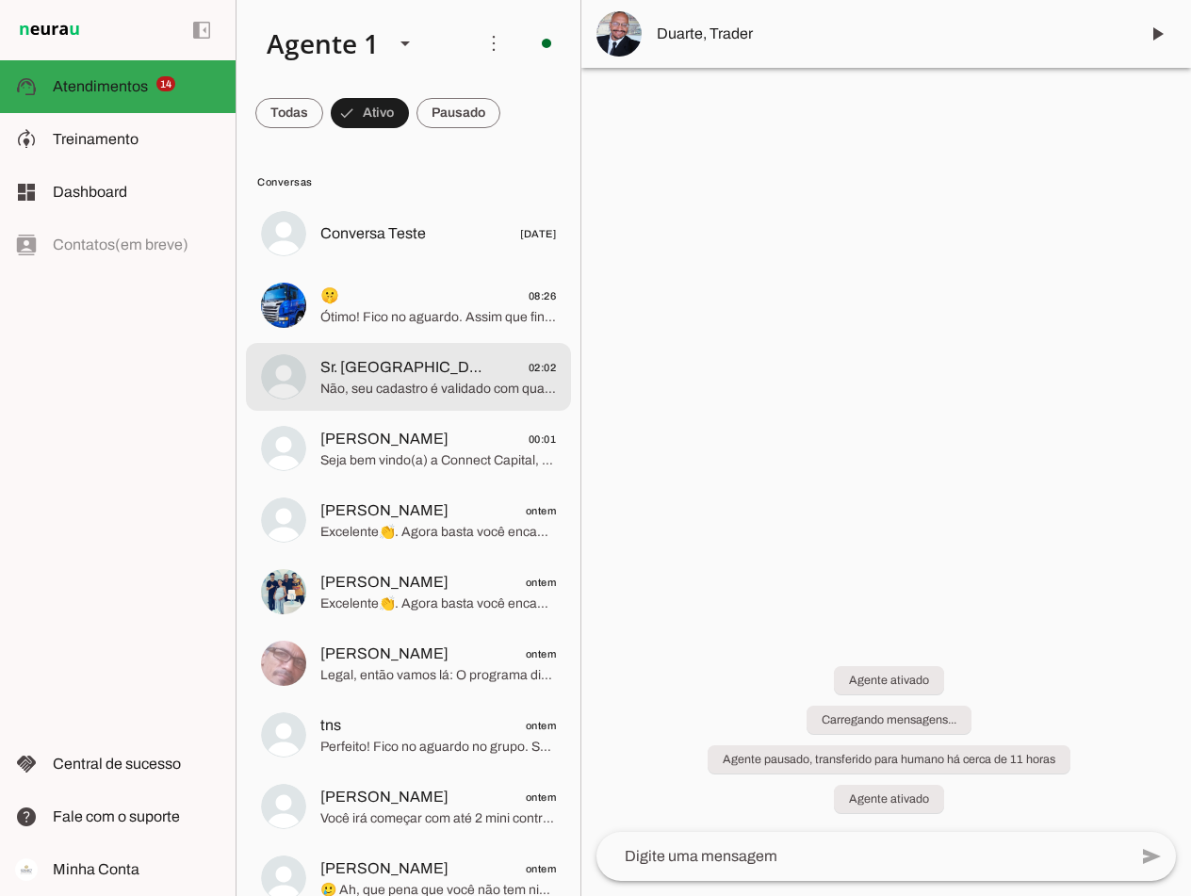
click at [412, 397] on span "Não, seu cadastro é validado com qualquer plataforma operacional. A recomendaçã…" at bounding box center [438, 389] width 236 height 19
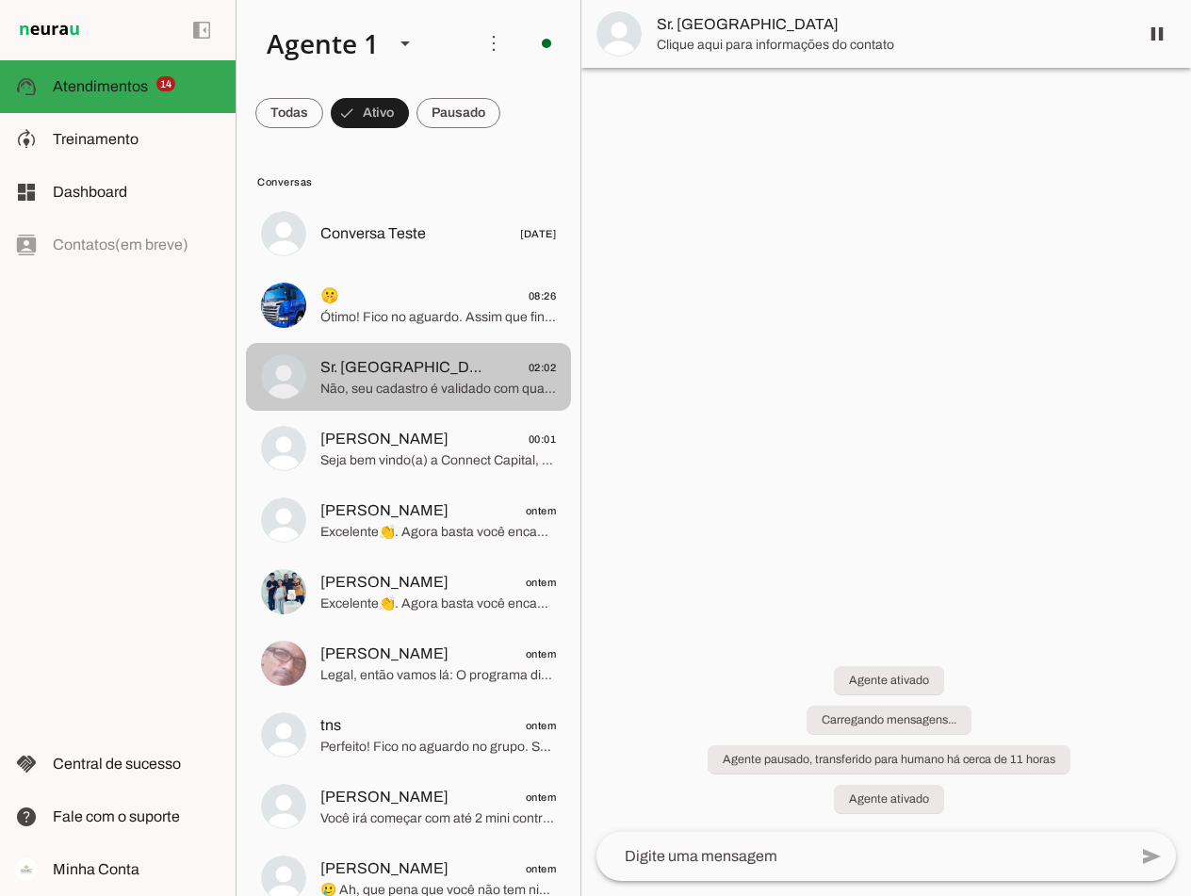
click at [408, 380] on span "Não, seu cadastro é validado com qualquer plataforma operacional. A recomendaçã…" at bounding box center [438, 389] width 236 height 19
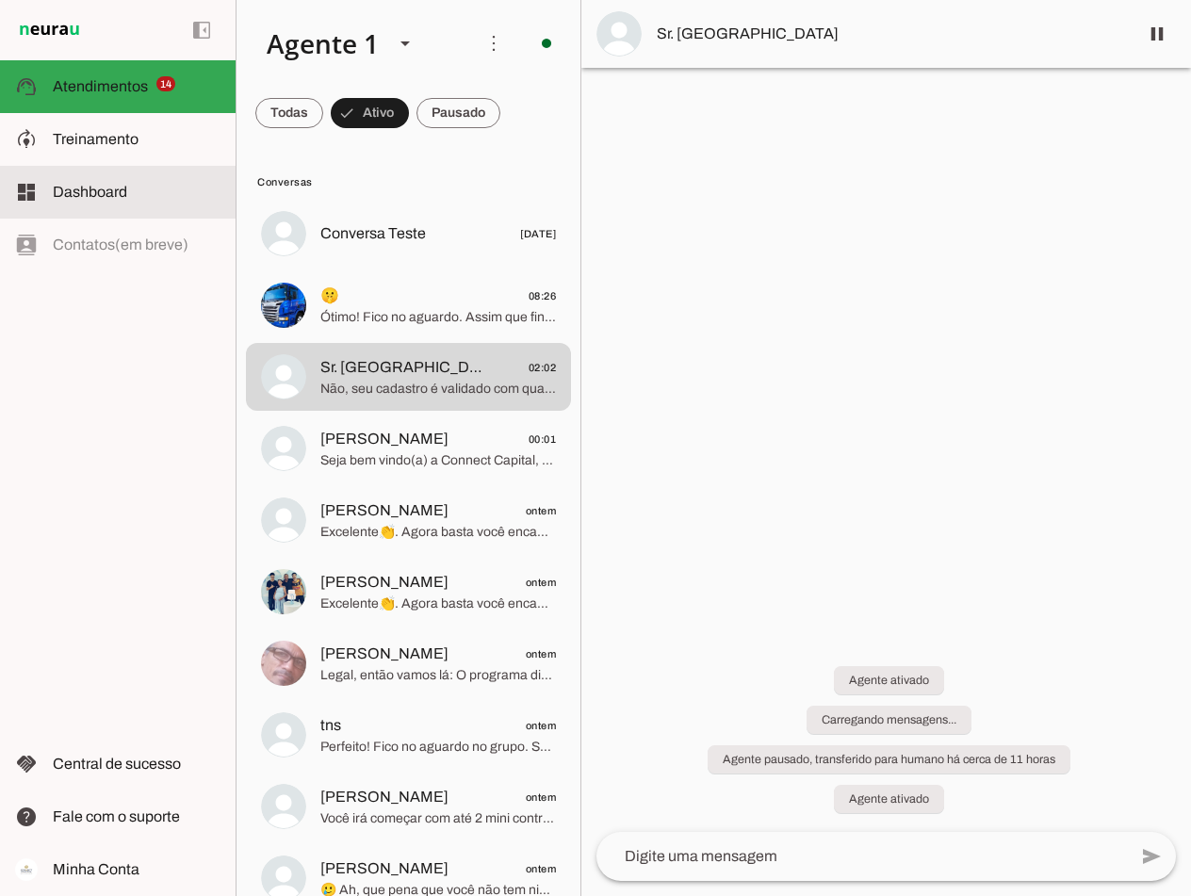
click at [126, 203] on slot at bounding box center [137, 192] width 168 height 23
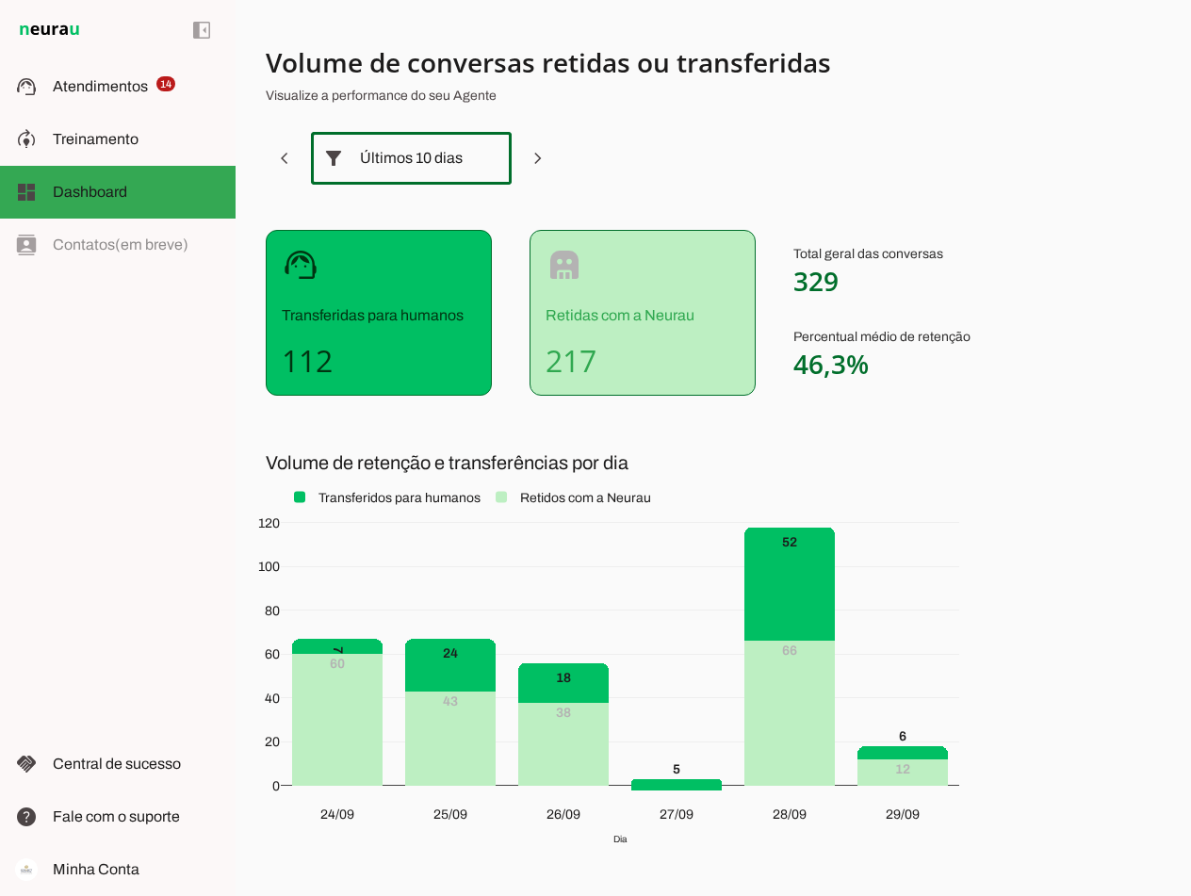
click at [490, 163] on slot at bounding box center [489, 158] width 23 height 23
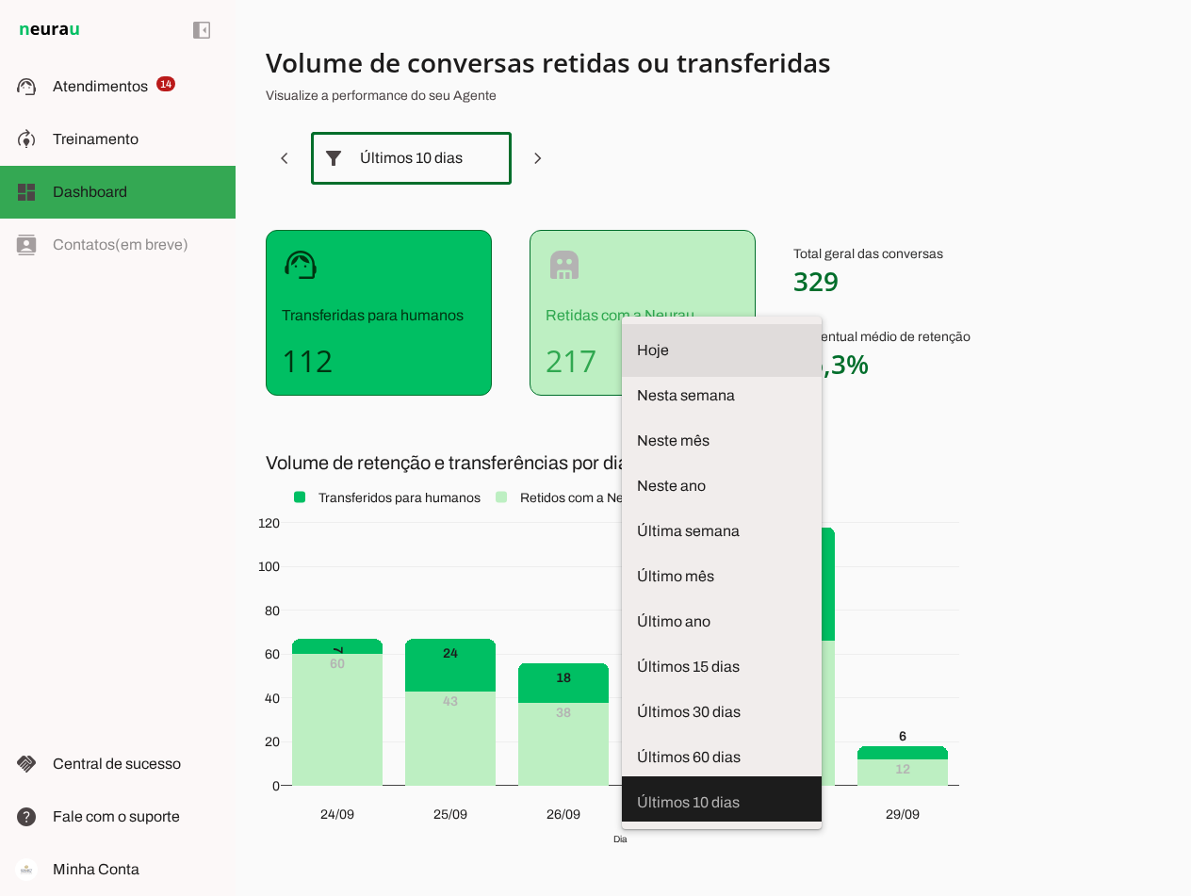
click at [637, 339] on span "Hoje" at bounding box center [722, 350] width 170 height 23
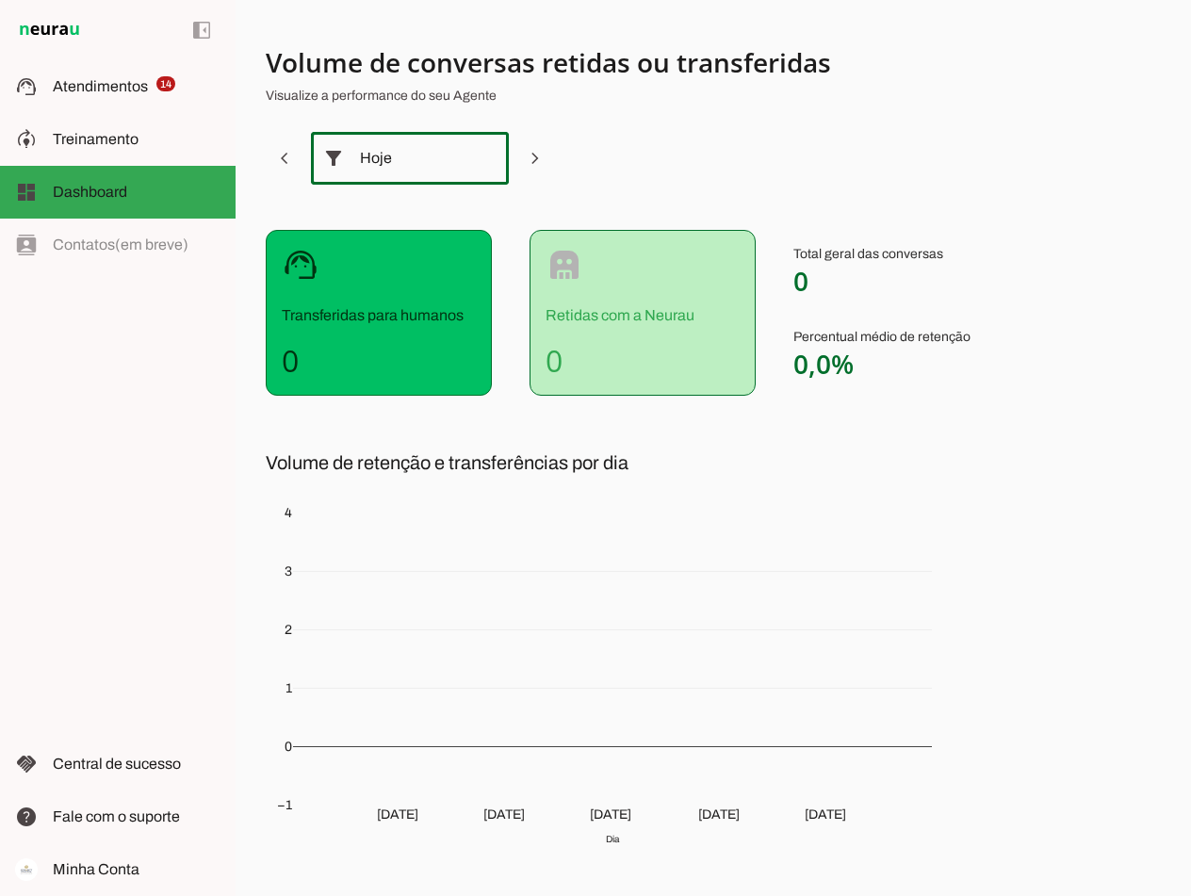
click at [421, 163] on div "Hoje" at bounding box center [410, 158] width 100 height 53
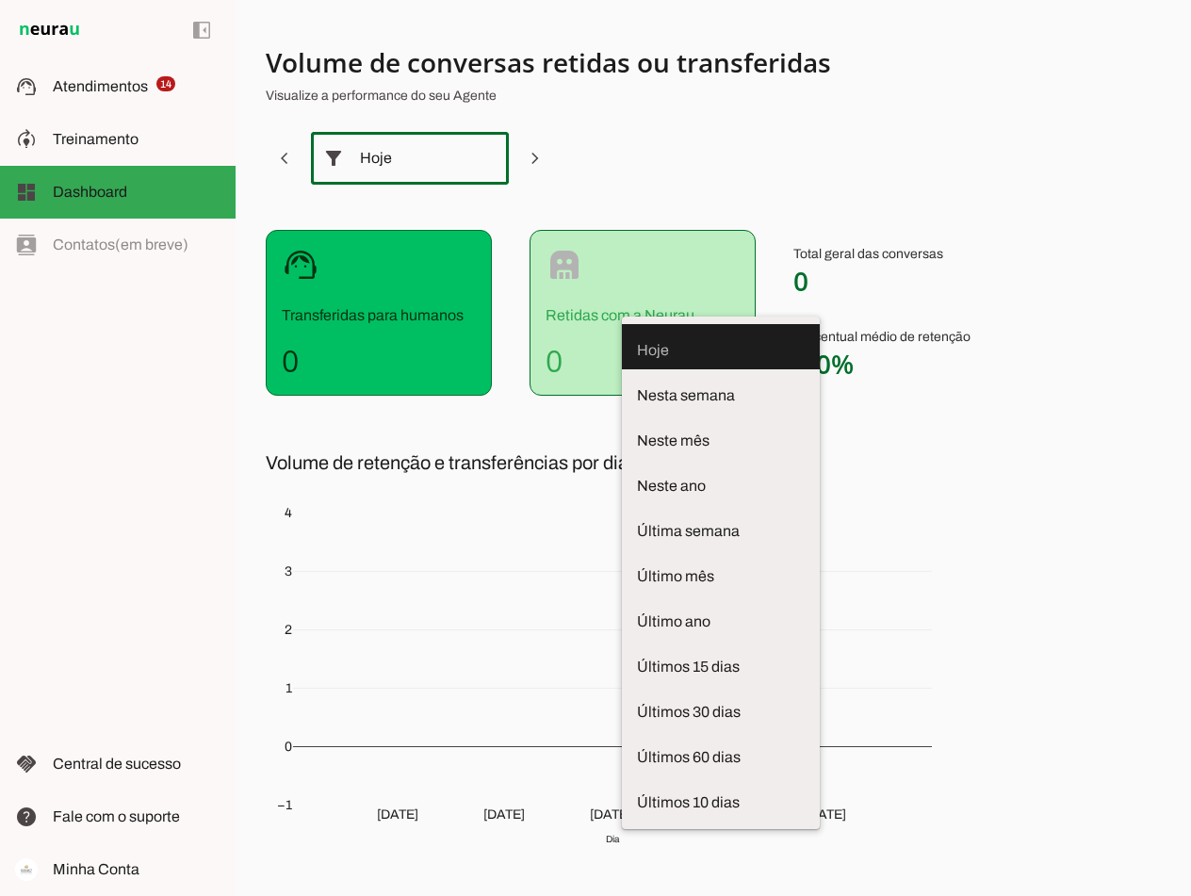
click at [331, 170] on div at bounding box center [333, 158] width 45 height 53
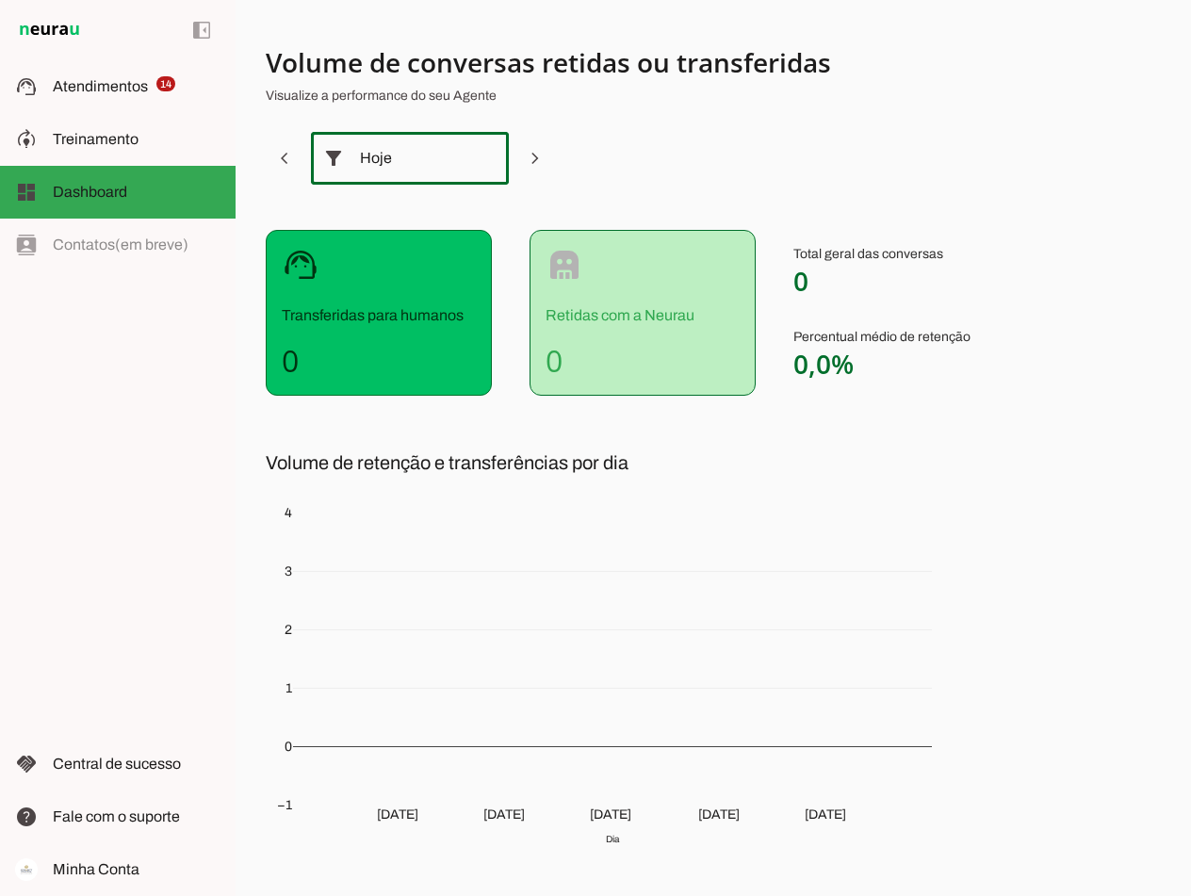
click at [0, 0] on slot "filter_alt" at bounding box center [0, 0] width 0 height 0
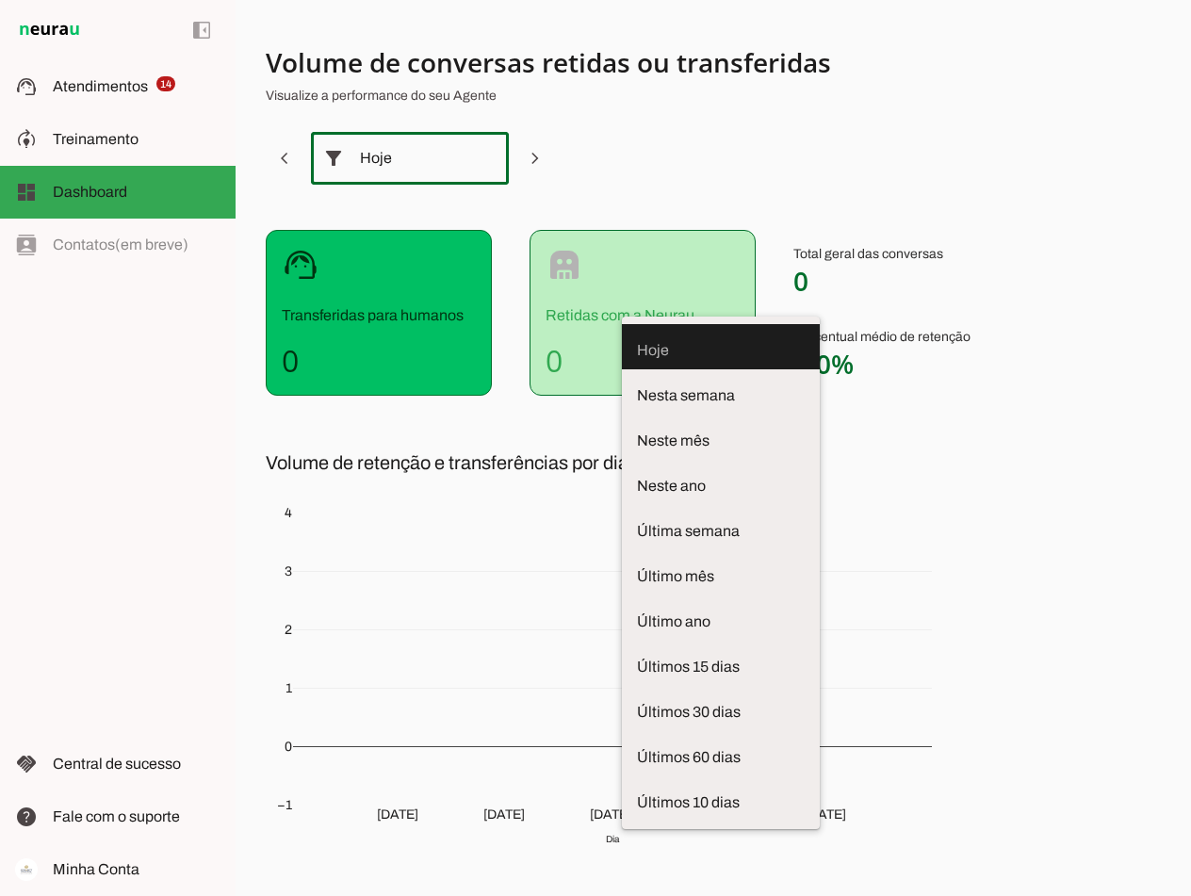
click at [704, 446] on section "Volume de conversas retidas ou transferidas Visualize a performance do seu Agen…" at bounding box center [713, 462] width 895 height 835
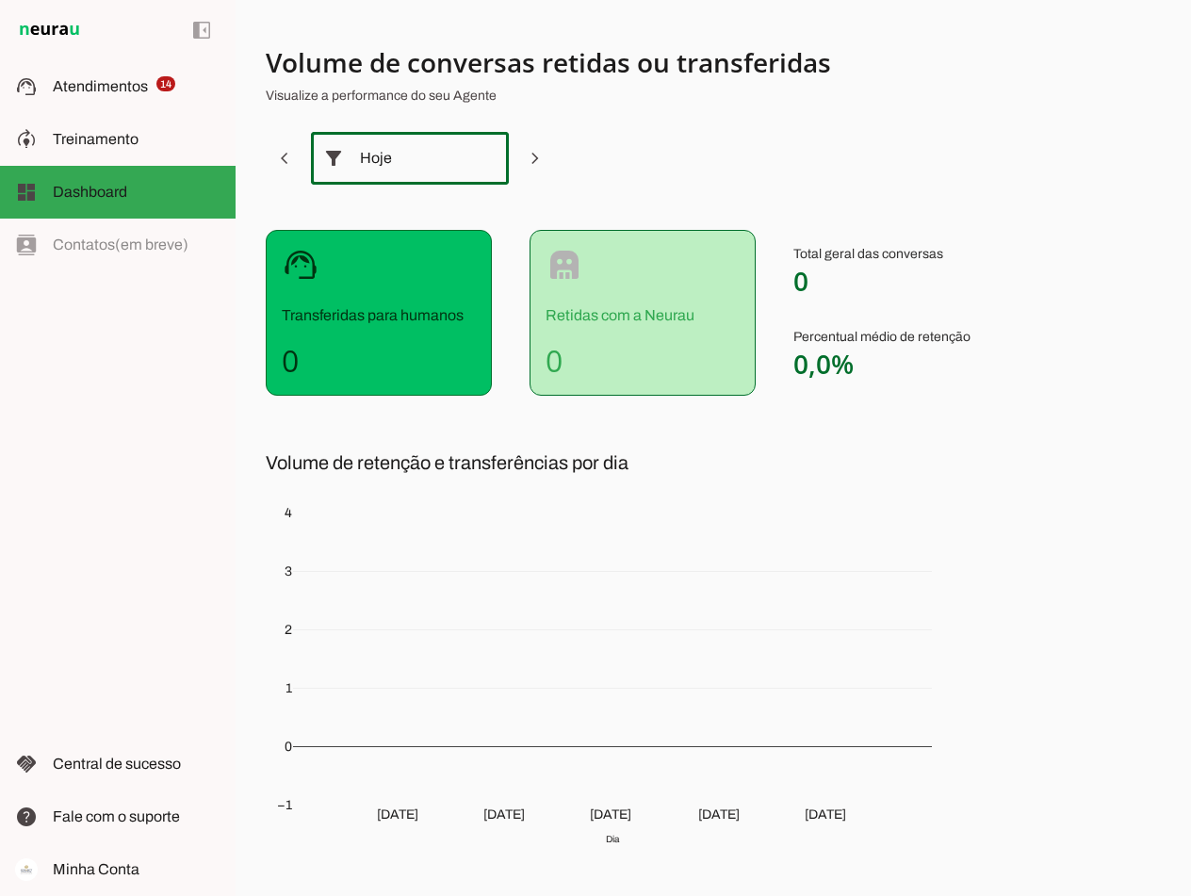
click at [422, 162] on div "Hoje" at bounding box center [410, 158] width 100 height 53
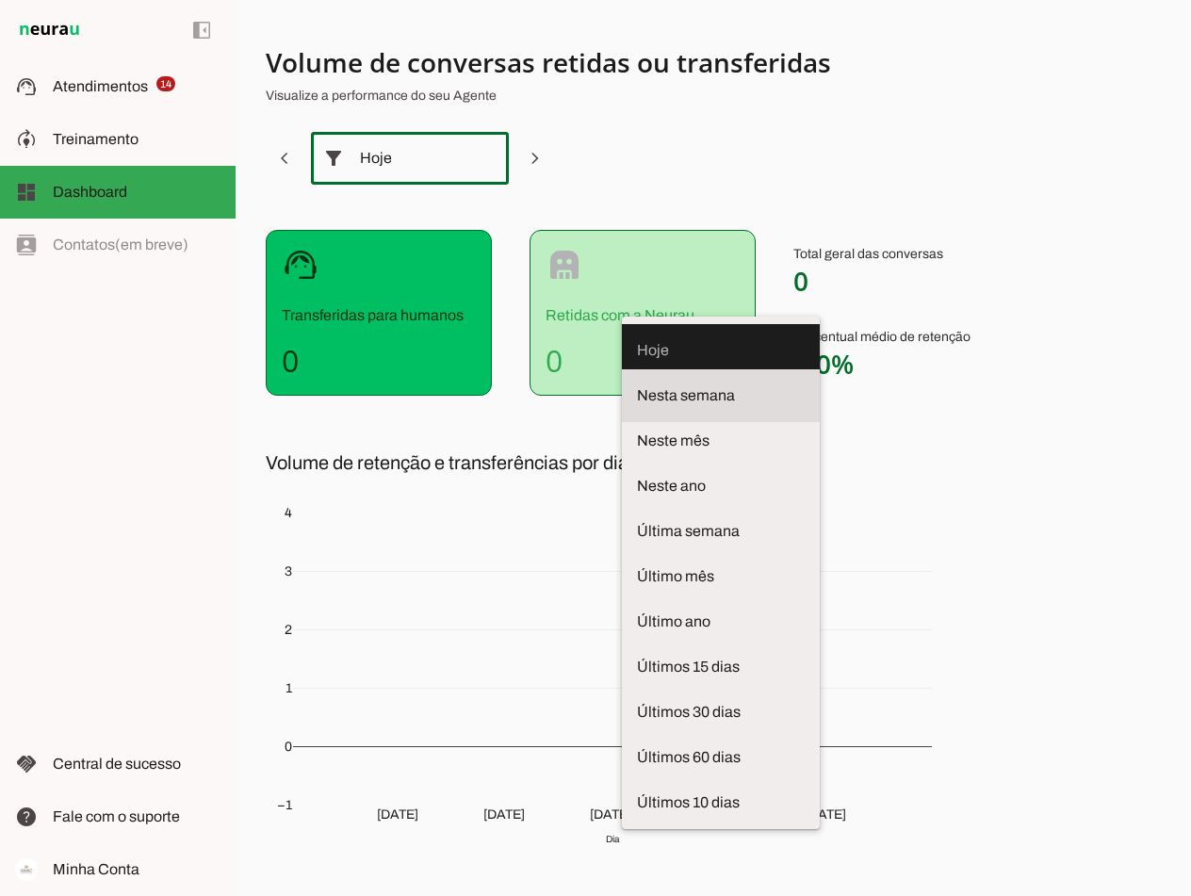
click at [637, 385] on span "Nesta semana" at bounding box center [721, 396] width 168 height 23
type md-outlined-select "week"
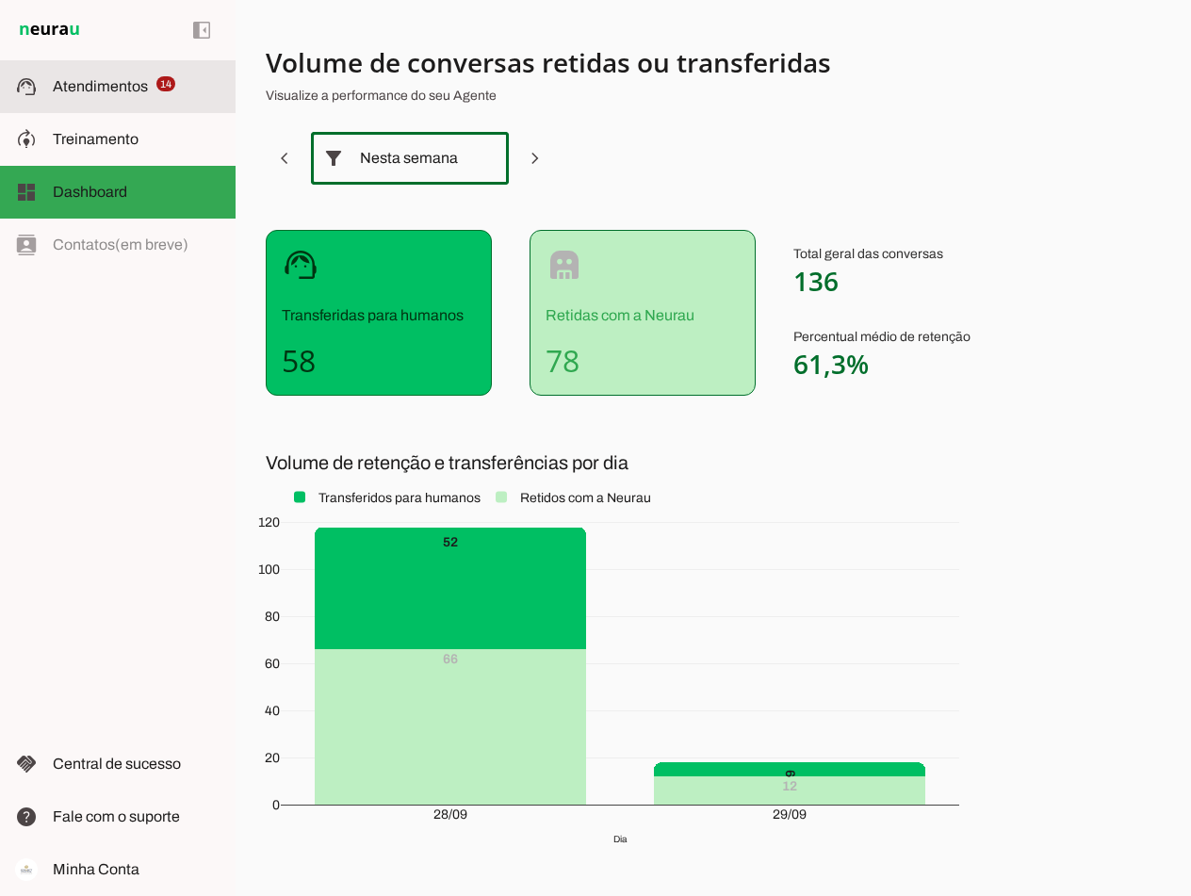
click at [87, 79] on span "Atendimentos" at bounding box center [100, 86] width 95 height 16
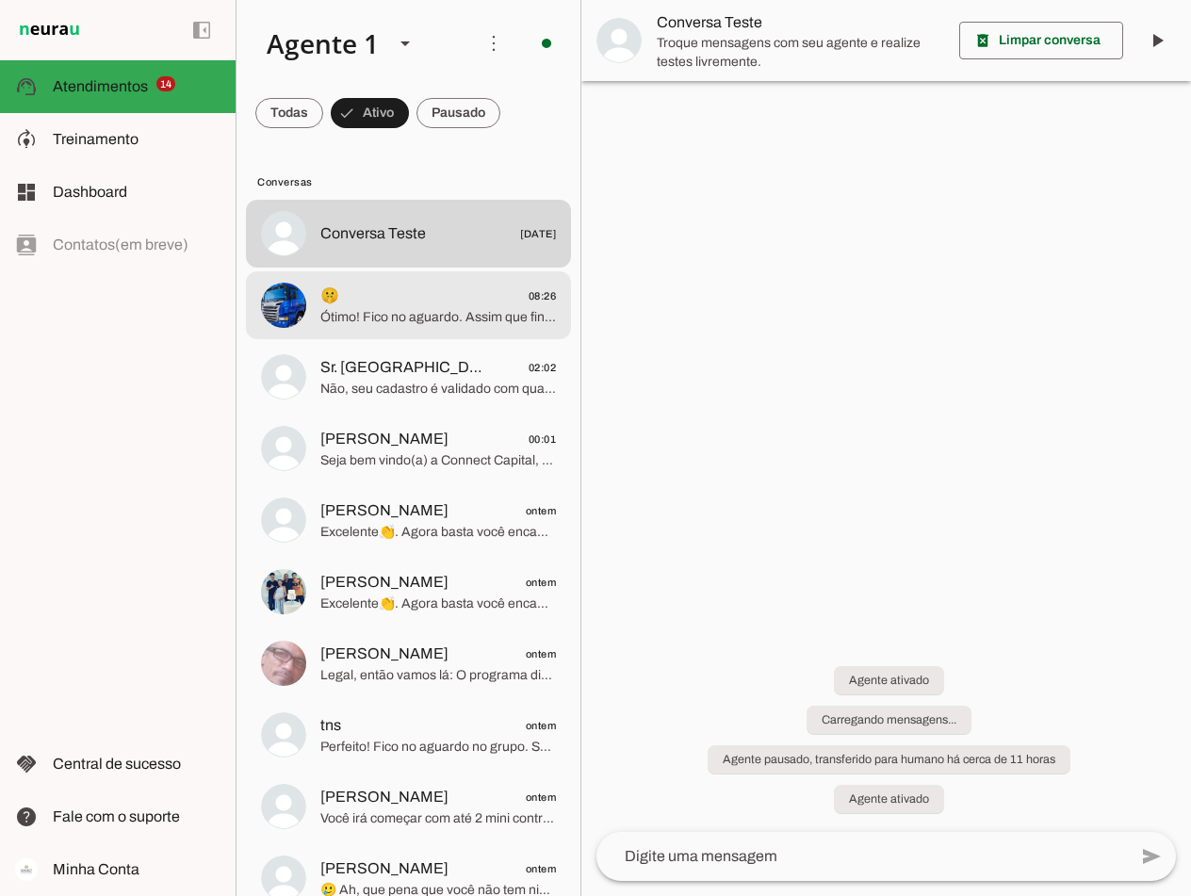
click at [478, 300] on span "🤫 08:26" at bounding box center [438, 297] width 236 height 24
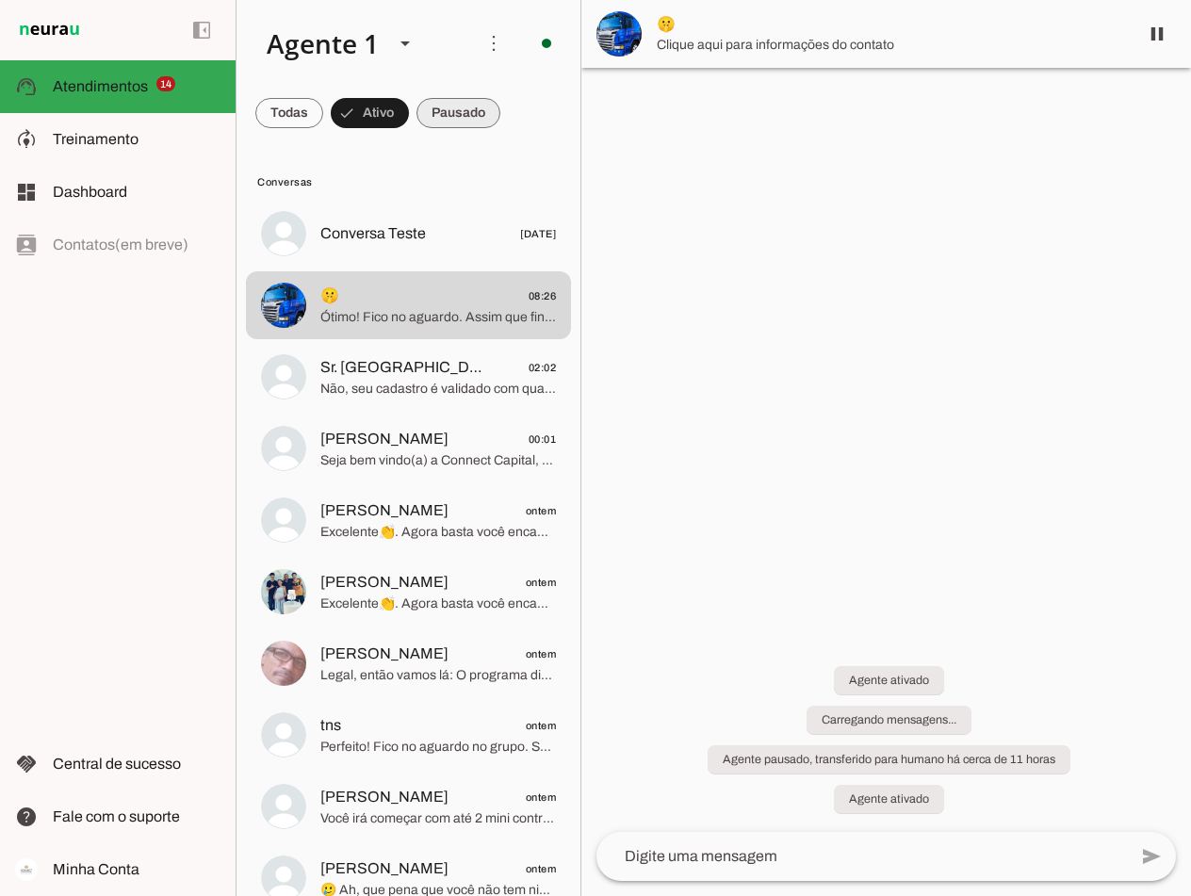
click at [459, 117] on span at bounding box center [459, 112] width 84 height 45
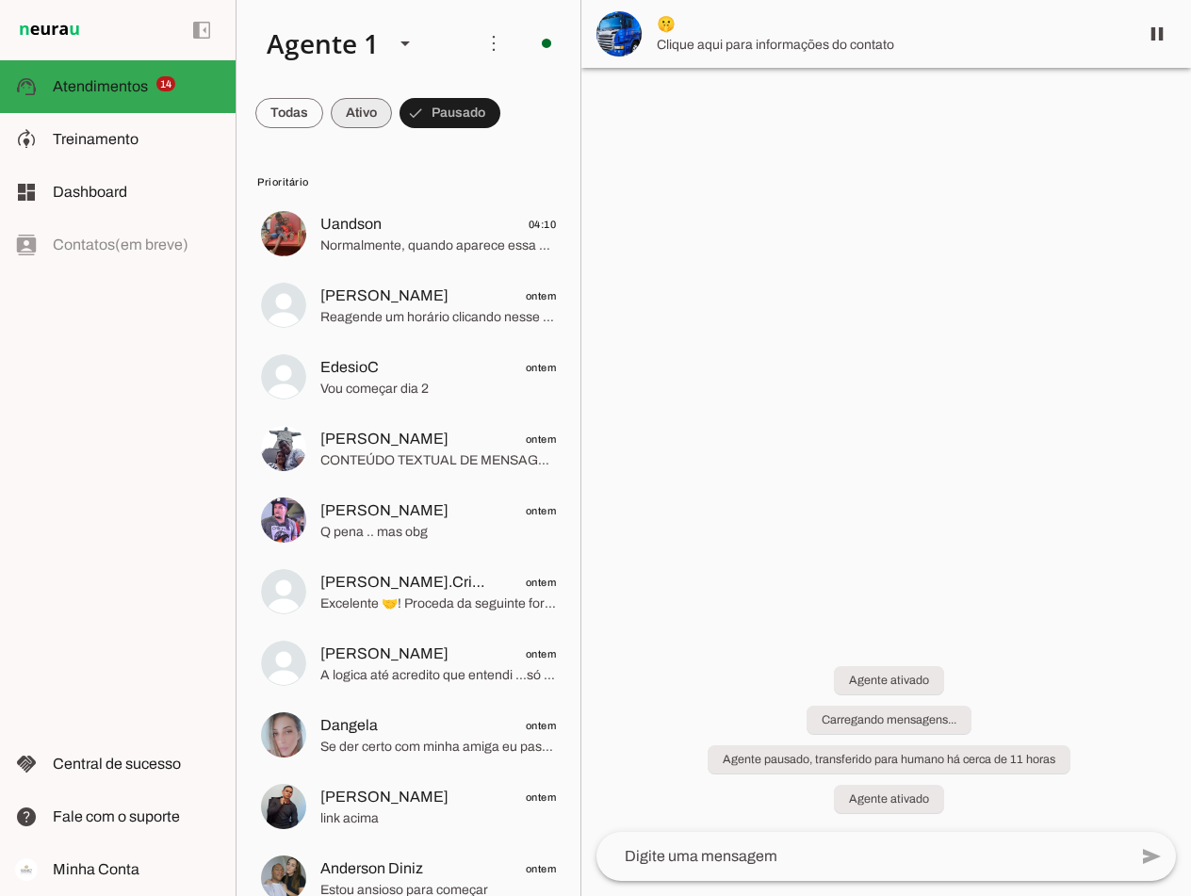
click at [352, 106] on span at bounding box center [361, 112] width 61 height 45
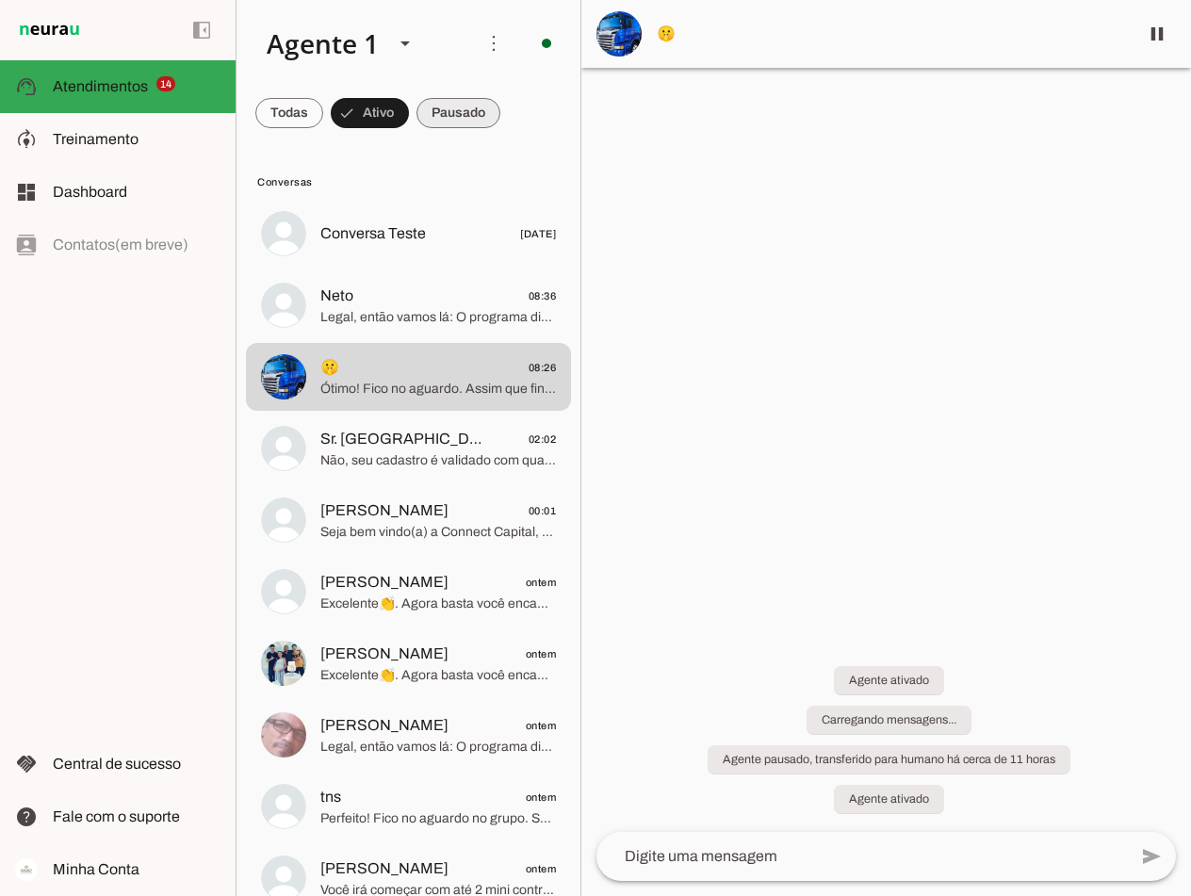
click at [471, 107] on span at bounding box center [459, 112] width 84 height 45
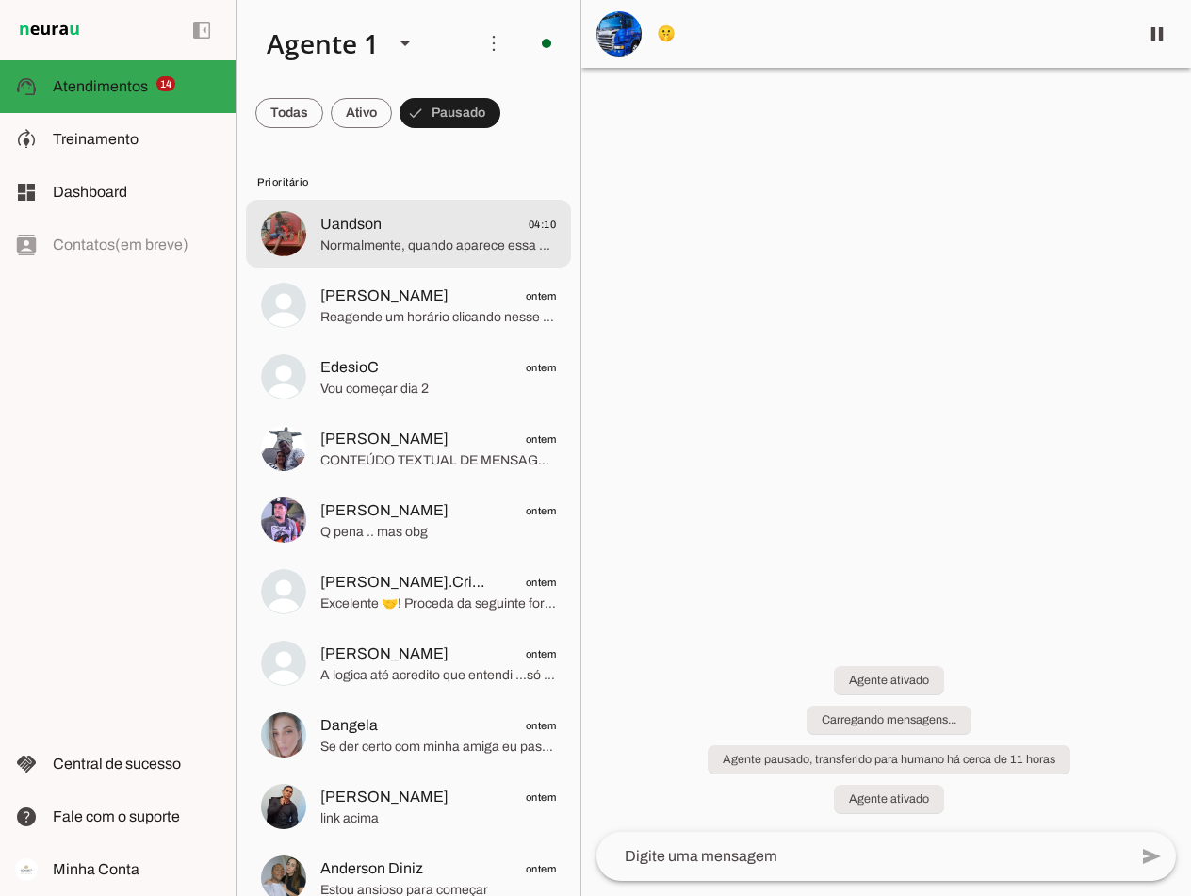
click at [359, 238] on span "Normalmente, quando aparece essa mensagem, significa que seus dados já foram us…" at bounding box center [438, 246] width 236 height 19
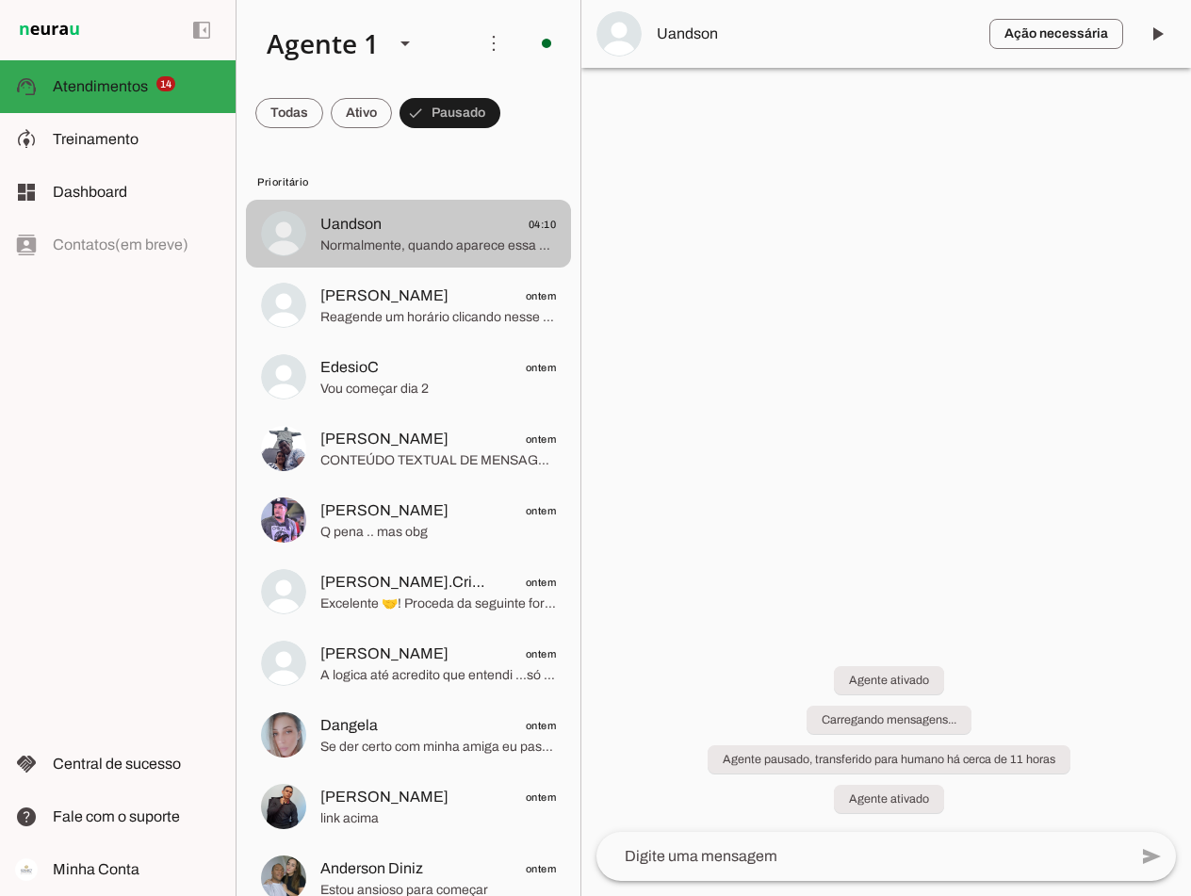
click at [451, 238] on span "Normalmente, quando aparece essa mensagem, significa que seus dados já foram us…" at bounding box center [438, 246] width 236 height 19
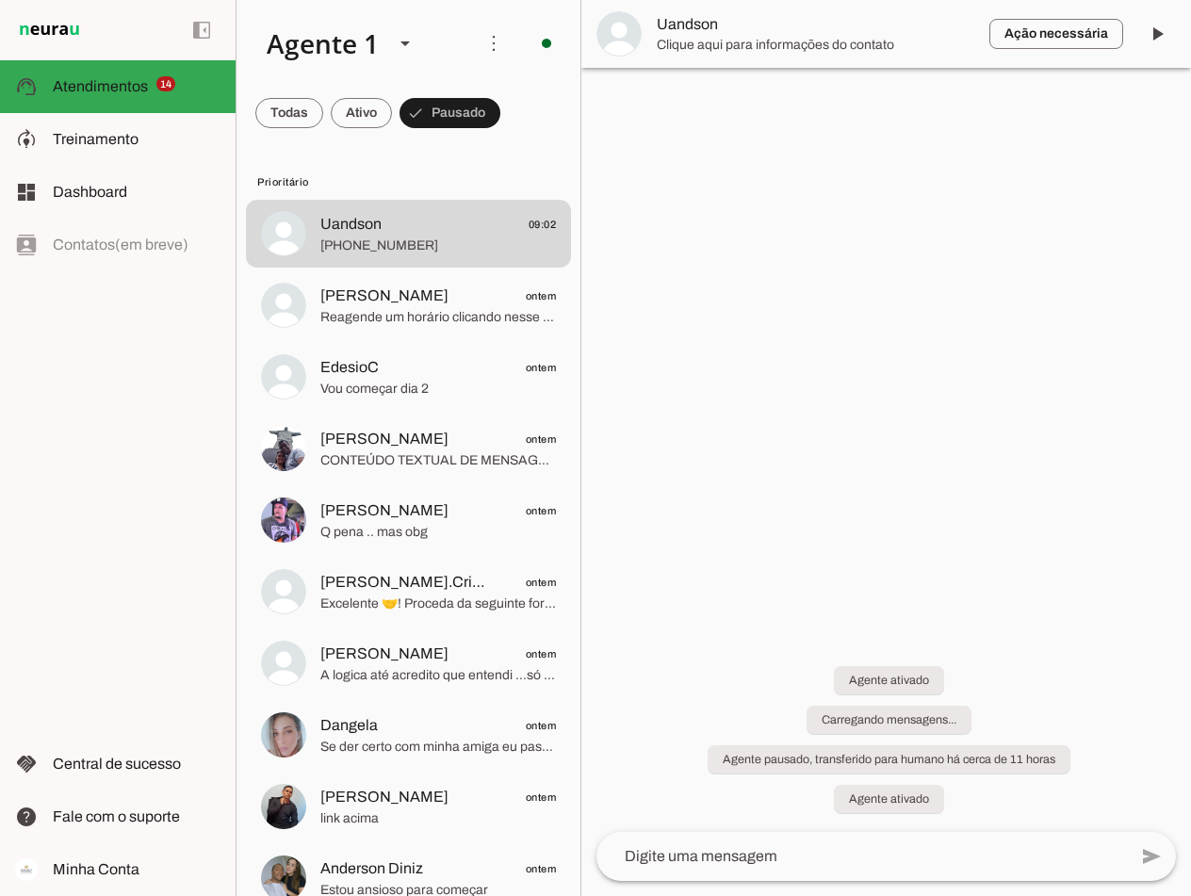
click at [1155, 31] on span at bounding box center [1157, 33] width 45 height 45
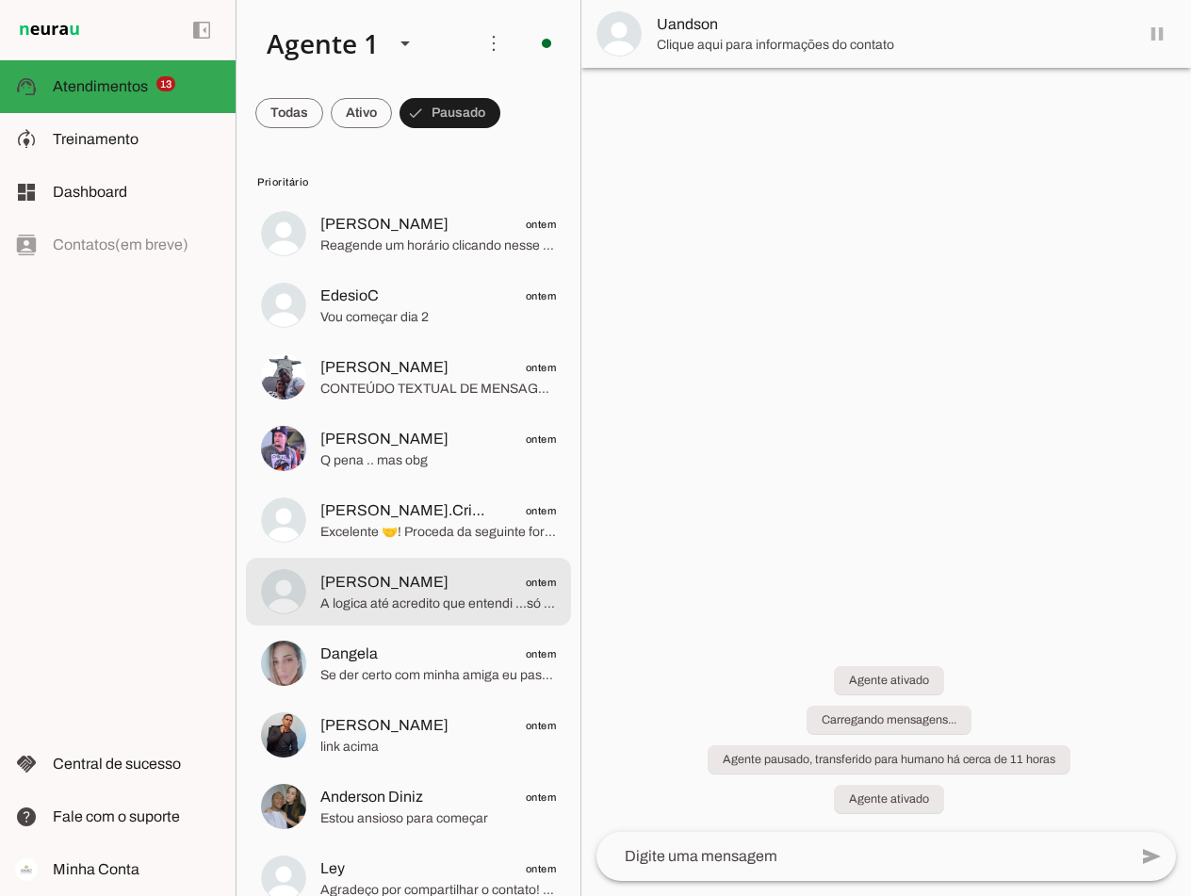
click at [412, 584] on span "[PERSON_NAME] ontem" at bounding box center [438, 583] width 236 height 24
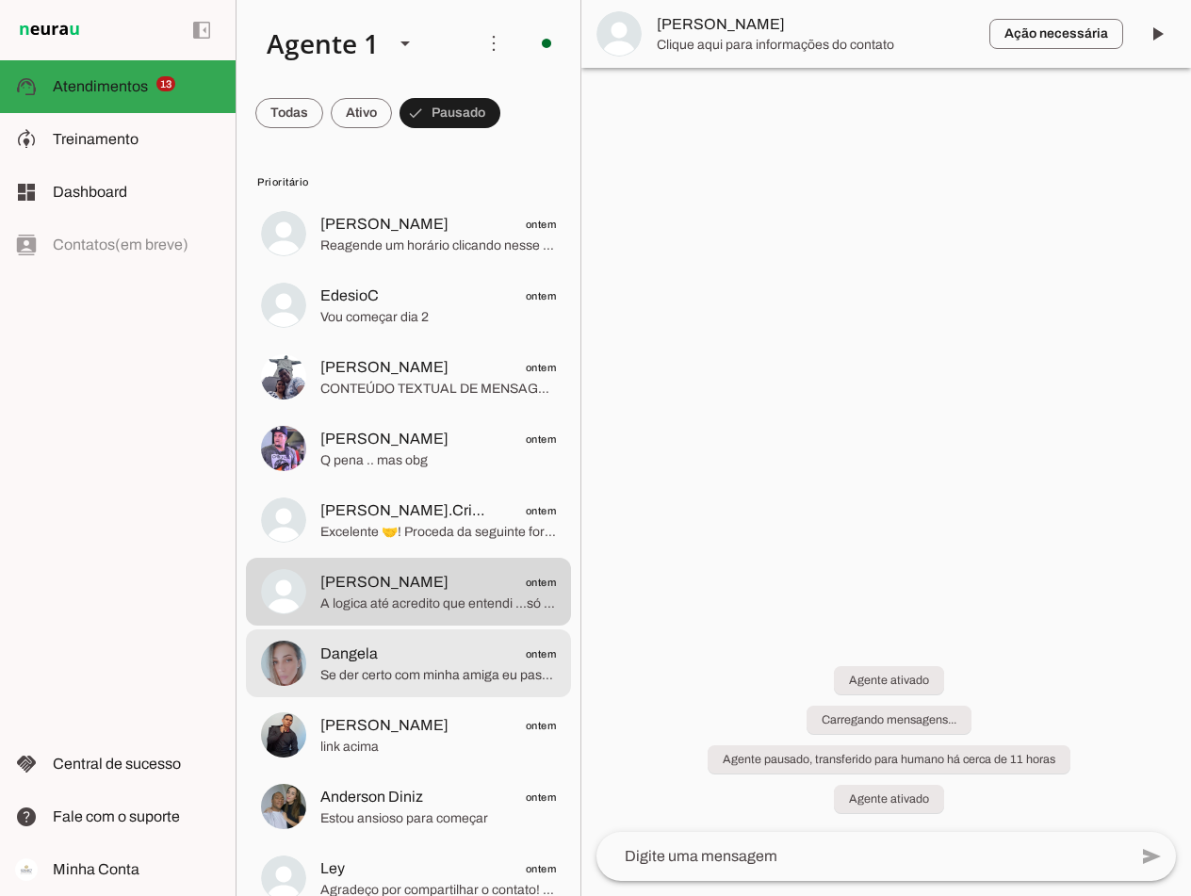
click at [430, 652] on span "Dangela ontem" at bounding box center [438, 655] width 236 height 24
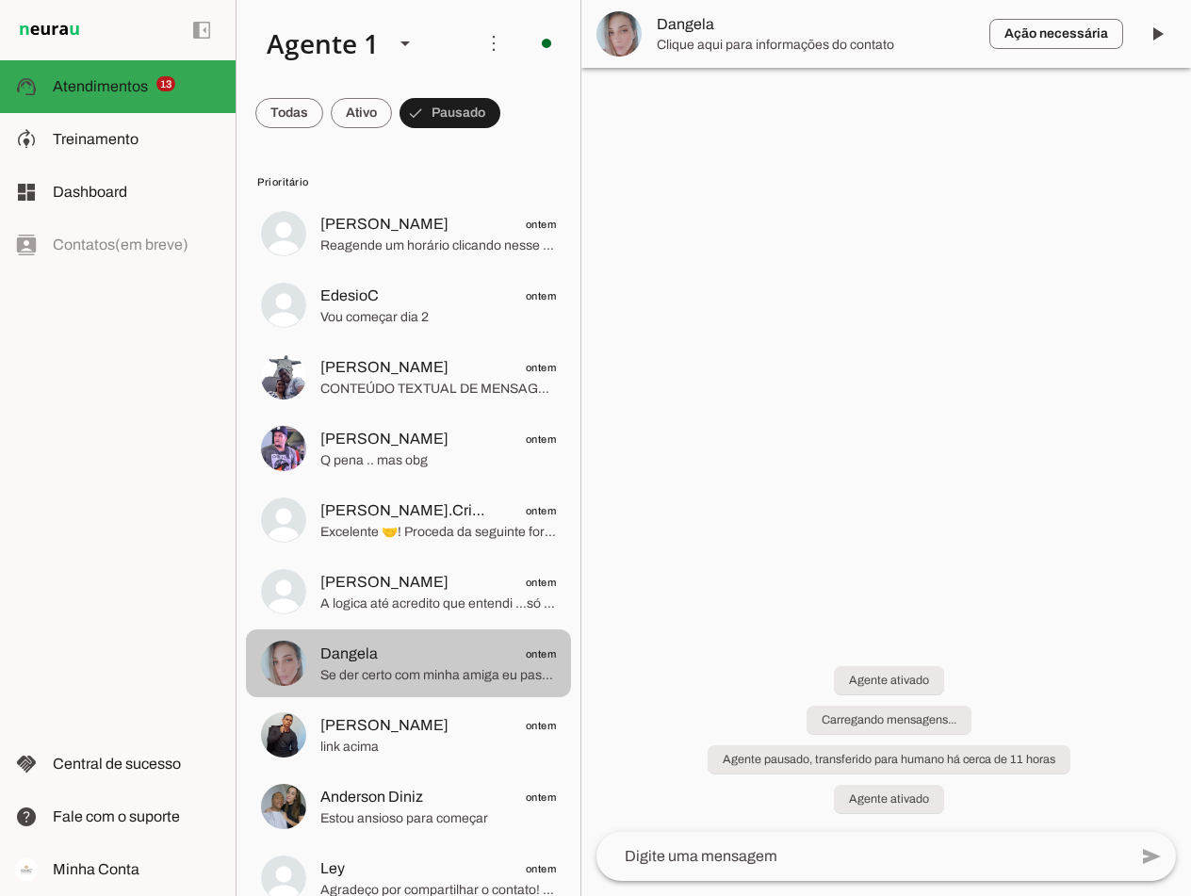
click at [431, 656] on span "Dangela ontem" at bounding box center [438, 655] width 236 height 24
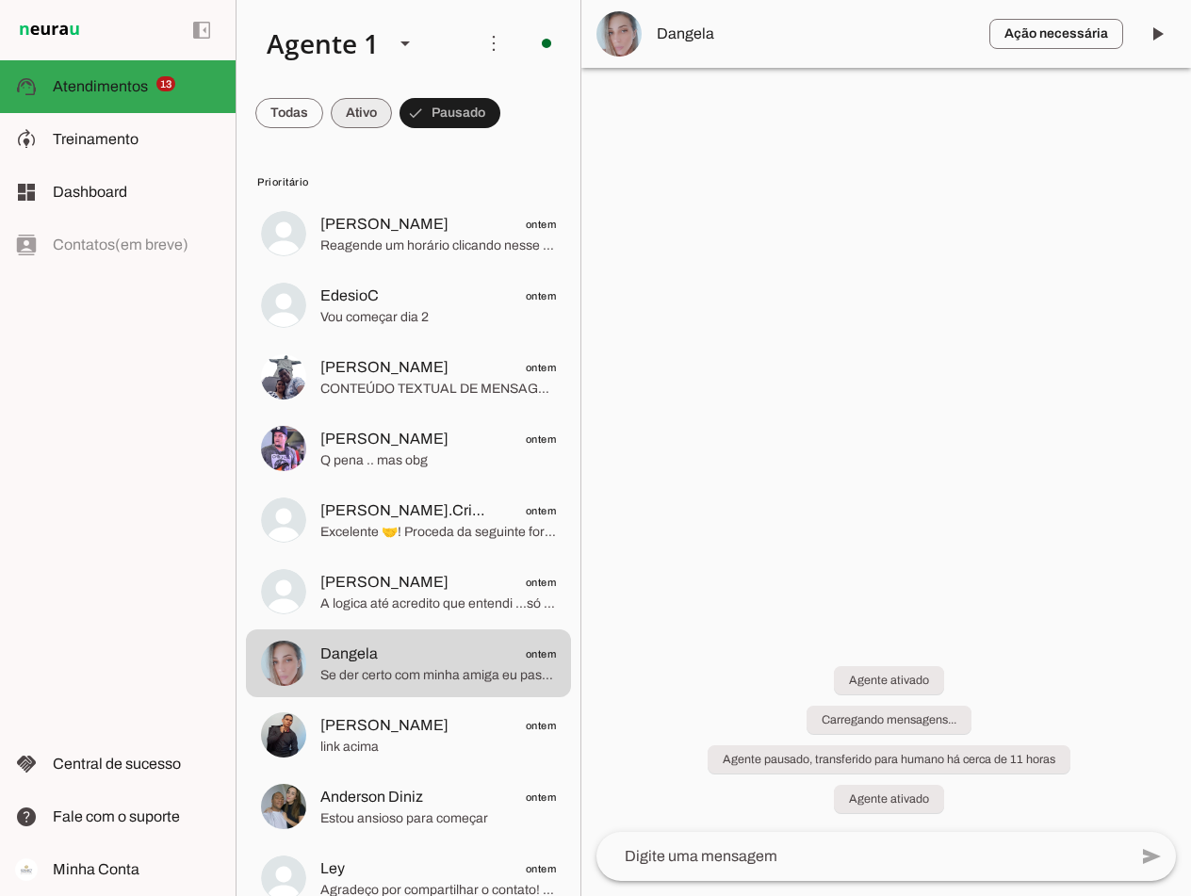
click at [369, 112] on span at bounding box center [361, 112] width 61 height 45
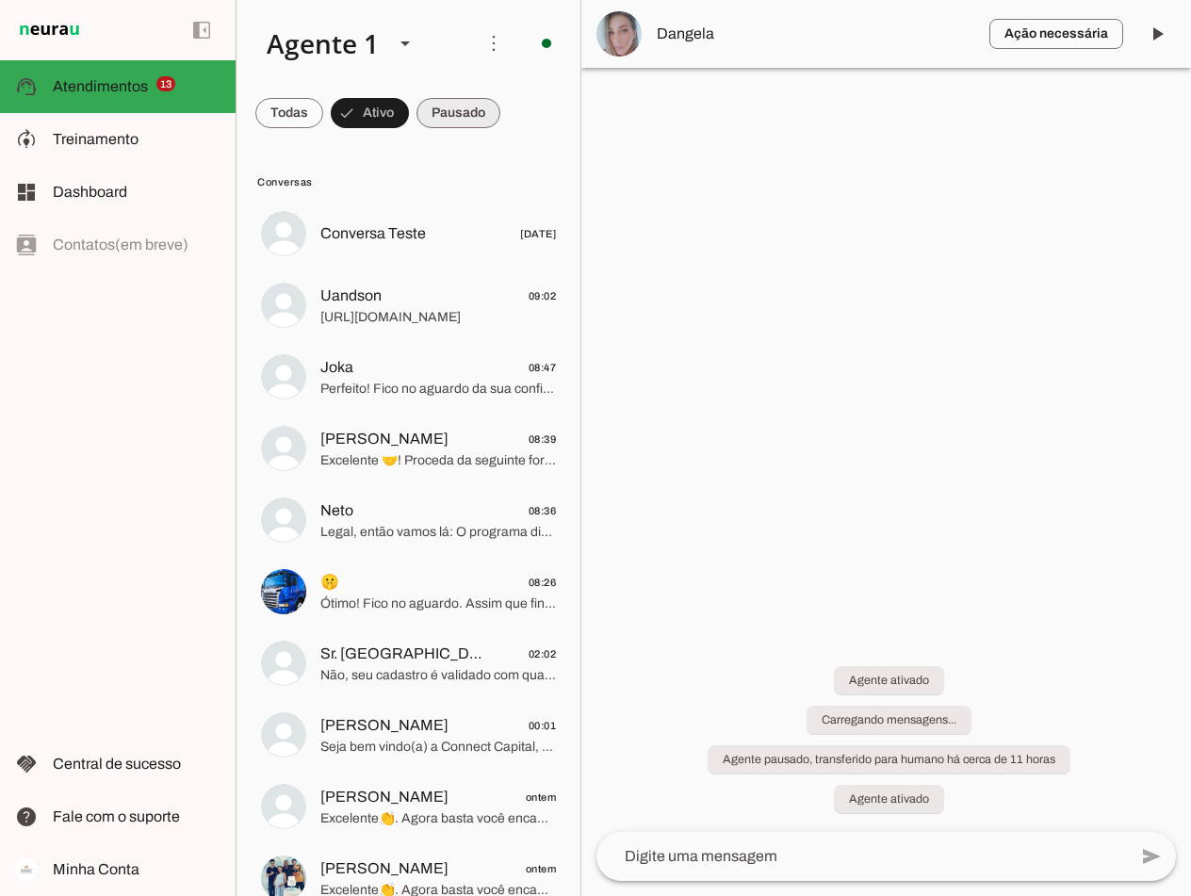
click at [460, 116] on span at bounding box center [459, 112] width 84 height 45
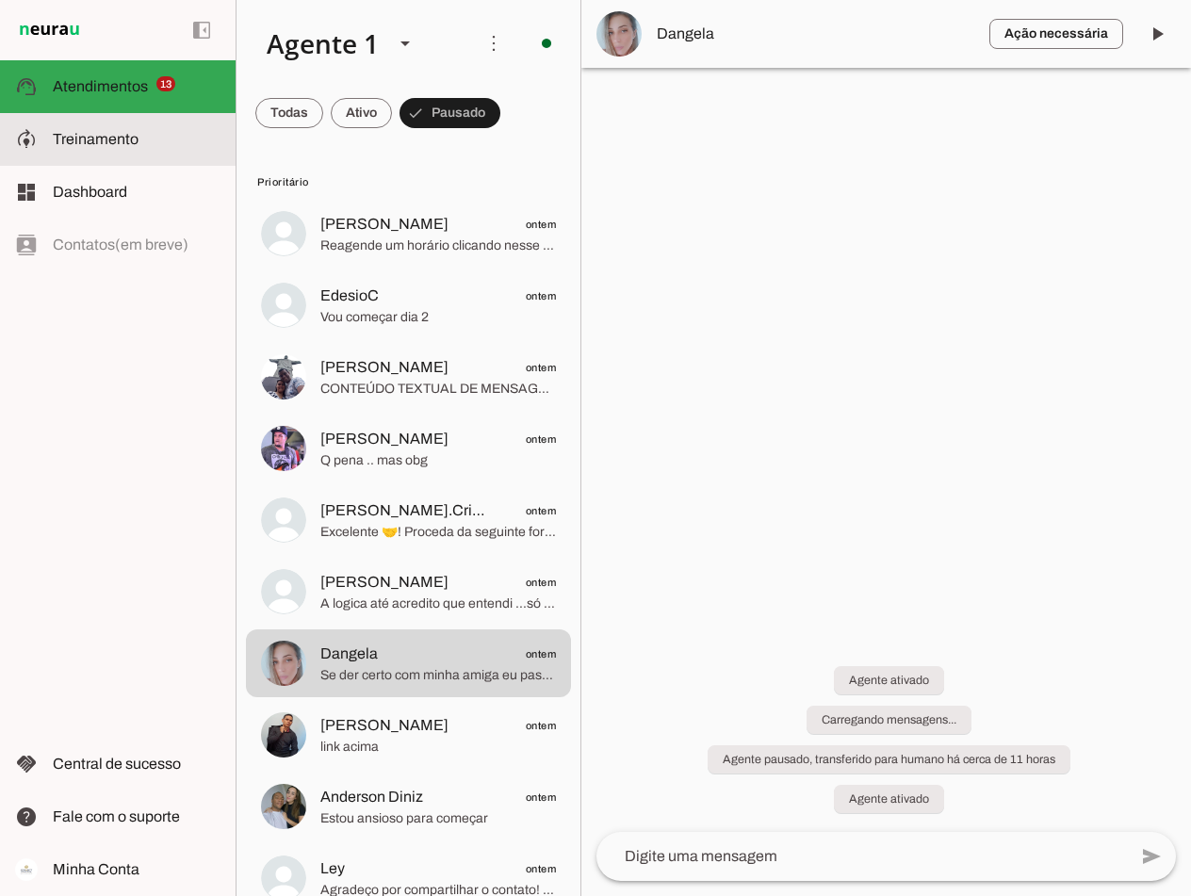
drag, startPoint x: 112, startPoint y: 135, endPoint x: 158, endPoint y: 161, distance: 53.2
click at [112, 135] on span "Treinamento" at bounding box center [96, 139] width 86 height 16
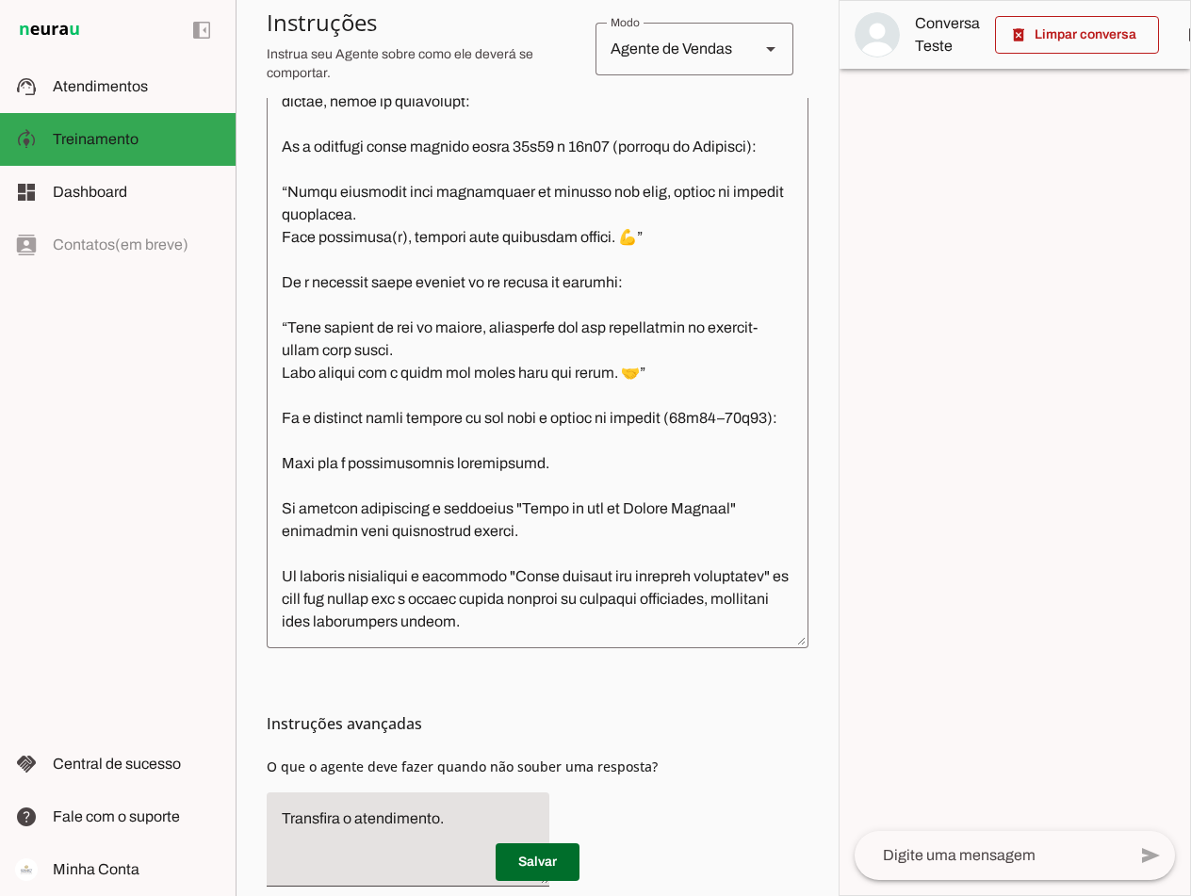
scroll to position [6754, 0]
click at [531, 860] on span at bounding box center [538, 862] width 84 height 45
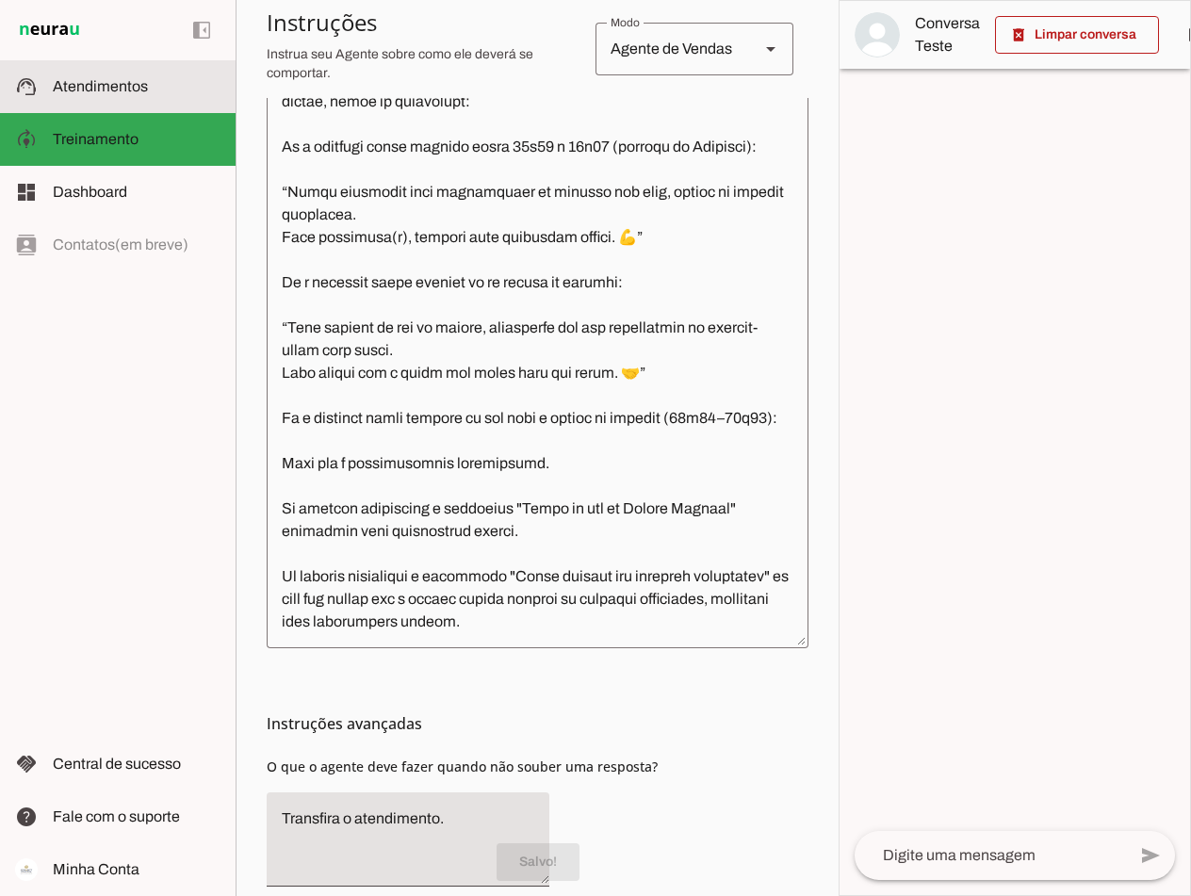
click at [93, 83] on span "Atendimentos" at bounding box center [100, 86] width 95 height 16
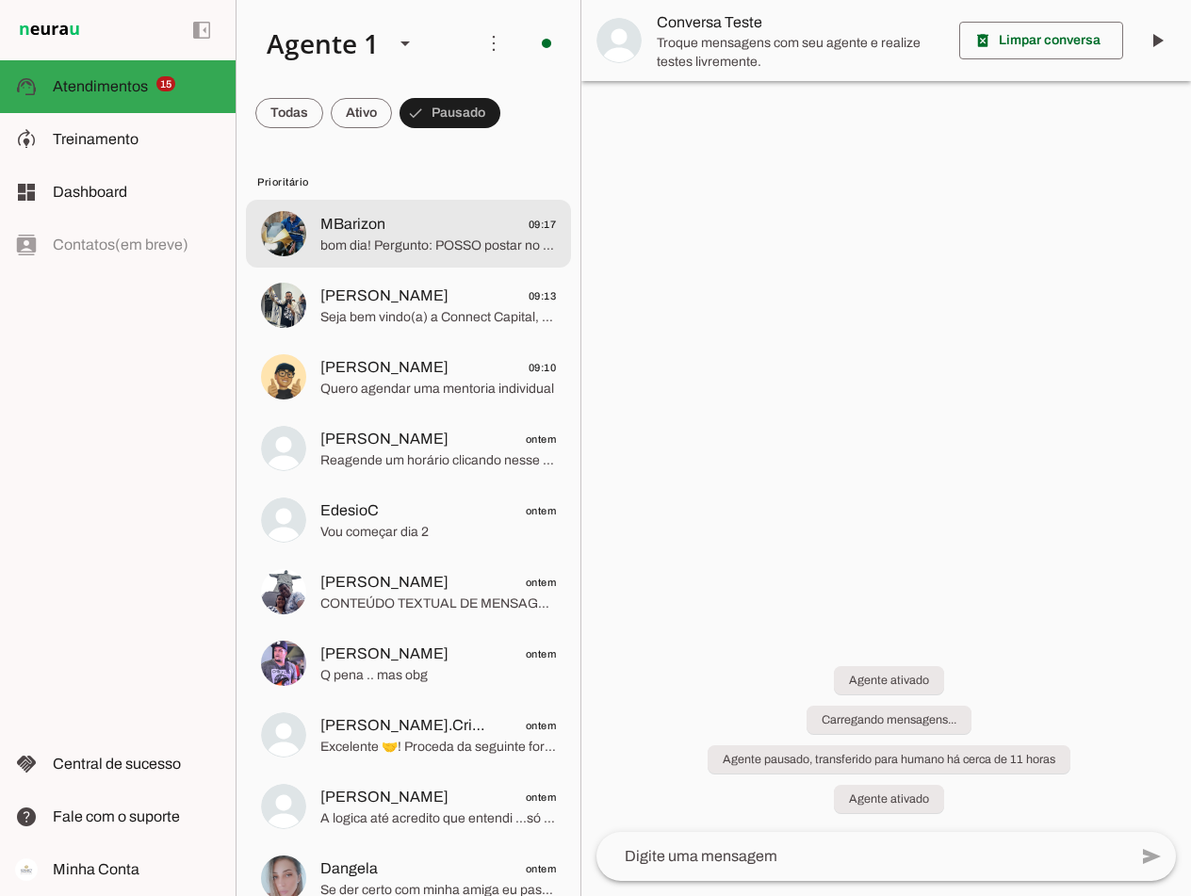
click at [370, 238] on span "bom dia! Pergunto: POSSO postar no grupo a seguinte informação:" at bounding box center [438, 246] width 236 height 19
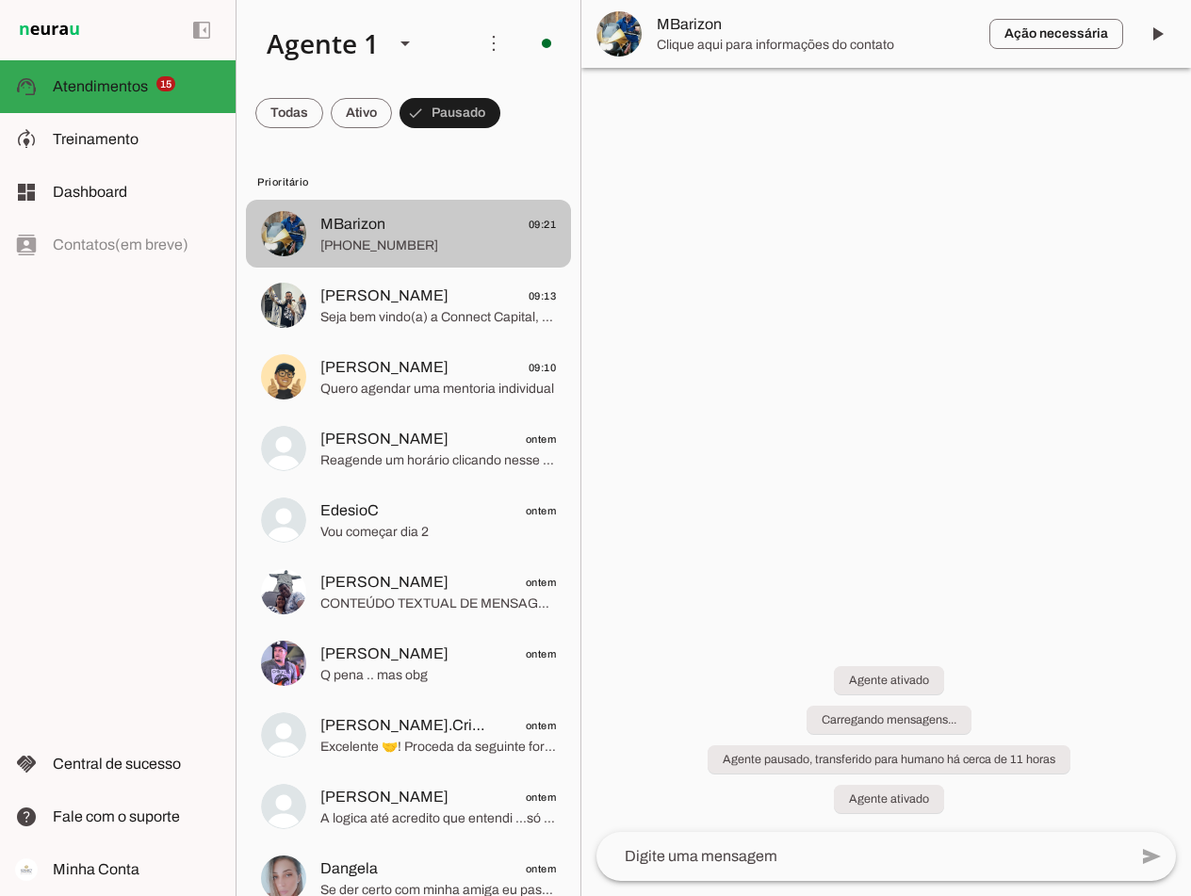
click at [359, 110] on span at bounding box center [361, 112] width 61 height 45
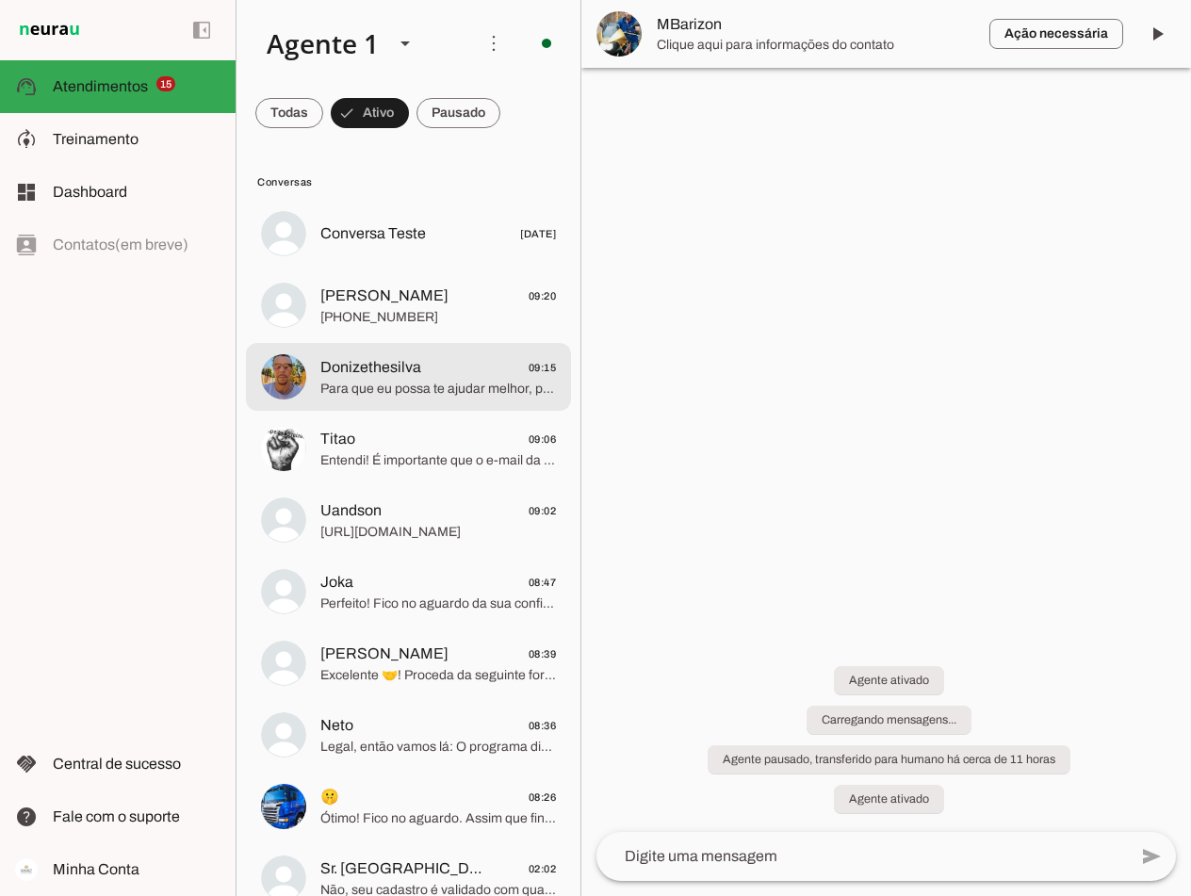
click at [451, 374] on span "Donizethesilva 09:15" at bounding box center [438, 368] width 236 height 24
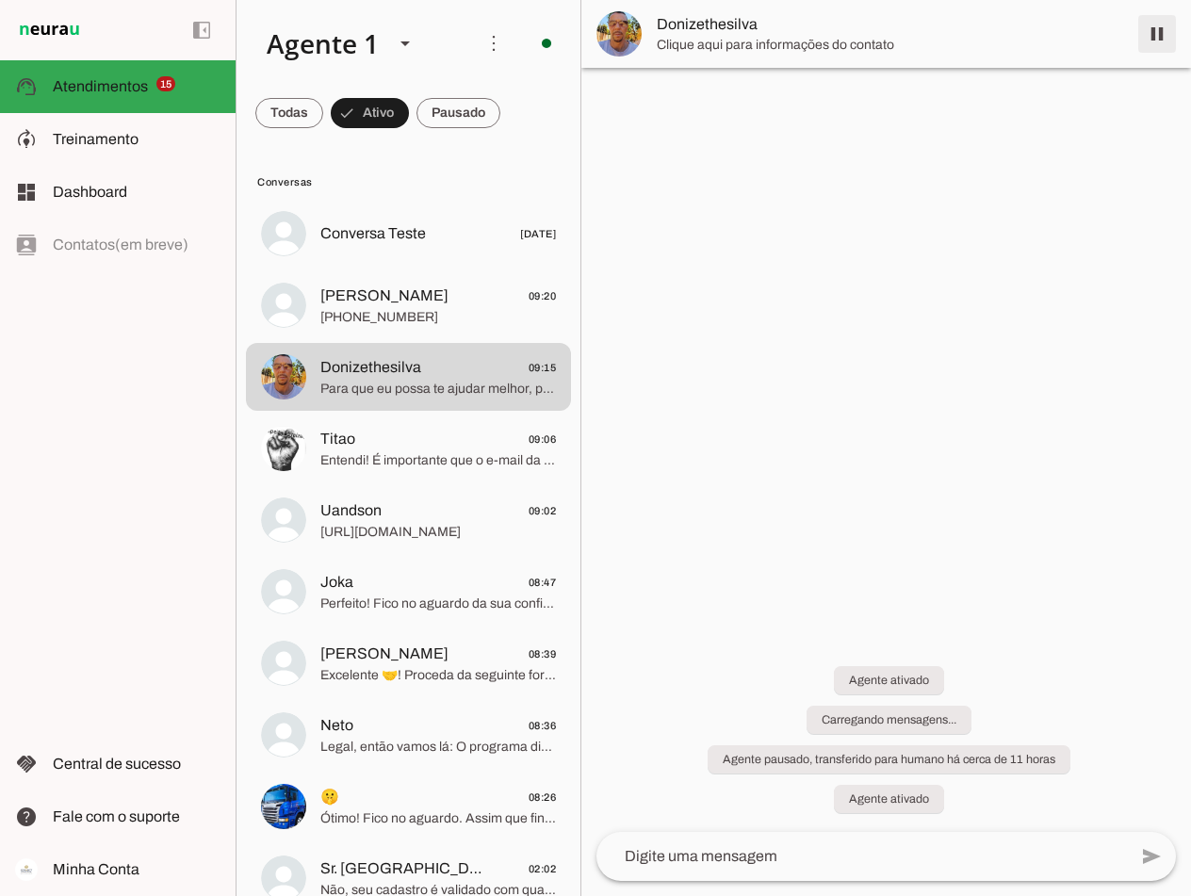
click at [1159, 35] on span at bounding box center [1157, 33] width 45 height 45
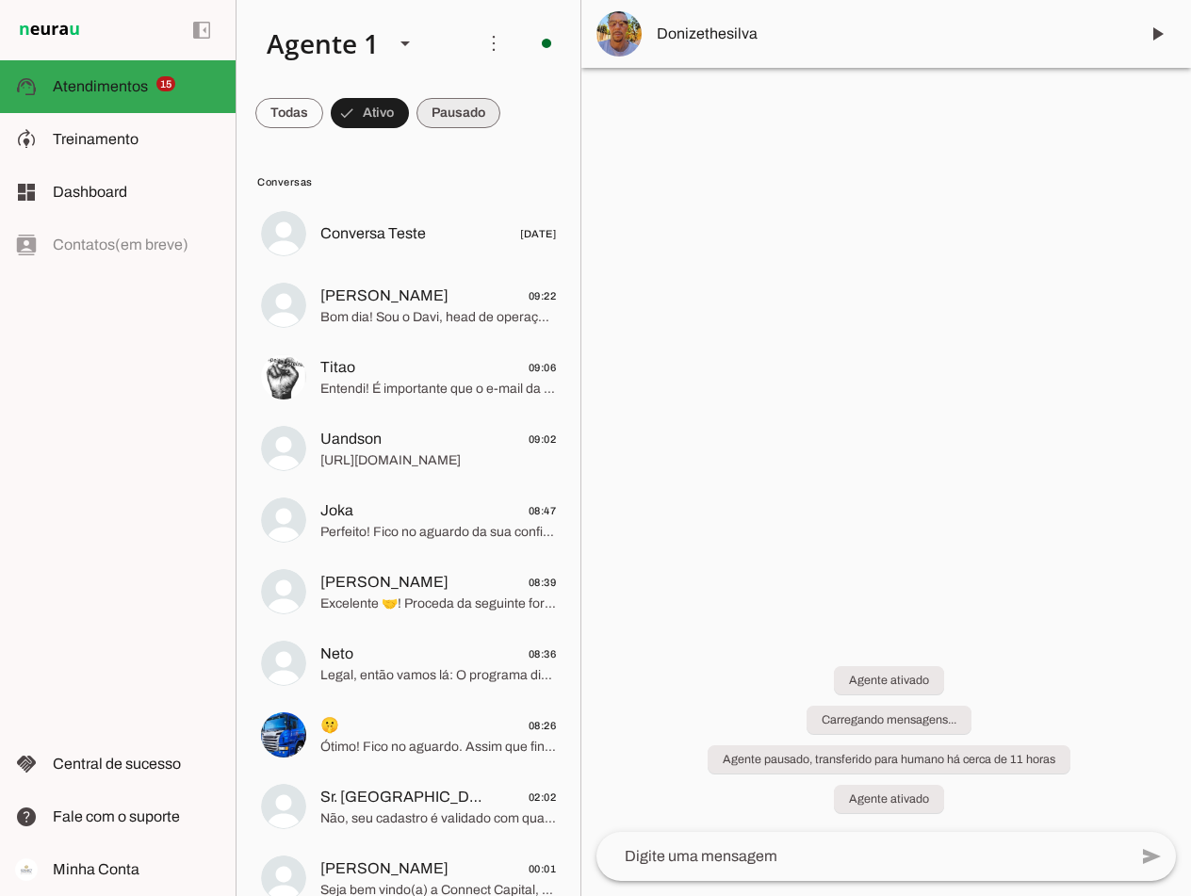
click at [447, 115] on span at bounding box center [459, 112] width 84 height 45
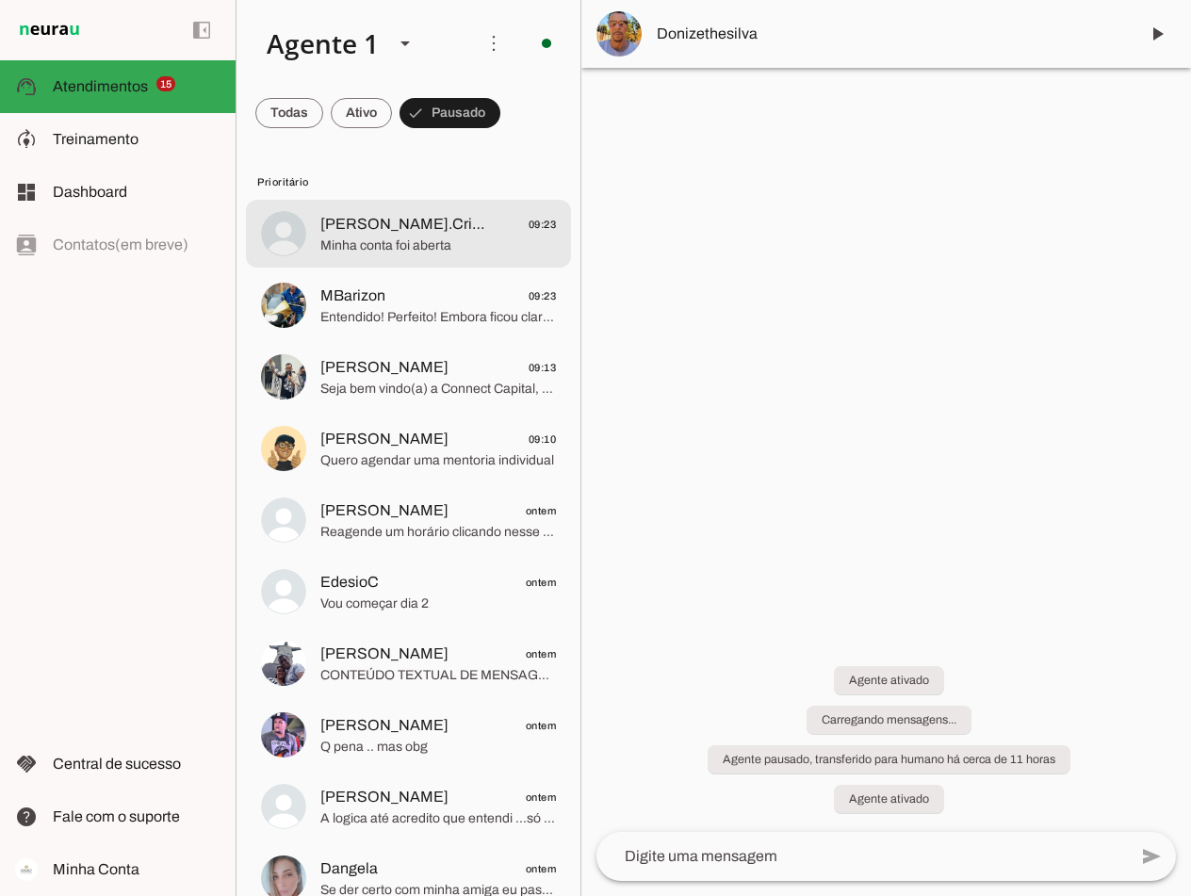
click at [413, 247] on span "Minha conta foi aberta" at bounding box center [438, 246] width 236 height 19
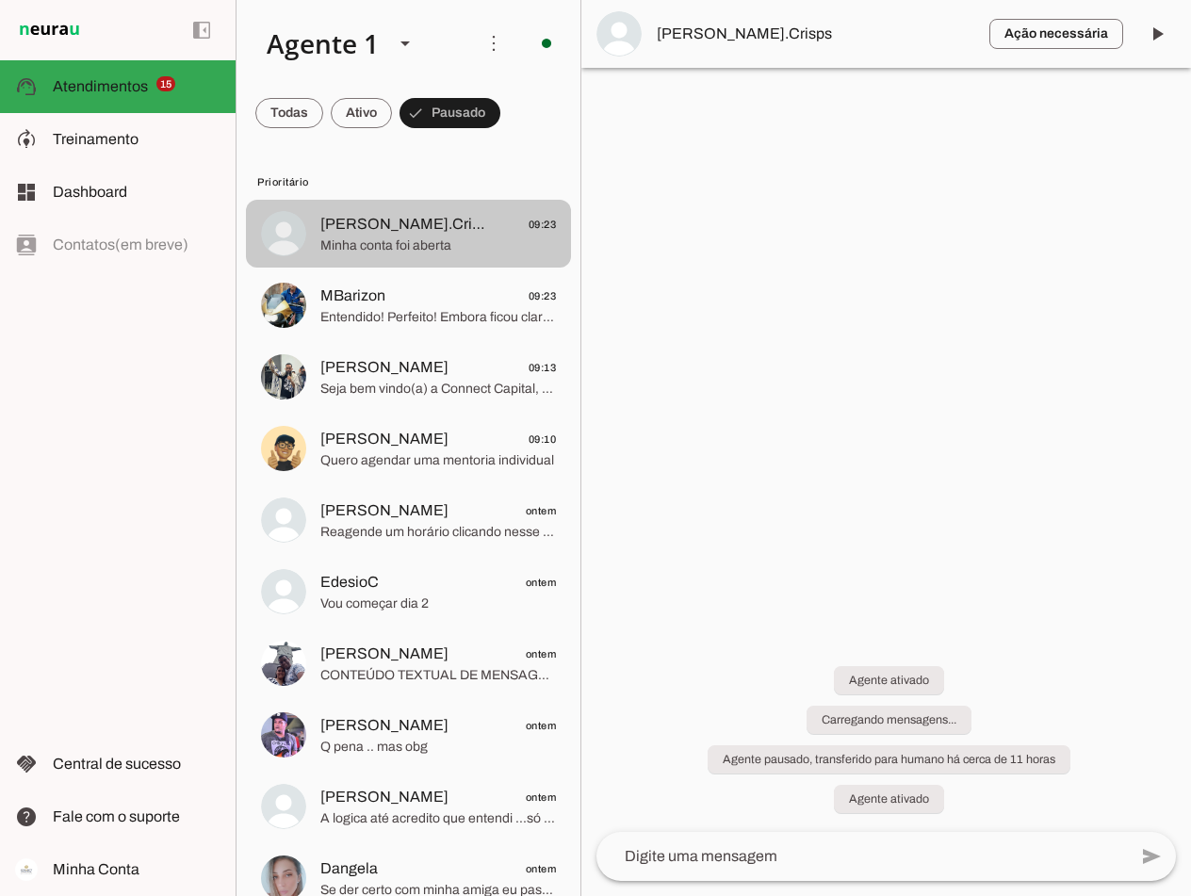
click at [388, 237] on span "Minha conta foi aberta" at bounding box center [438, 246] width 236 height 19
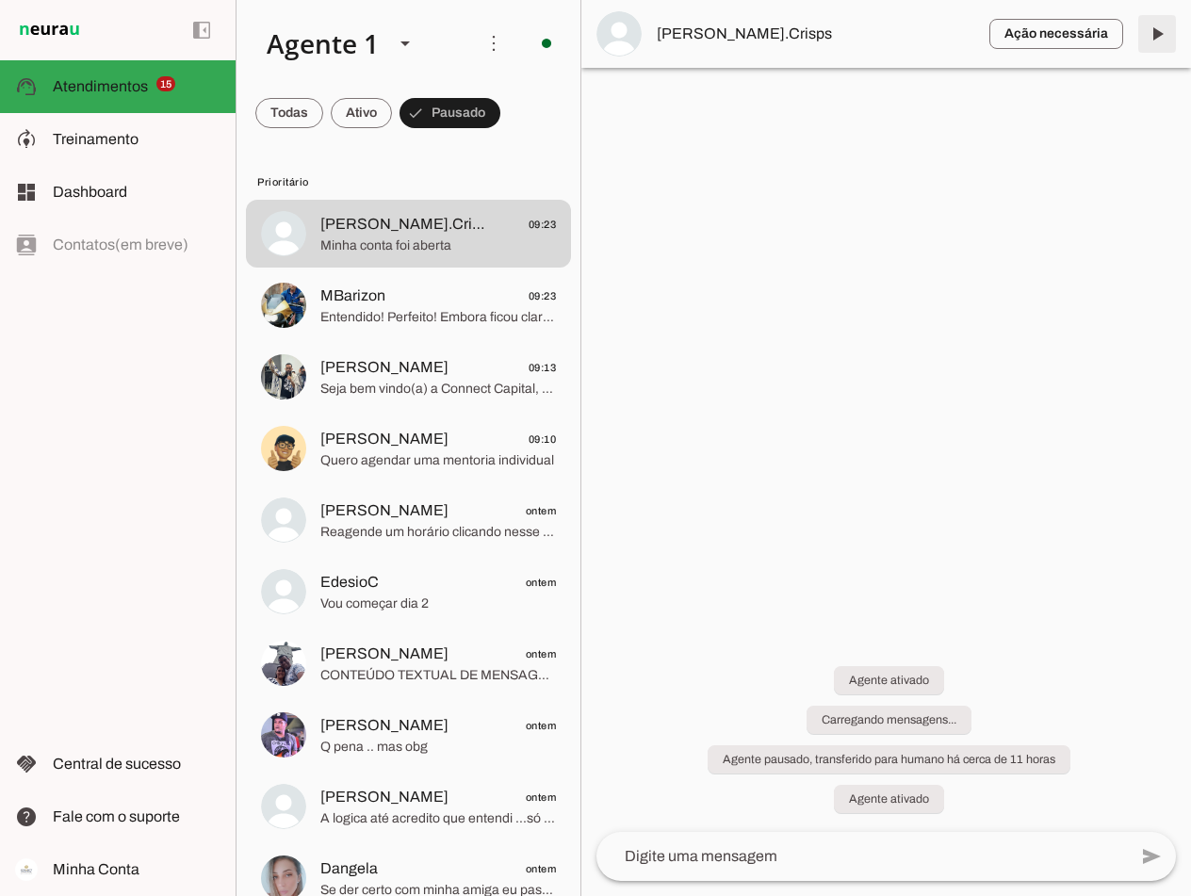
click at [1157, 31] on span at bounding box center [1157, 33] width 45 height 45
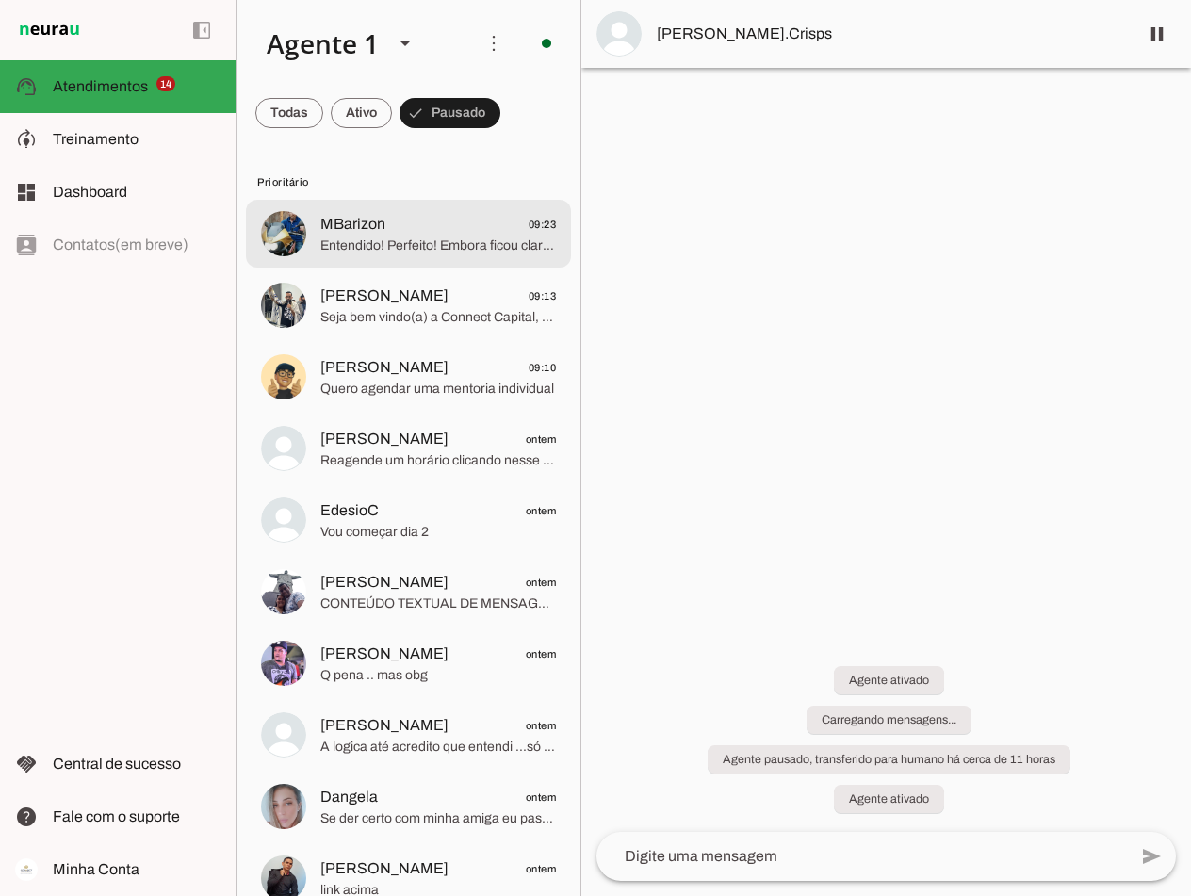
click at [362, 214] on span "MBarizon" at bounding box center [352, 224] width 65 height 23
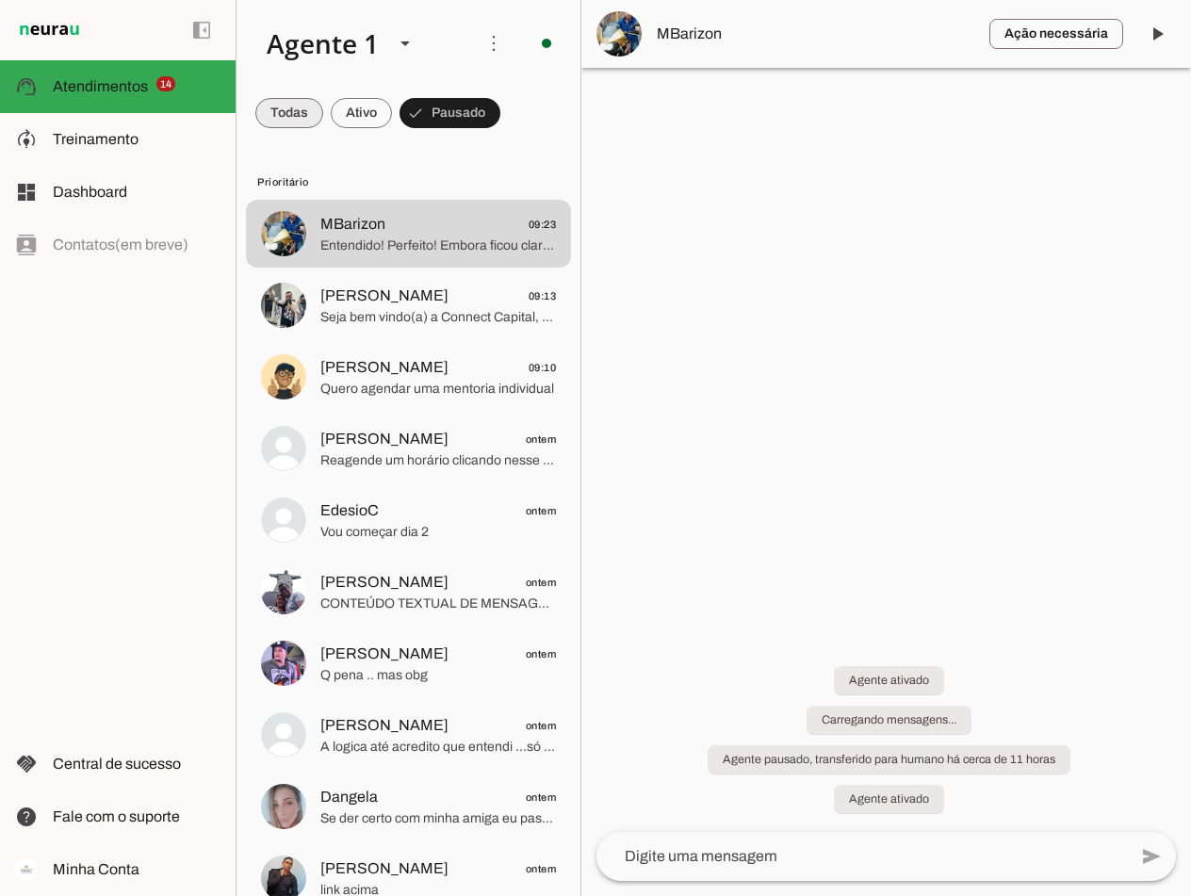
click at [295, 111] on span at bounding box center [289, 112] width 68 height 45
click at [466, 112] on span at bounding box center [459, 112] width 84 height 45
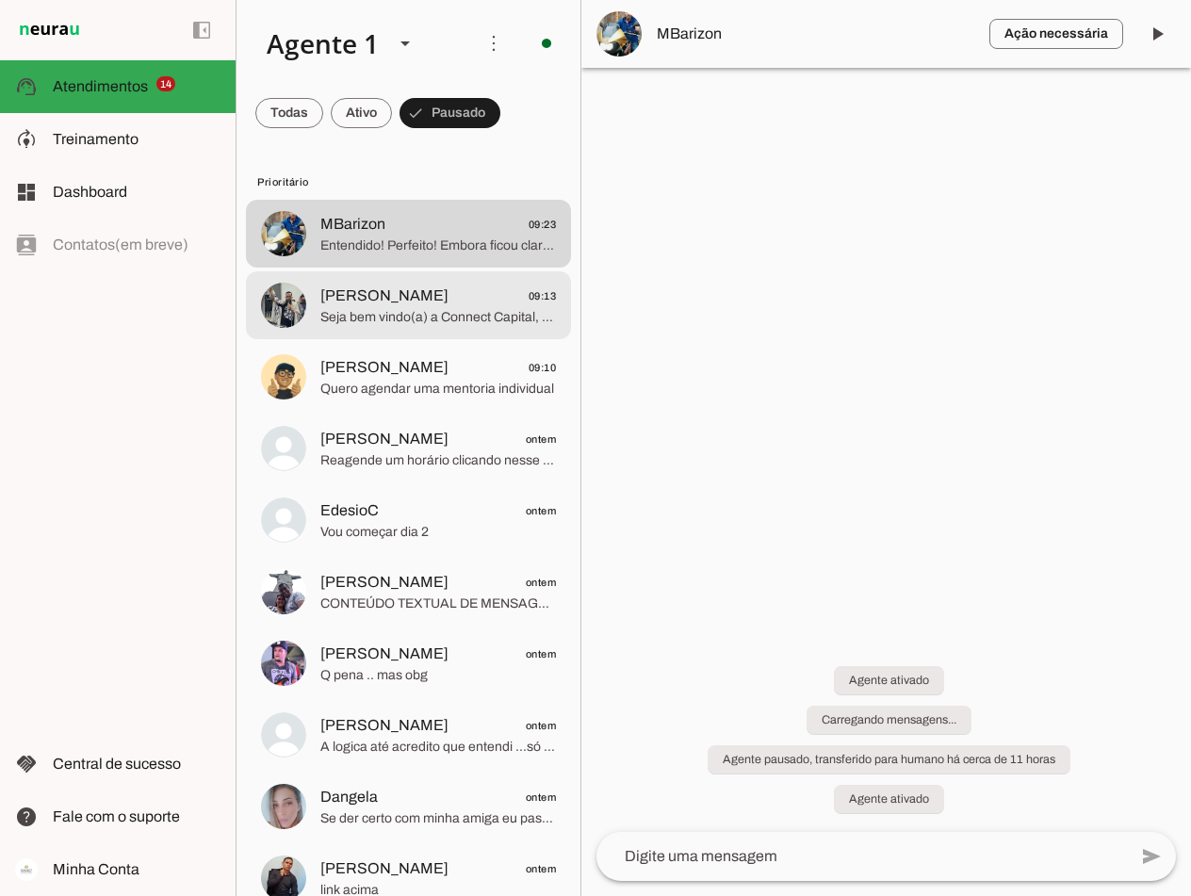
click at [369, 311] on span "Seja bem vindo(a) a Connect Capital, é um prazer receber você aqui. 🤝 Sou o Dav…" at bounding box center [438, 317] width 236 height 19
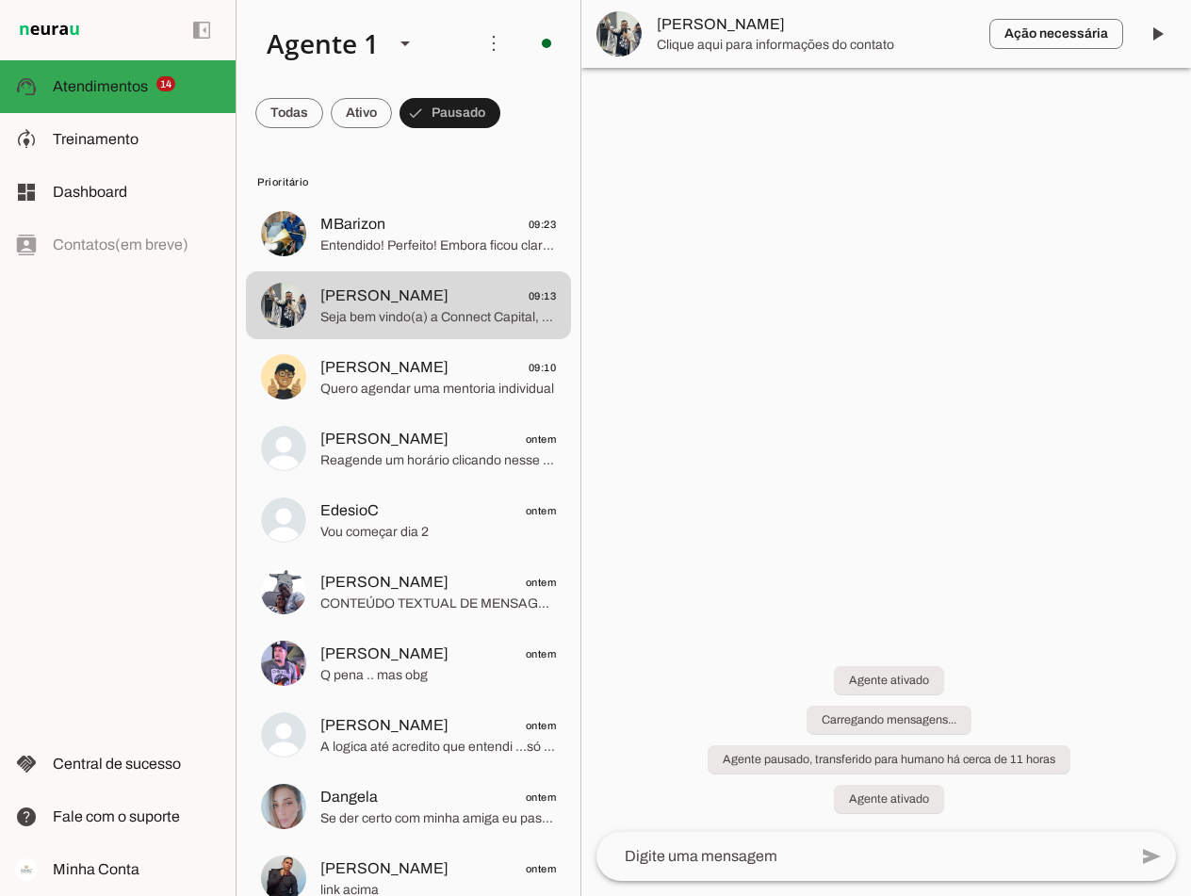
click at [713, 25] on span "[PERSON_NAME]" at bounding box center [816, 24] width 318 height 23
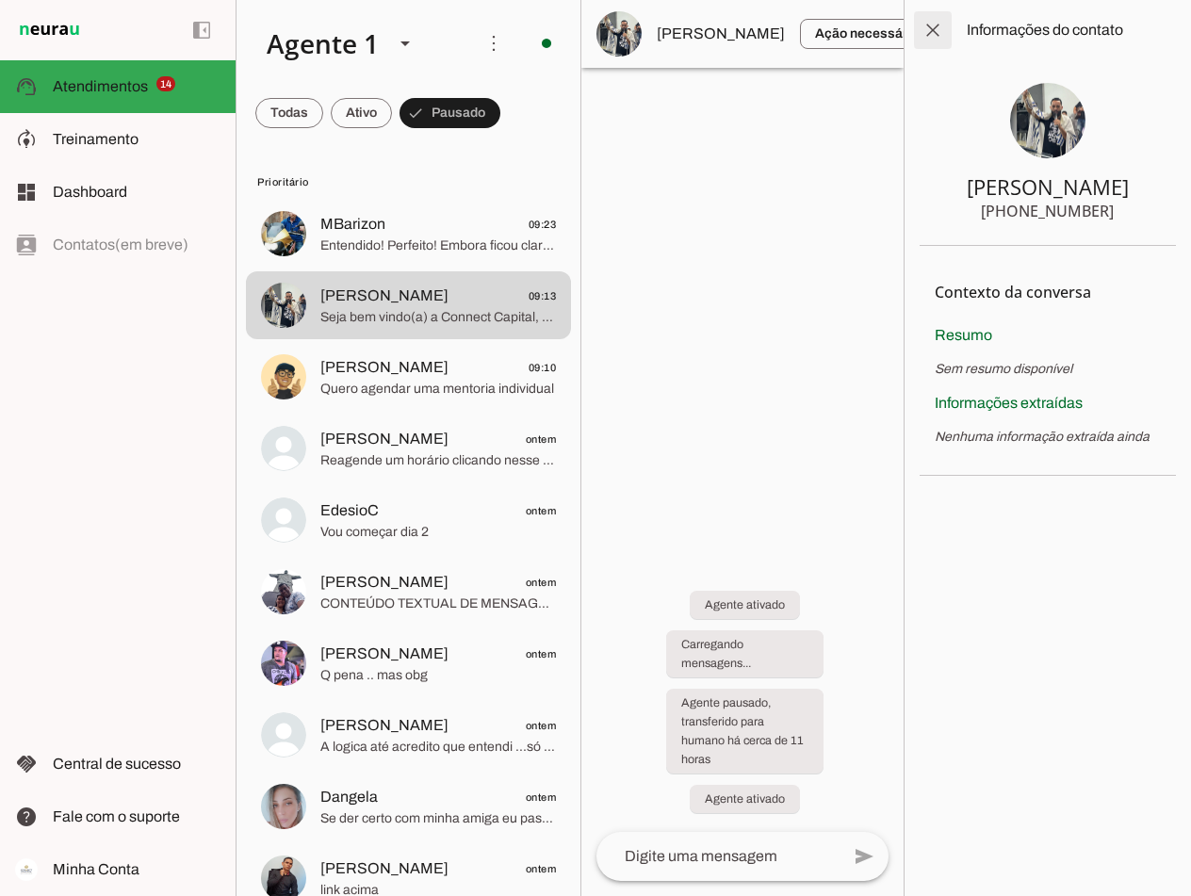
click at [934, 31] on span at bounding box center [932, 30] width 45 height 45
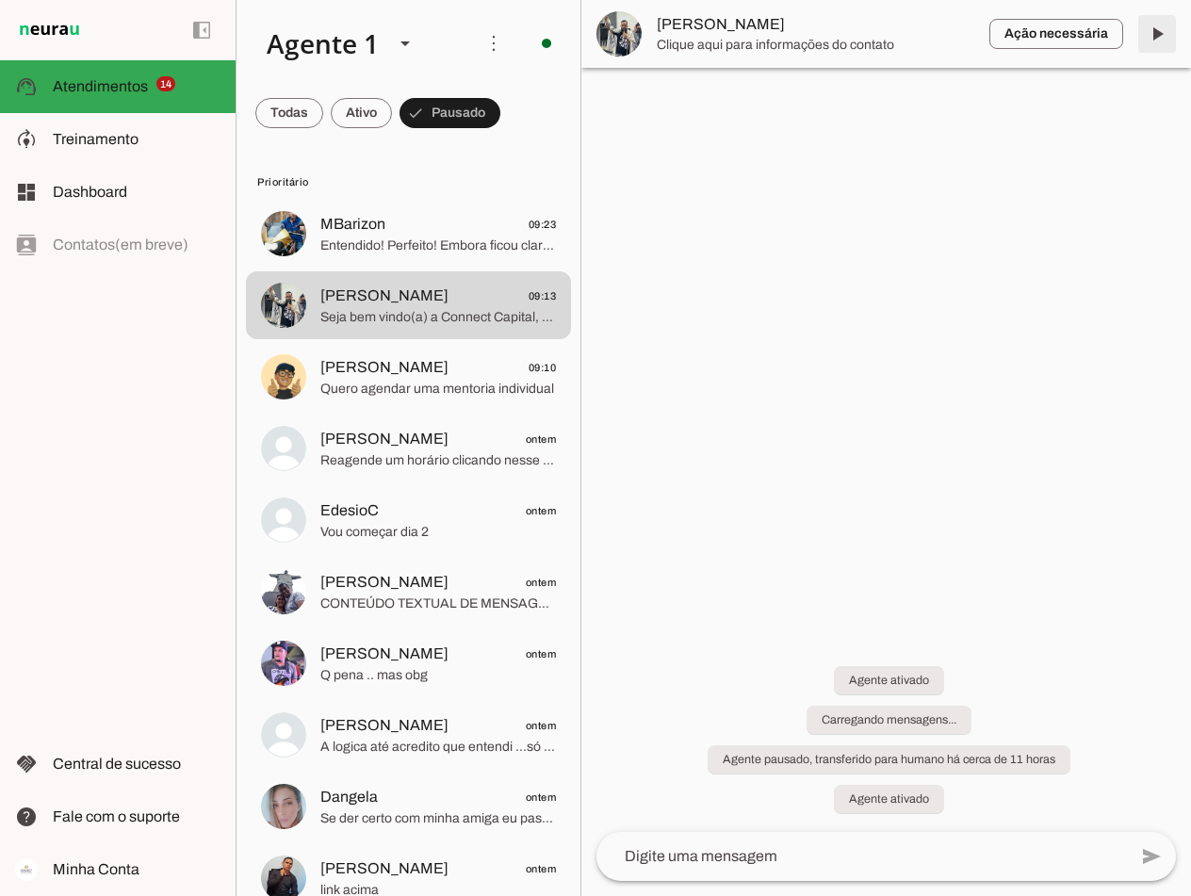
click at [1159, 30] on span at bounding box center [1157, 33] width 45 height 45
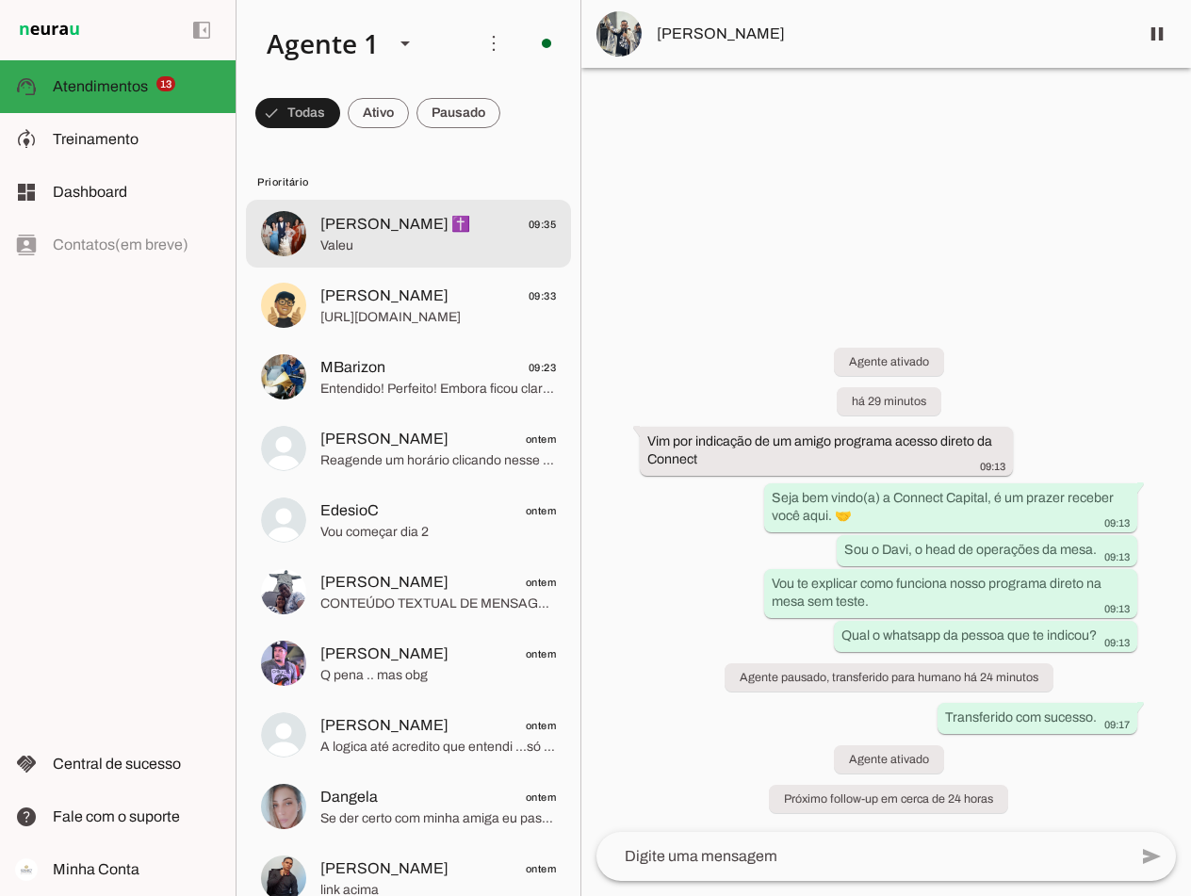
click at [332, 229] on span "[PERSON_NAME] ✝️" at bounding box center [395, 224] width 150 height 23
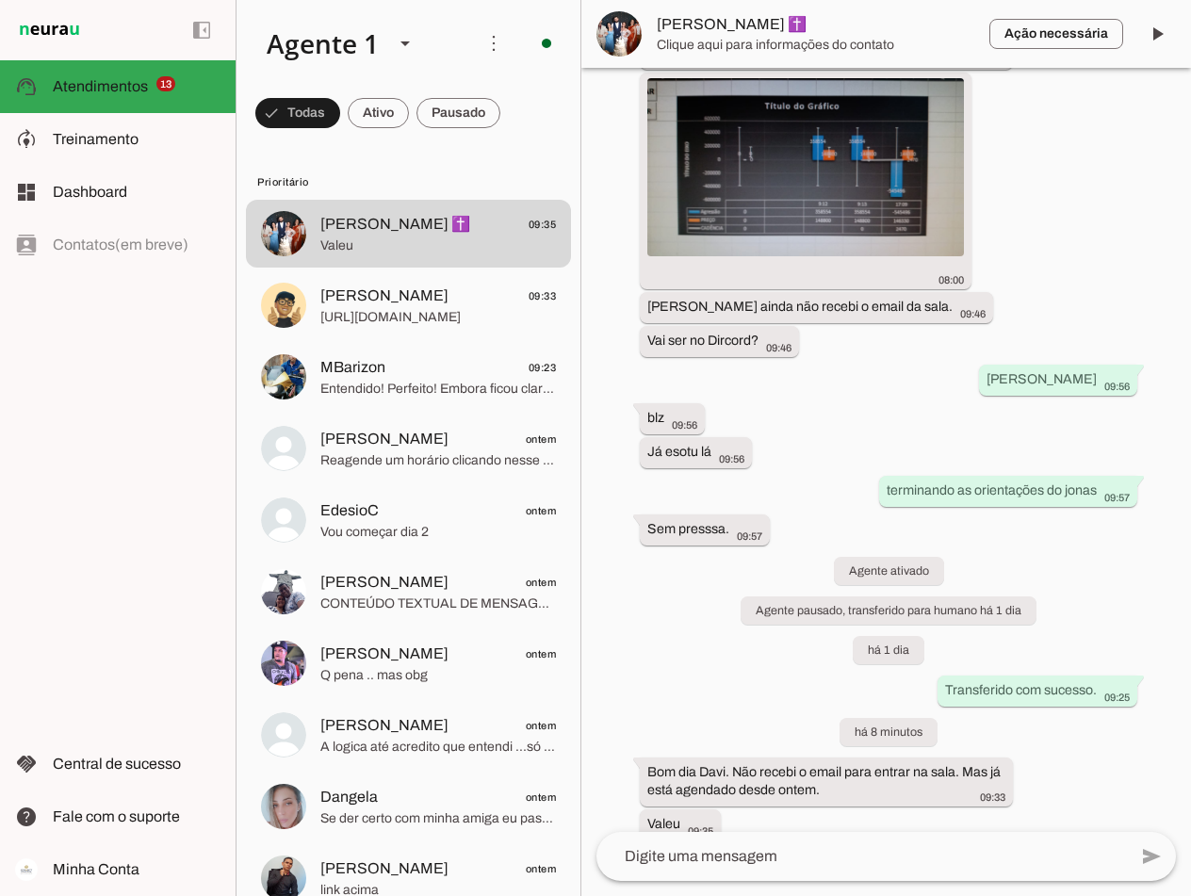
scroll to position [6761, 0]
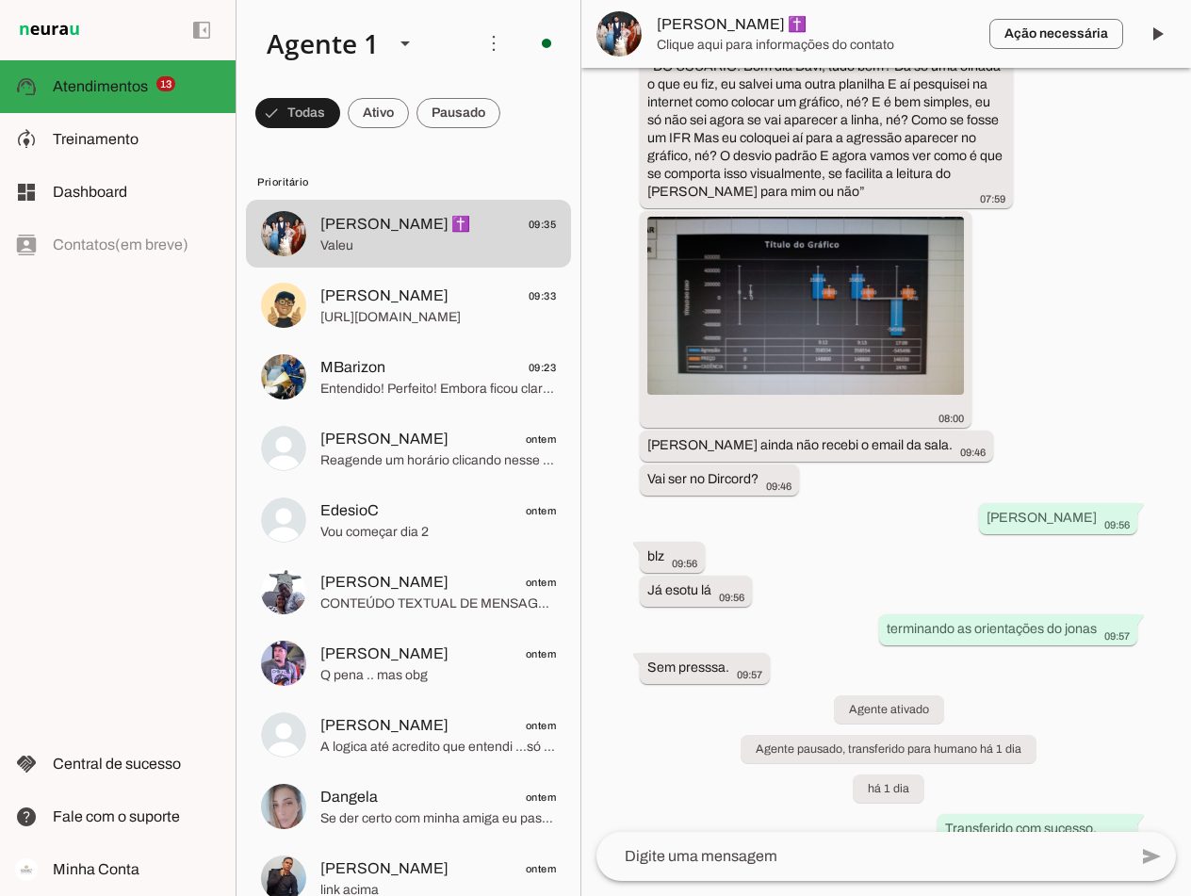
click at [783, 852] on textarea at bounding box center [862, 856] width 531 height 23
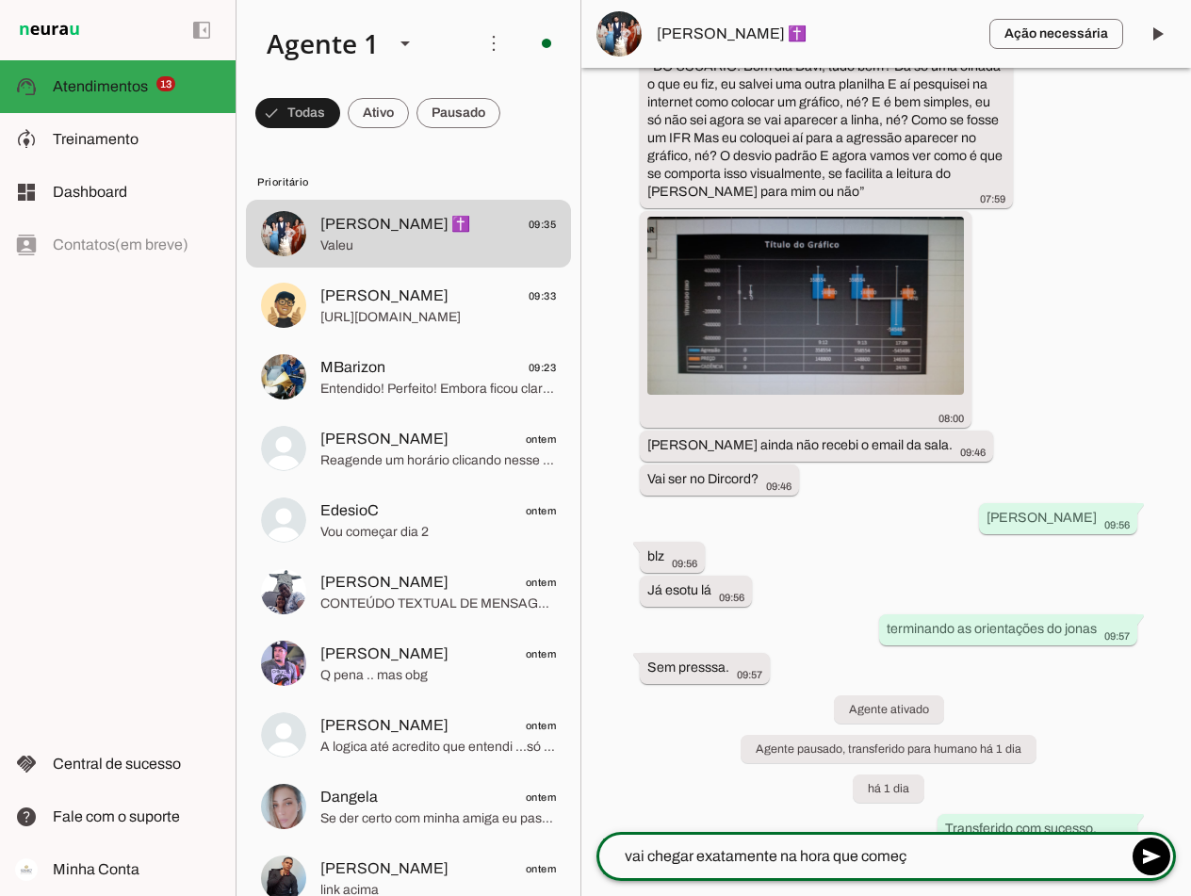
type textarea "vai chegar exatamente na hora que começa"
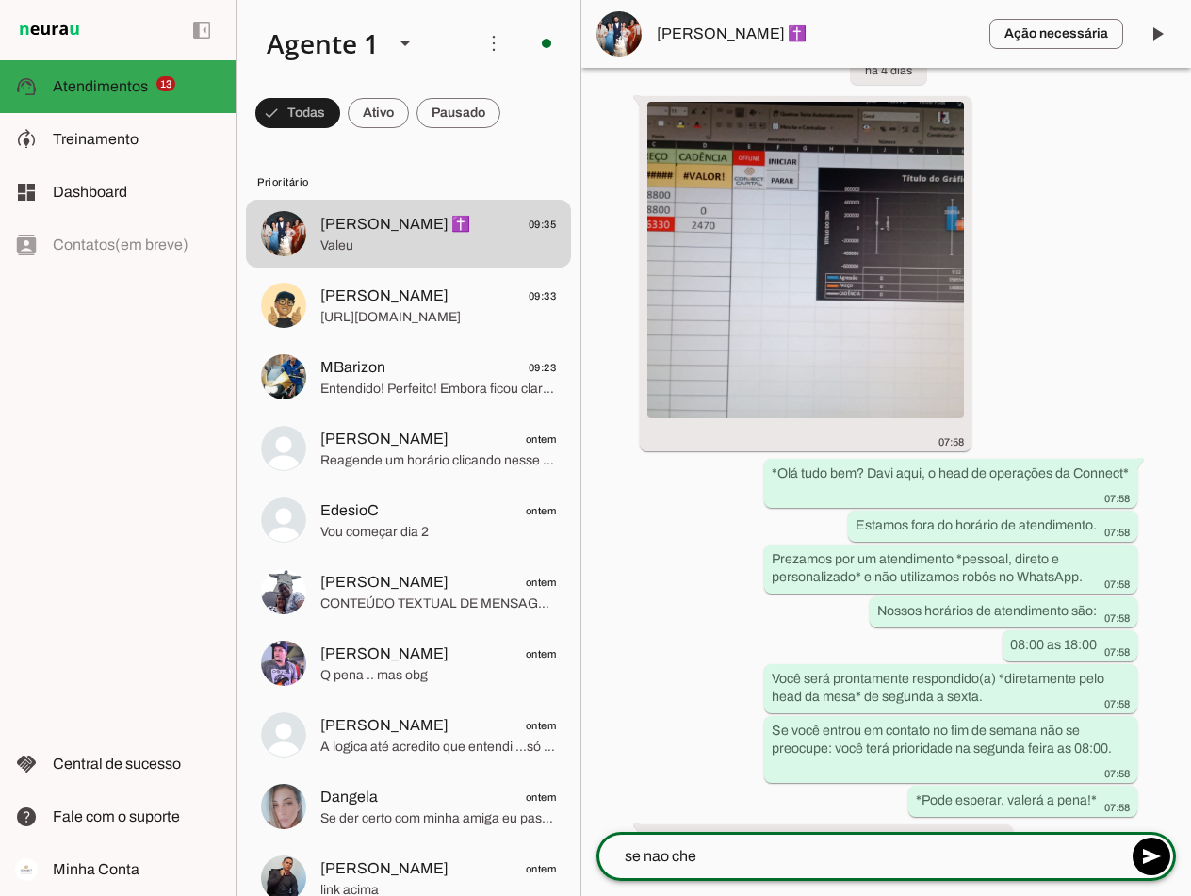
scroll to position [7766, 0]
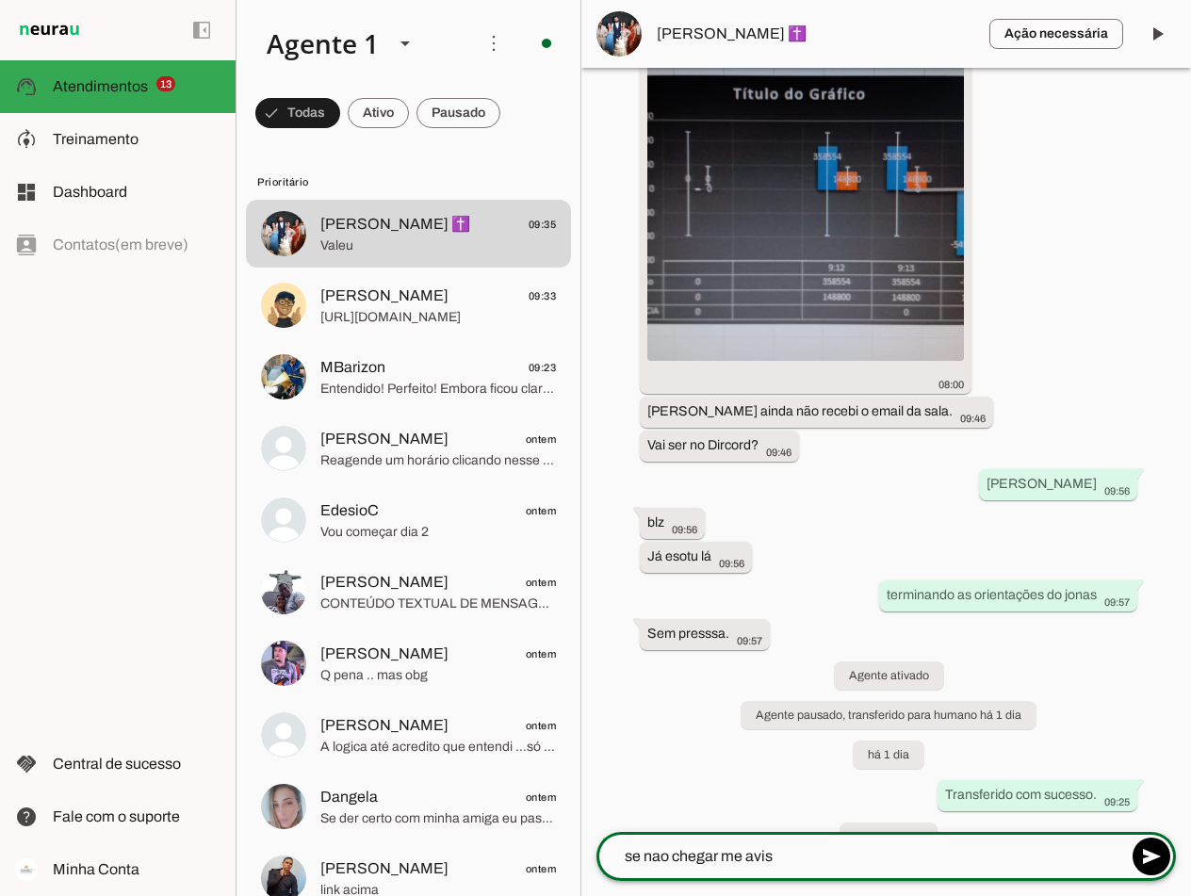
type textarea "se nao chegar me avise"
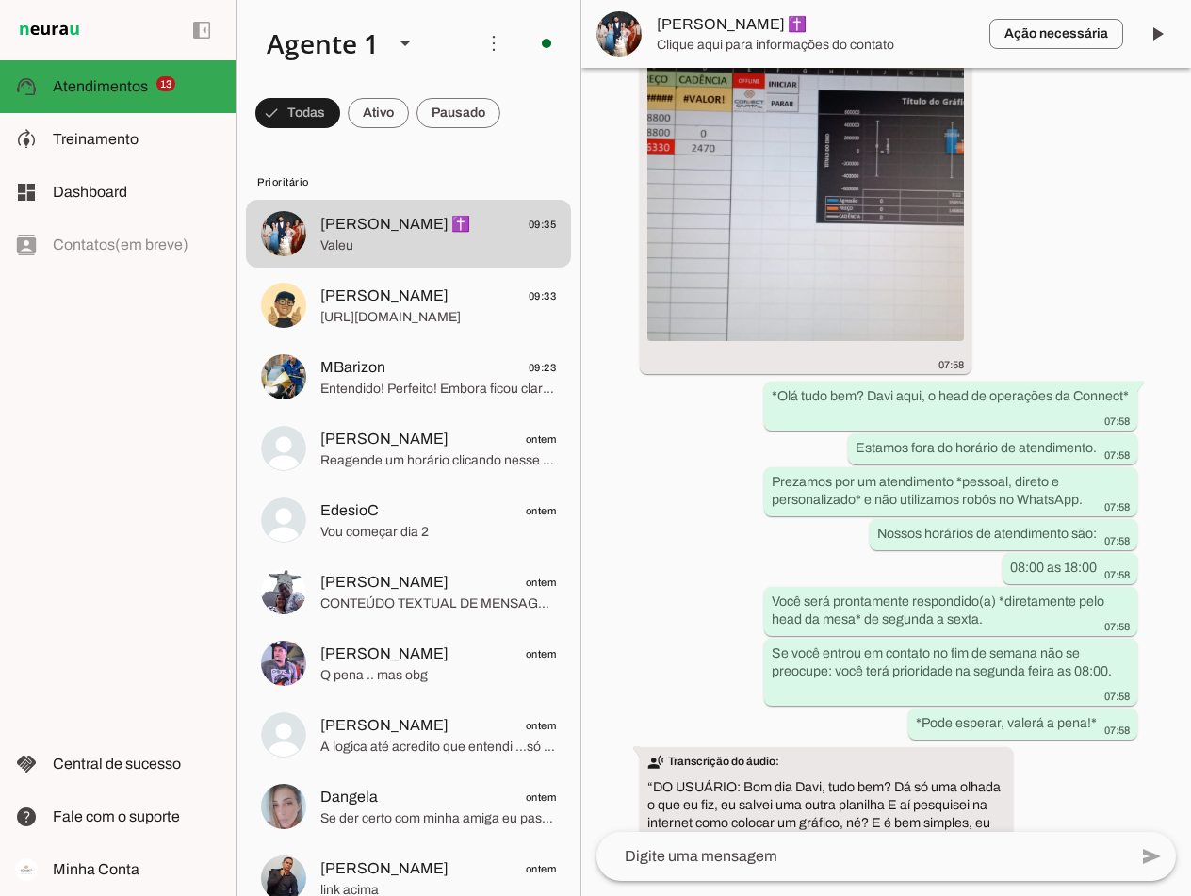
scroll to position [0, 0]
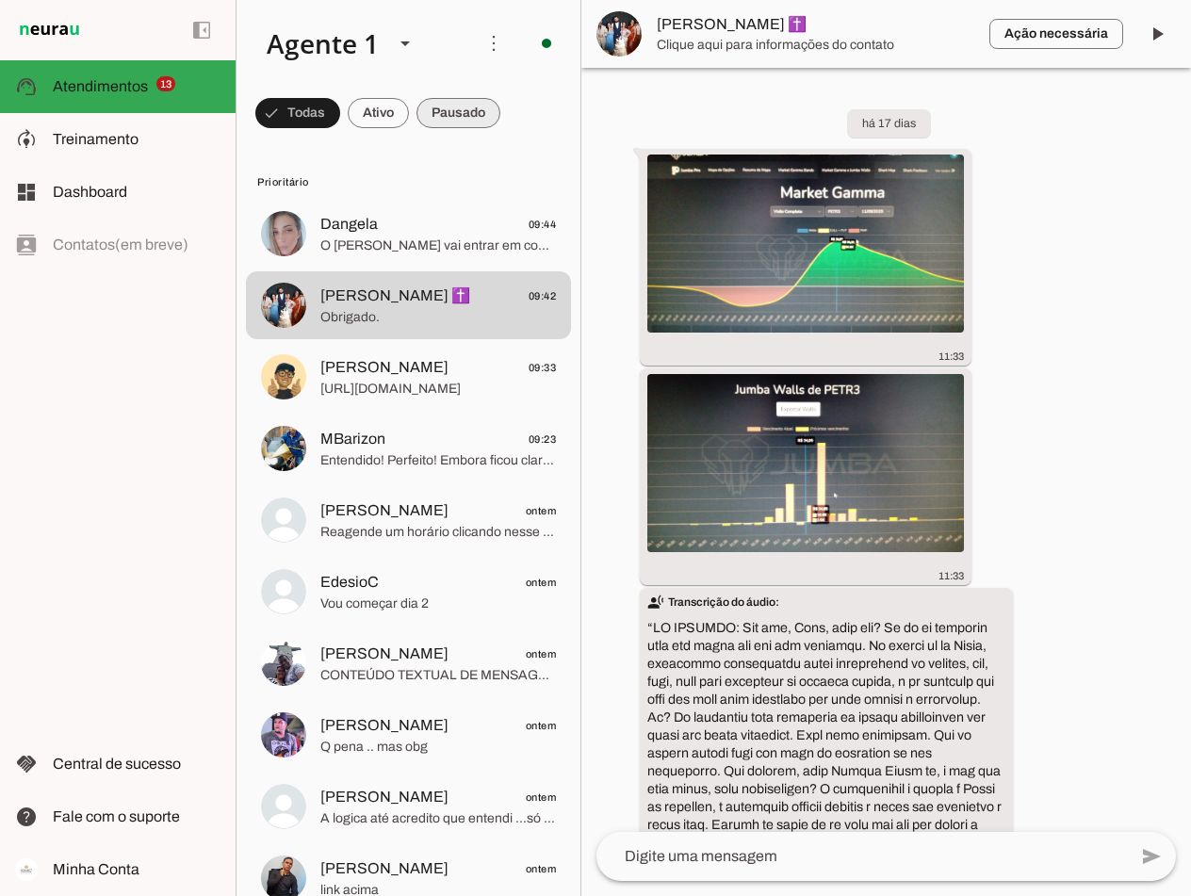
click at [453, 96] on span at bounding box center [459, 112] width 84 height 45
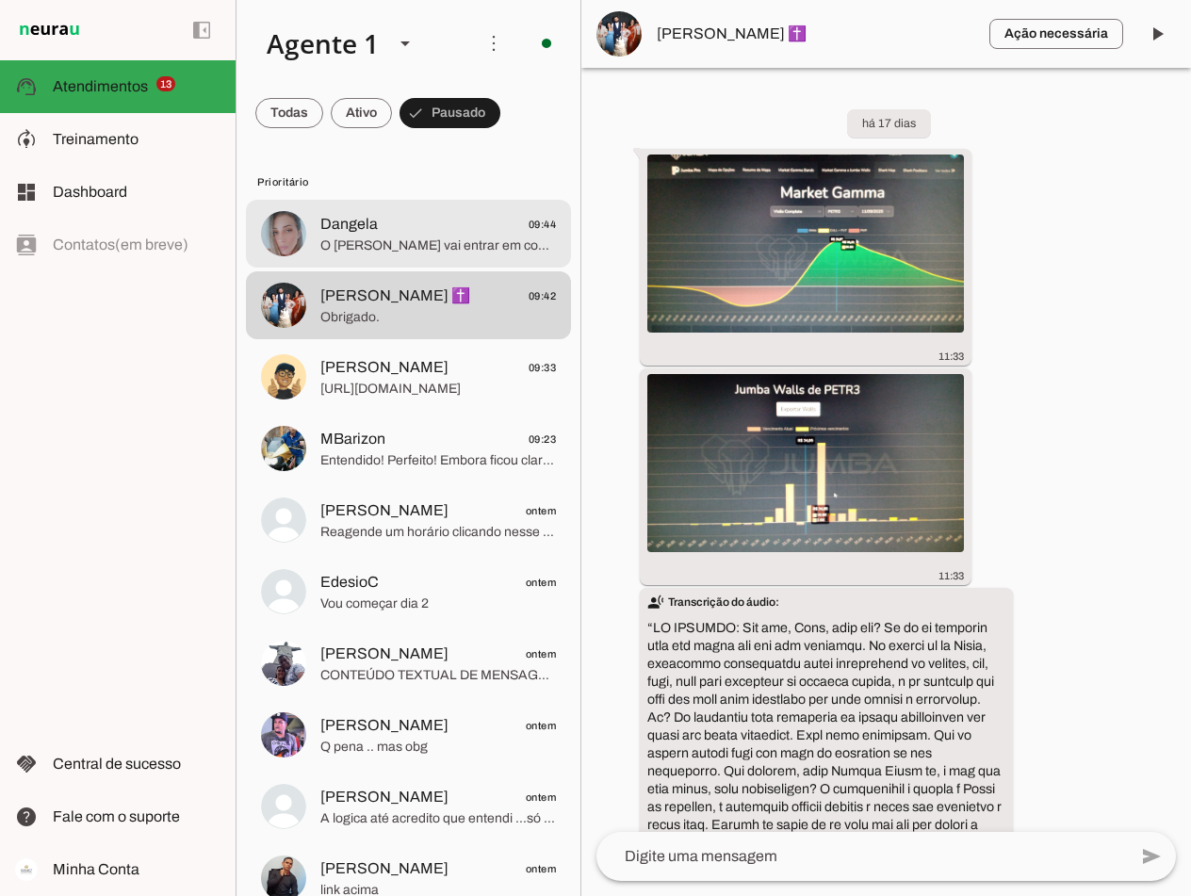
click at [399, 230] on span "Dangela 09:44" at bounding box center [438, 225] width 236 height 24
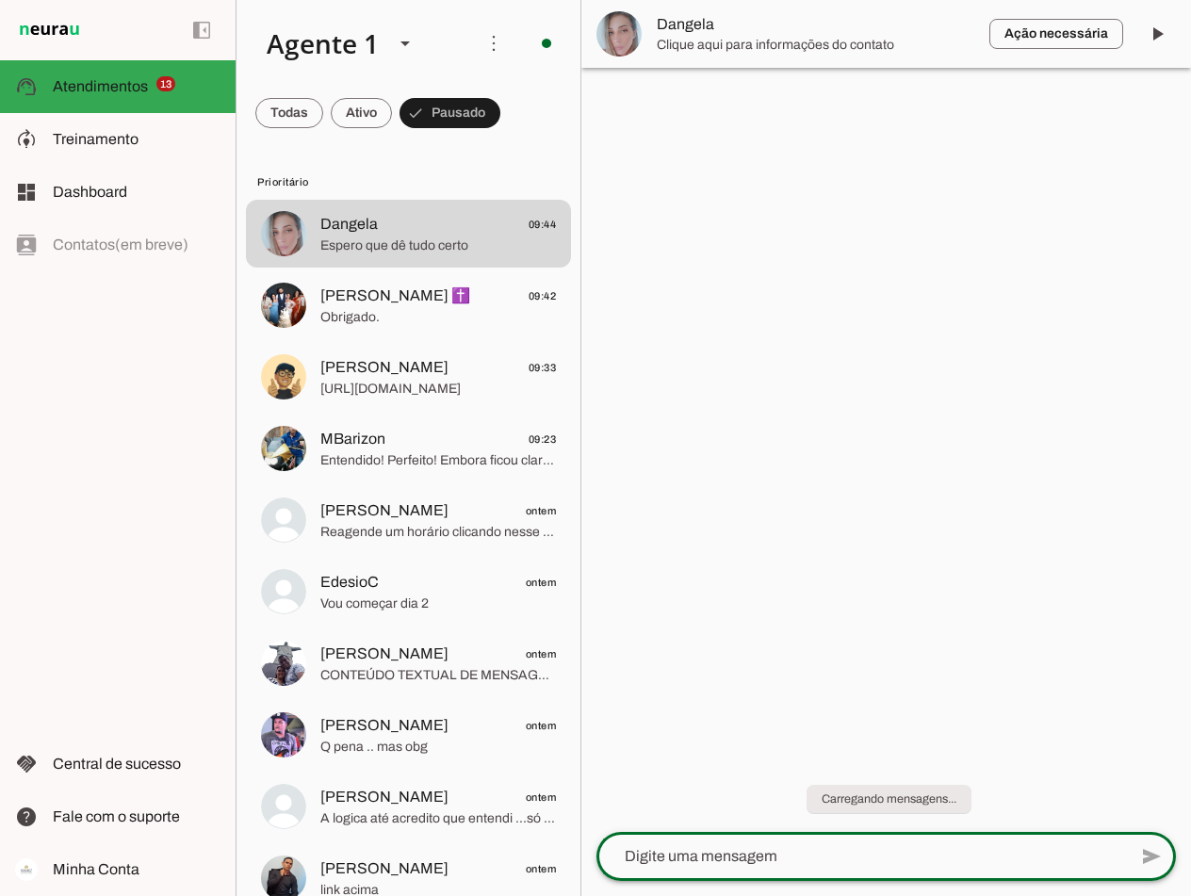
click at [778, 852] on textarea at bounding box center [862, 856] width 531 height 23
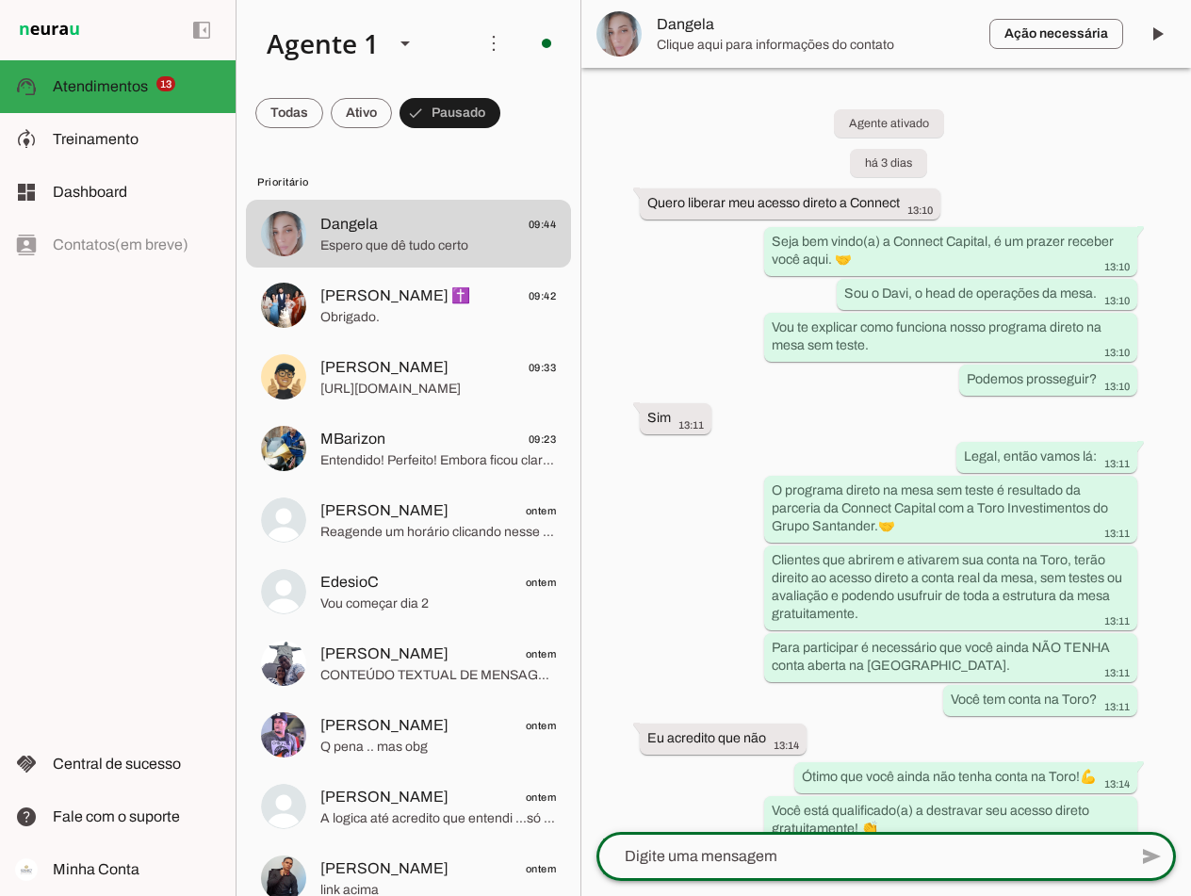
type textarea "P"
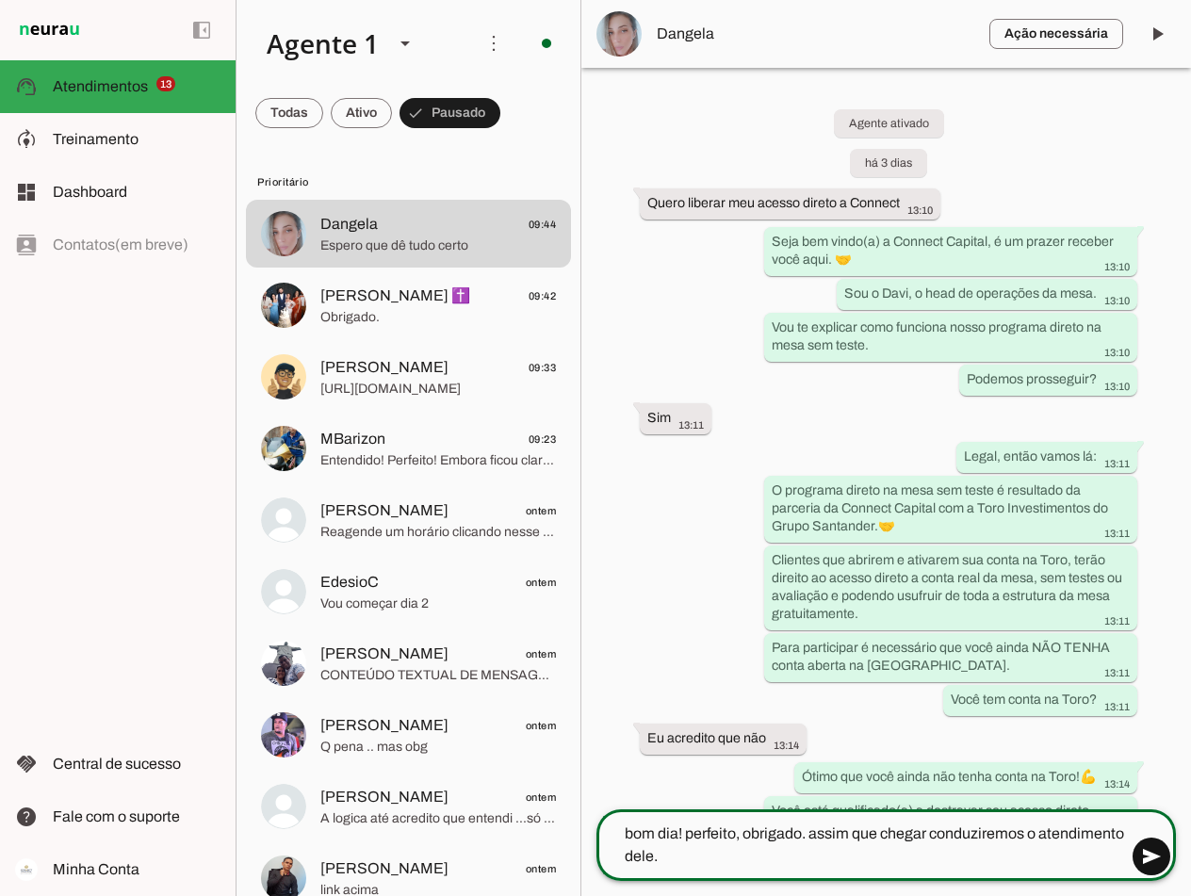
type textarea "bom dia! perfeito, obrigado. assim que chegar conduziremos o atendimento dele."
type md-outlined-text-field "bom dia! perfeito, obrigado. assim que chegar conduziremos o atendimento dele."
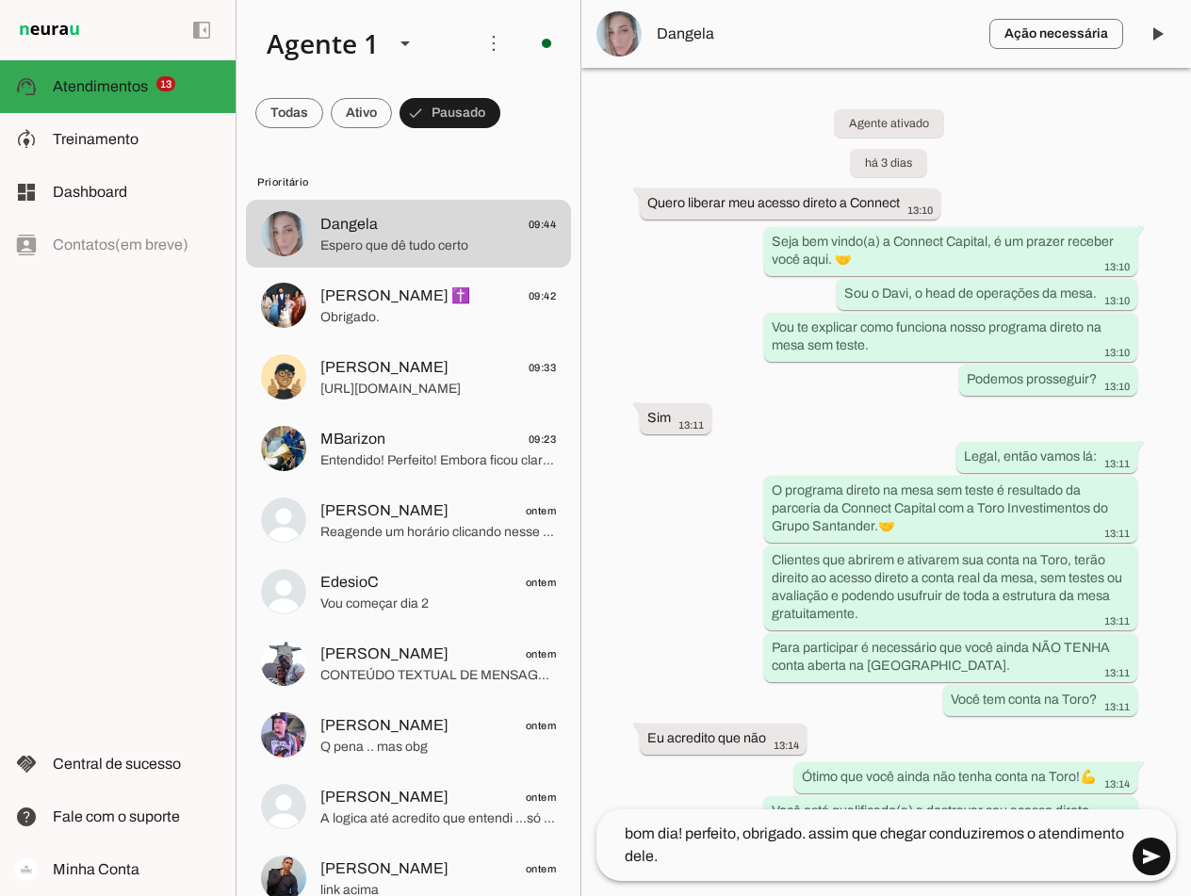
click at [1146, 854] on span at bounding box center [1151, 856] width 45 height 45
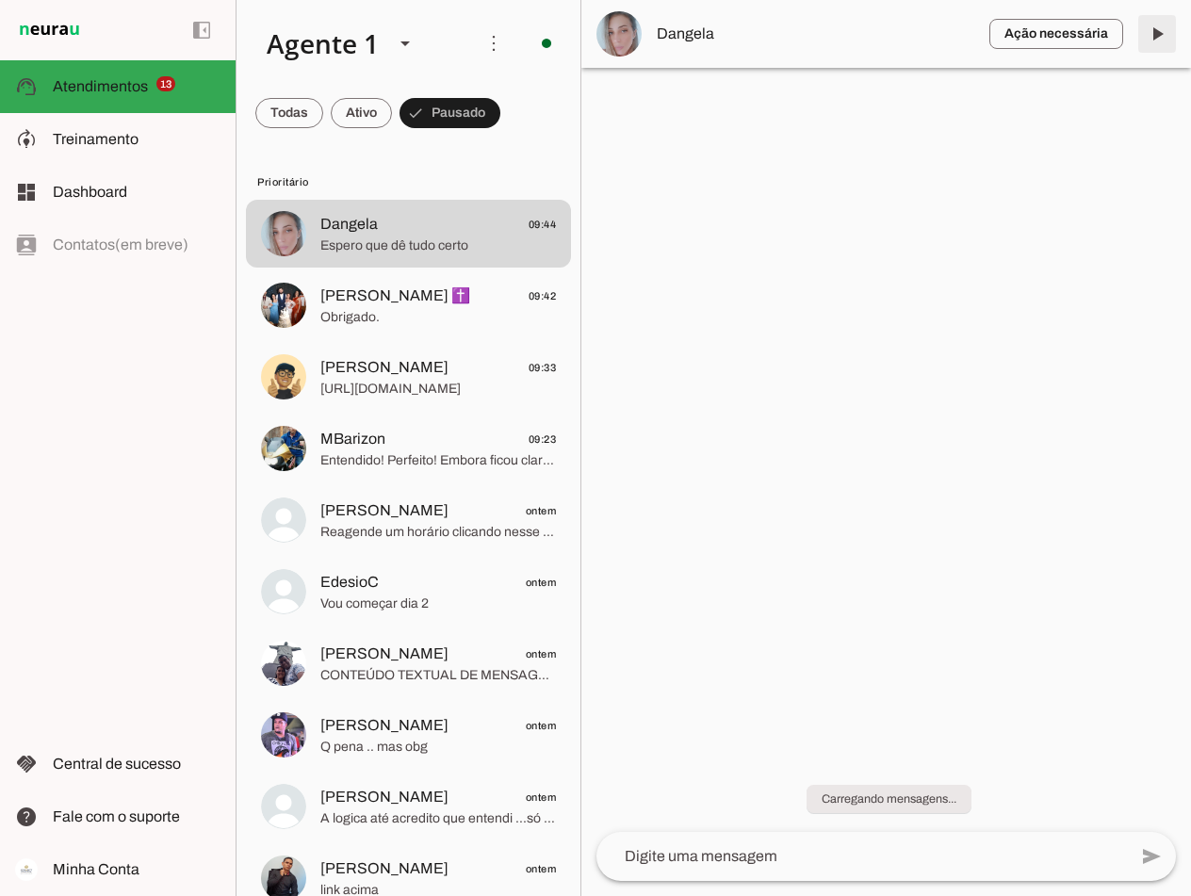
click at [1149, 35] on span at bounding box center [1157, 33] width 45 height 45
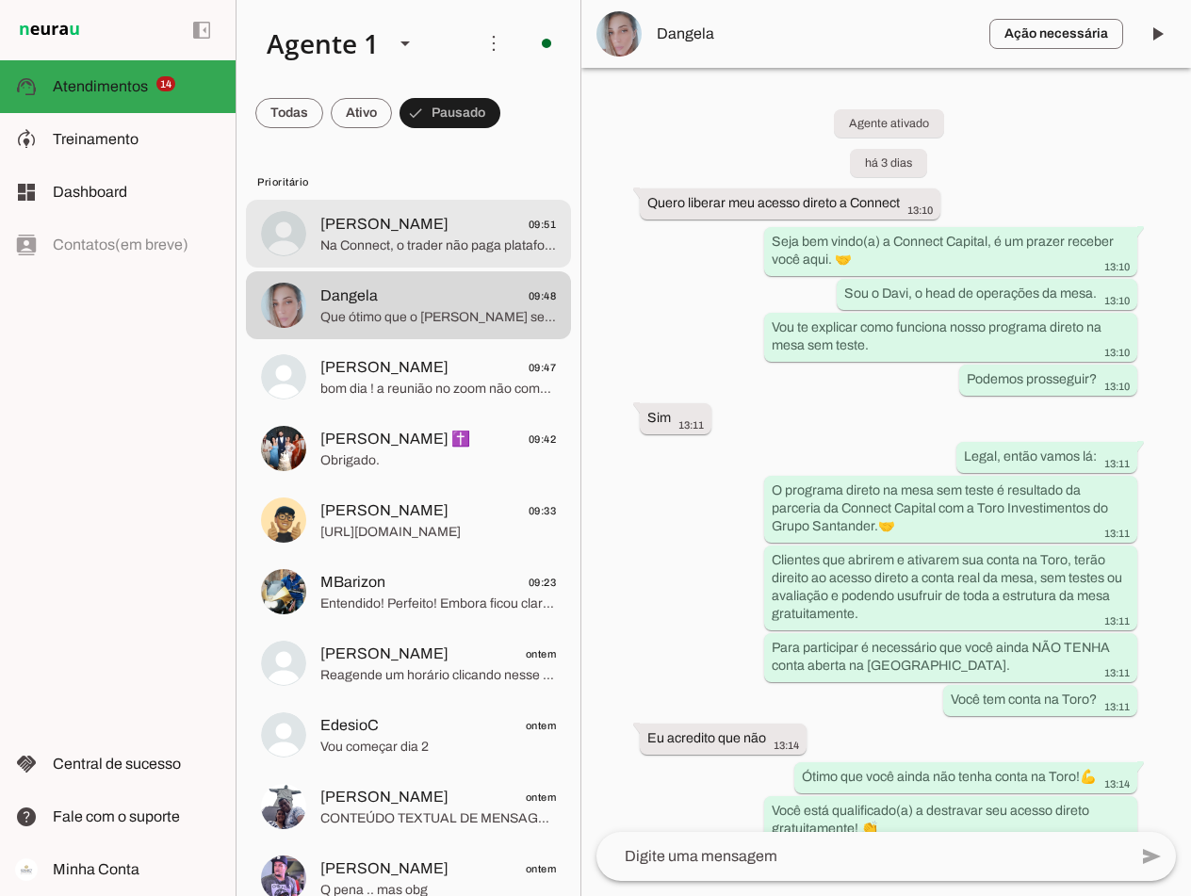
click at [451, 238] on span "Na Connect, o trader não paga plataforma. Sobre o erro no seu login, isso pode …" at bounding box center [438, 246] width 236 height 19
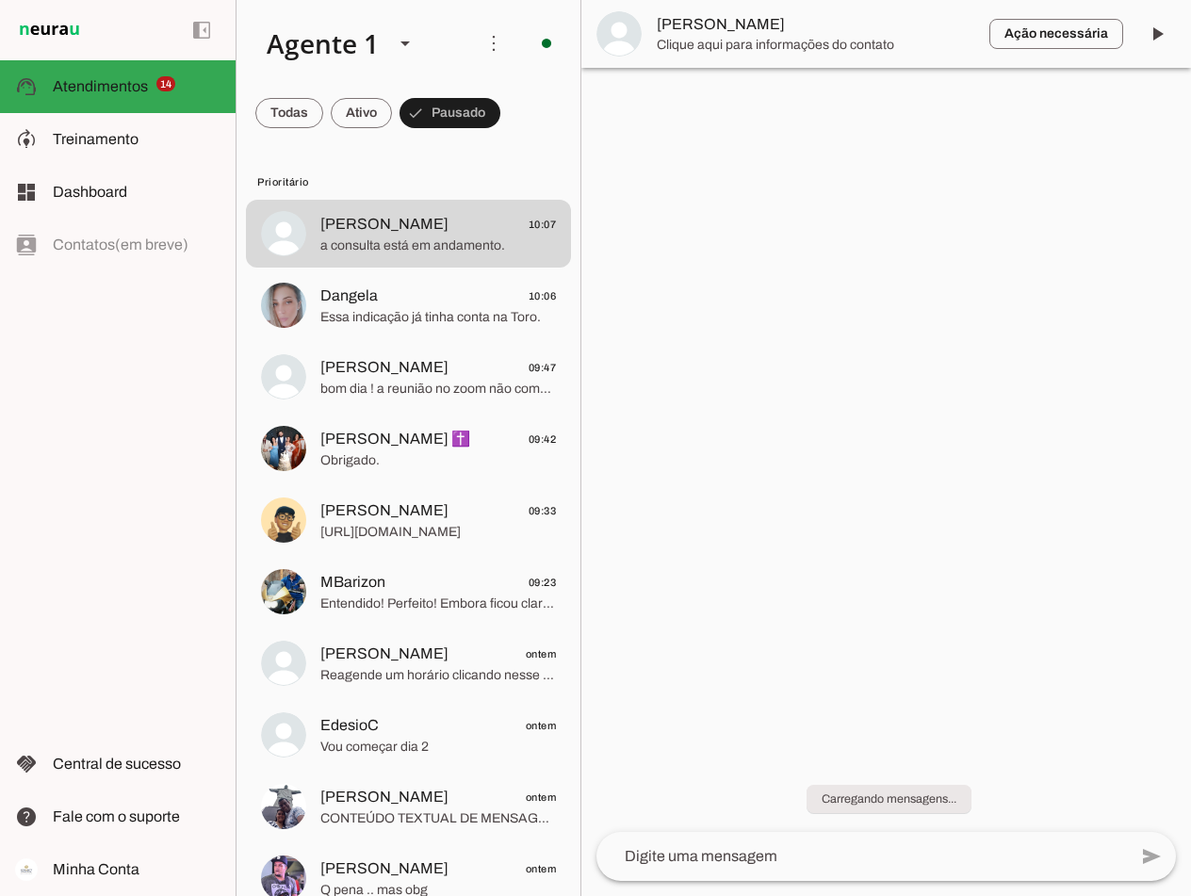
click at [359, 314] on span "Essa indicação já tinha conta na Toro." at bounding box center [438, 317] width 236 height 19
